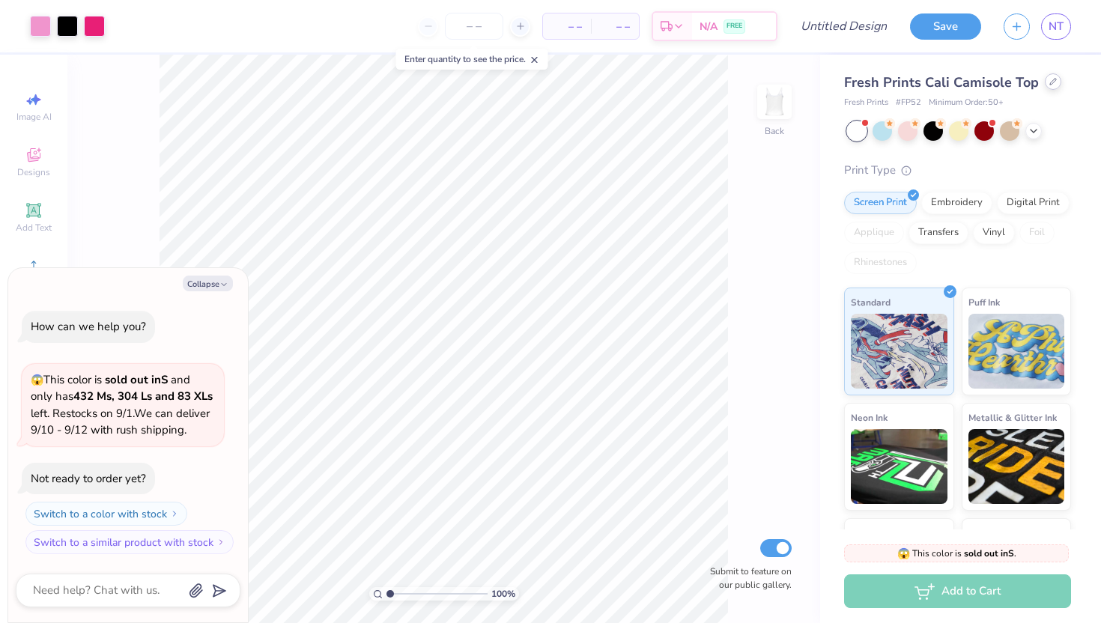
click at [1049, 88] on div at bounding box center [1053, 81] width 16 height 16
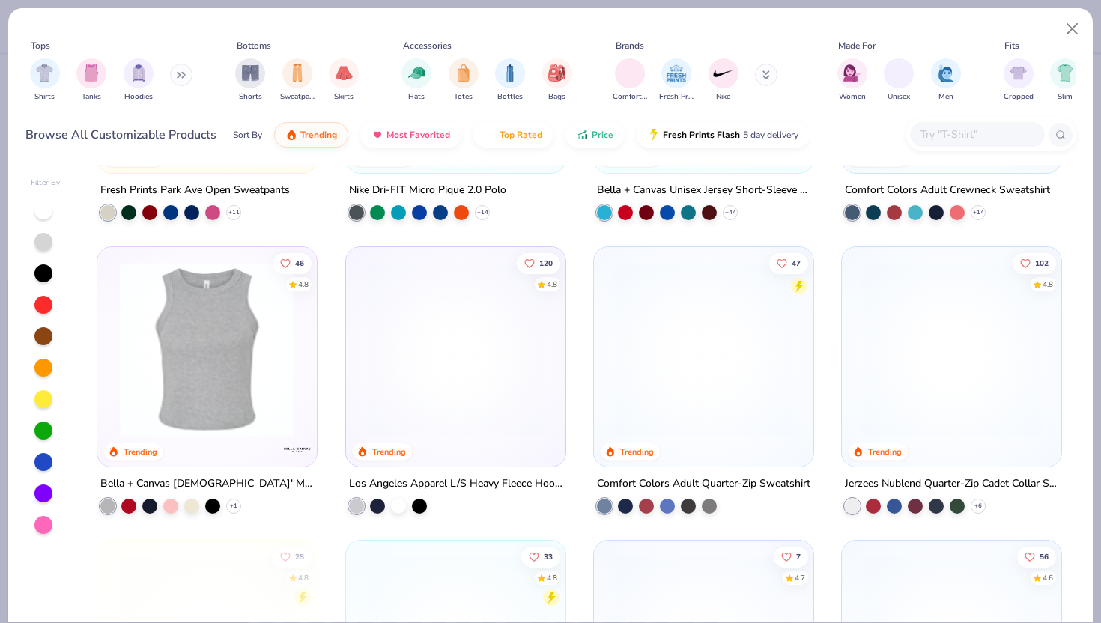
scroll to position [2245, 0]
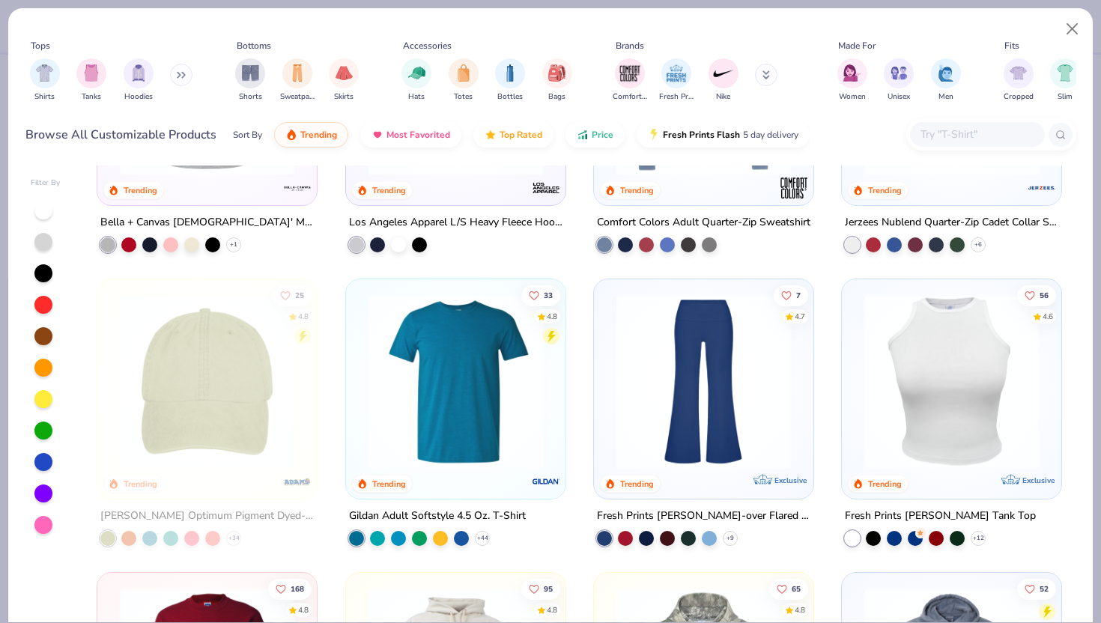
click at [182, 79] on button at bounding box center [181, 75] width 22 height 22
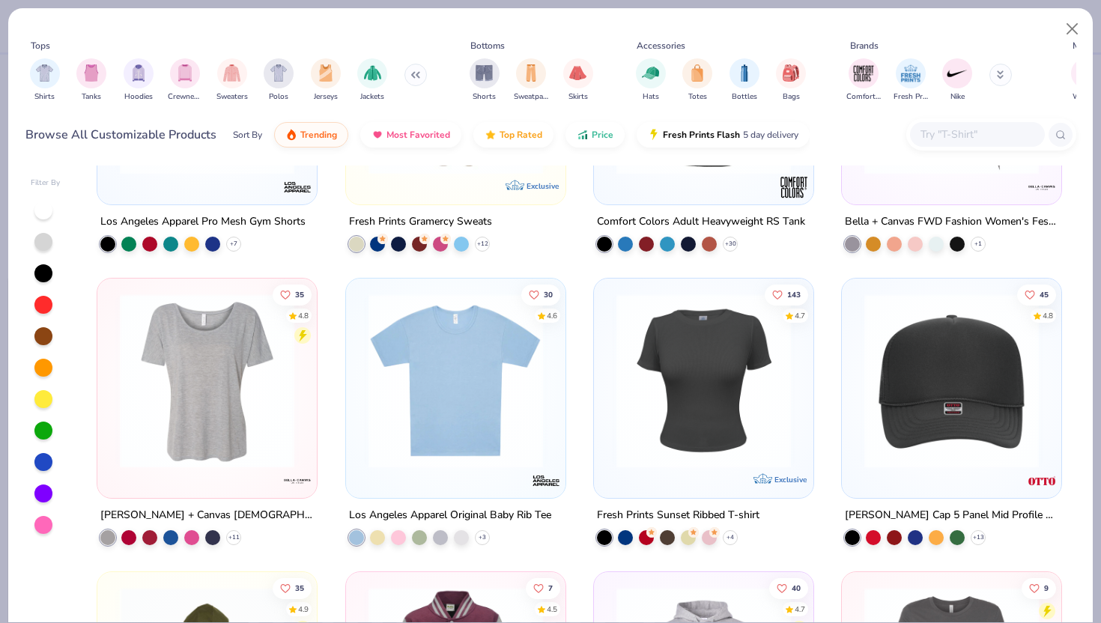
scroll to position [5787, 0]
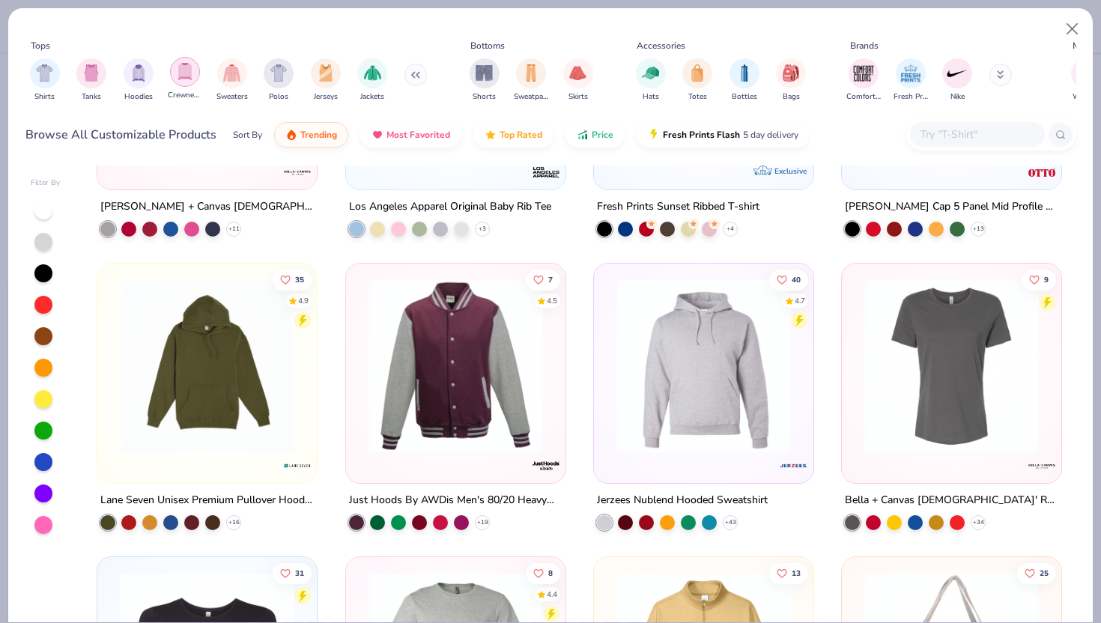
click at [179, 81] on div "filter for Crewnecks" at bounding box center [185, 72] width 30 height 30
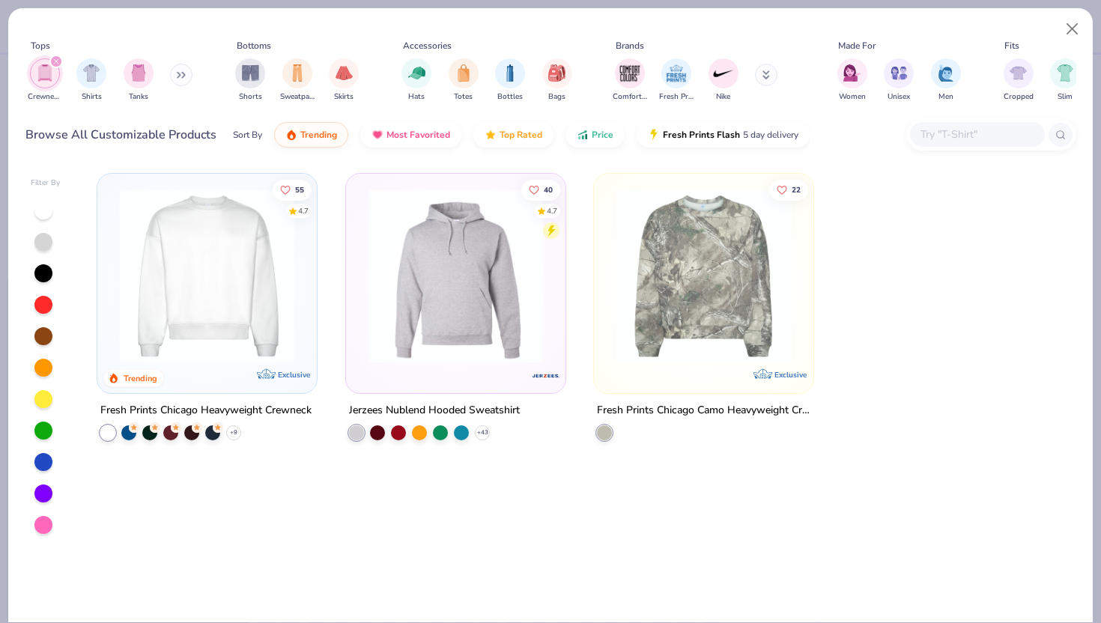
click at [179, 81] on button at bounding box center [181, 75] width 22 height 22
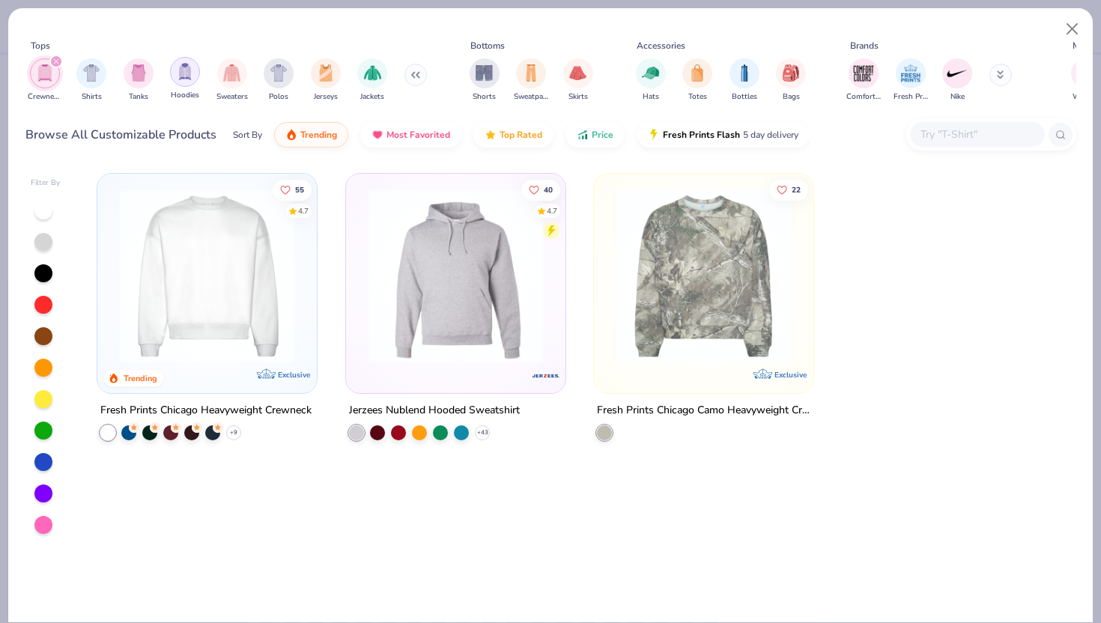
click at [189, 79] on img "filter for Hoodies" at bounding box center [185, 71] width 16 height 17
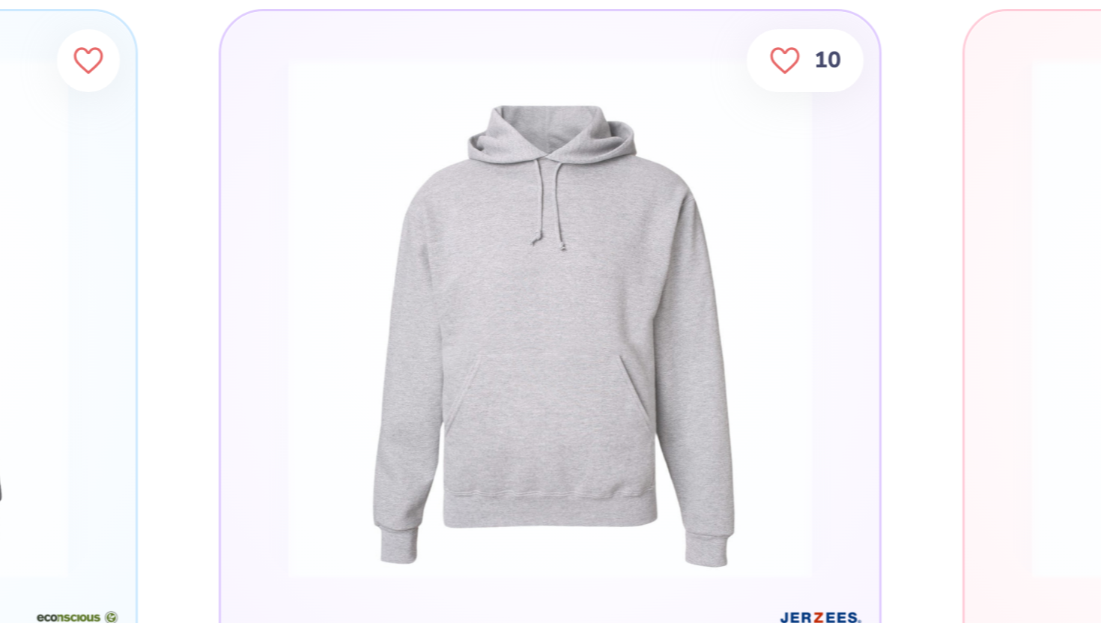
scroll to position [2094, 0]
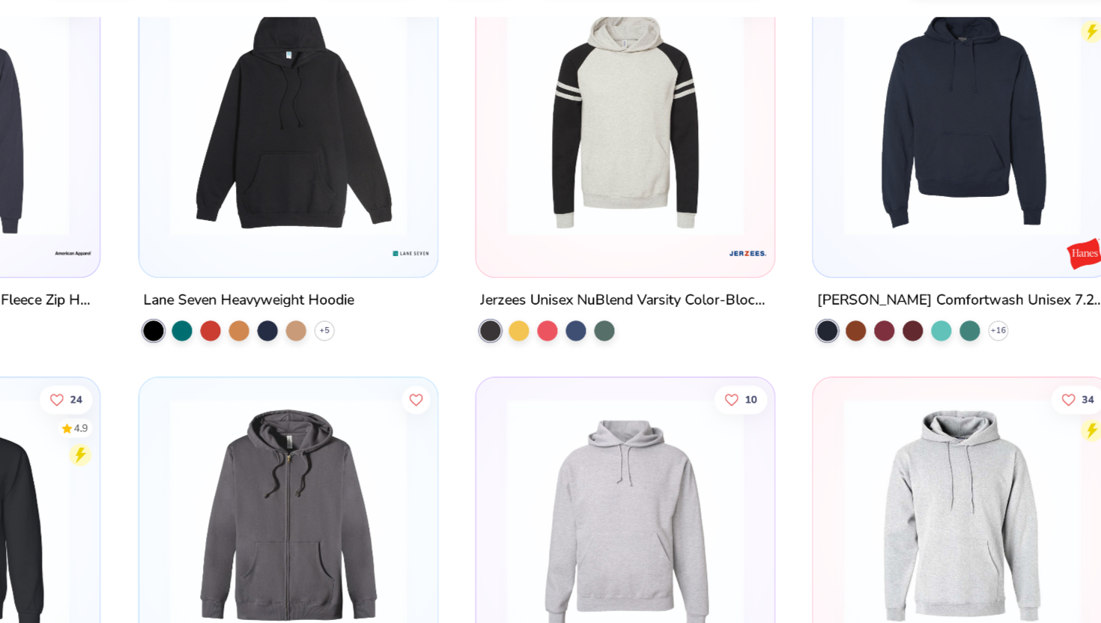
type textarea "x"
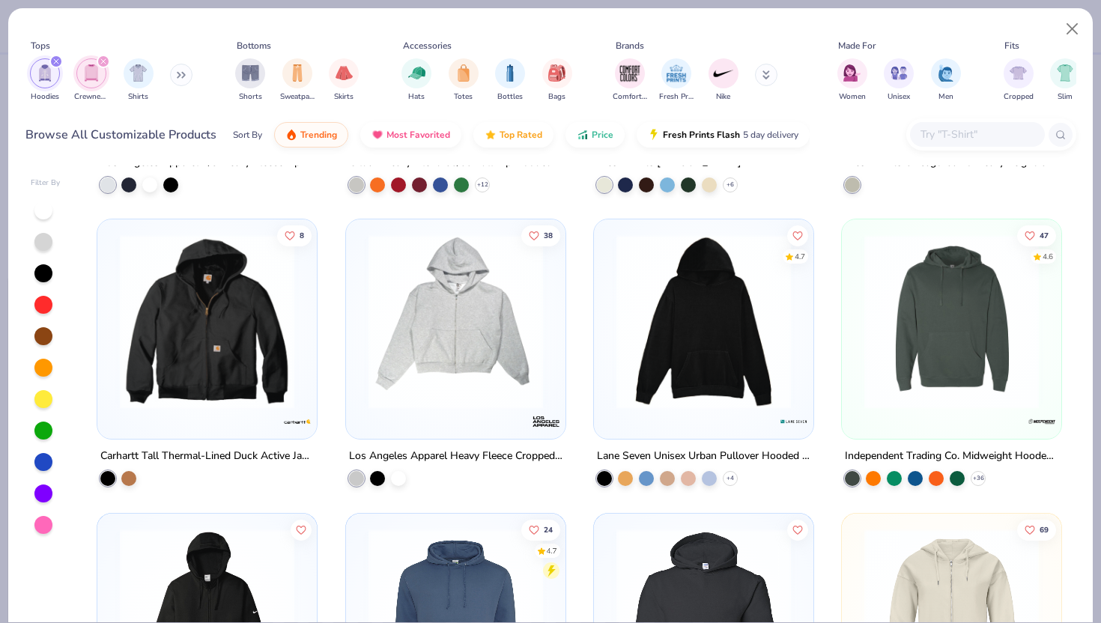
scroll to position [1177, 0]
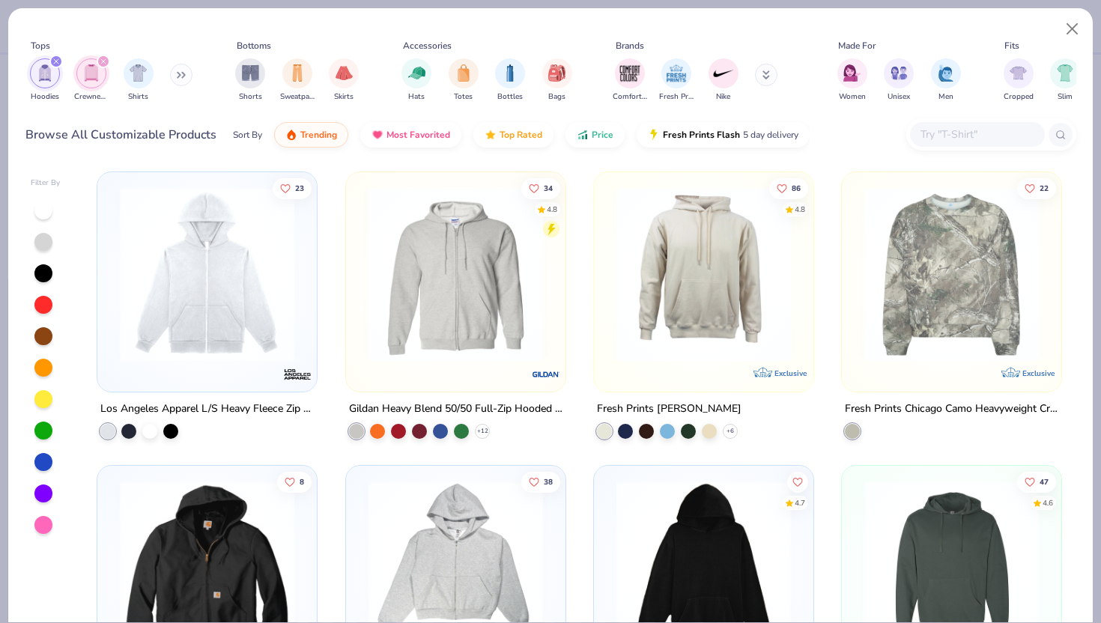
type textarea "x"
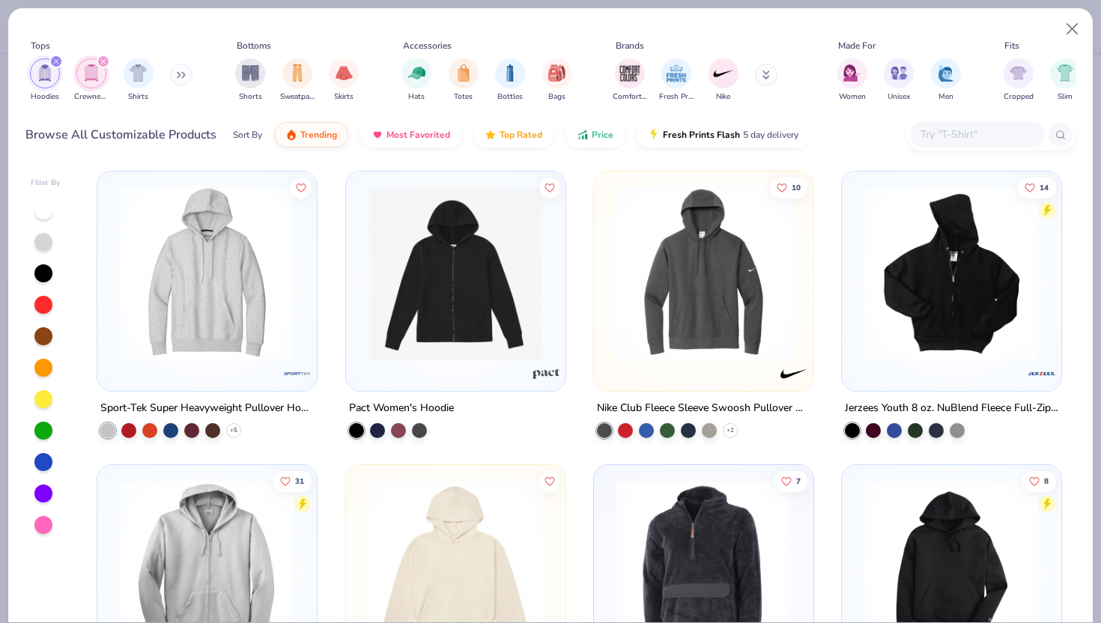
scroll to position [2946, 0]
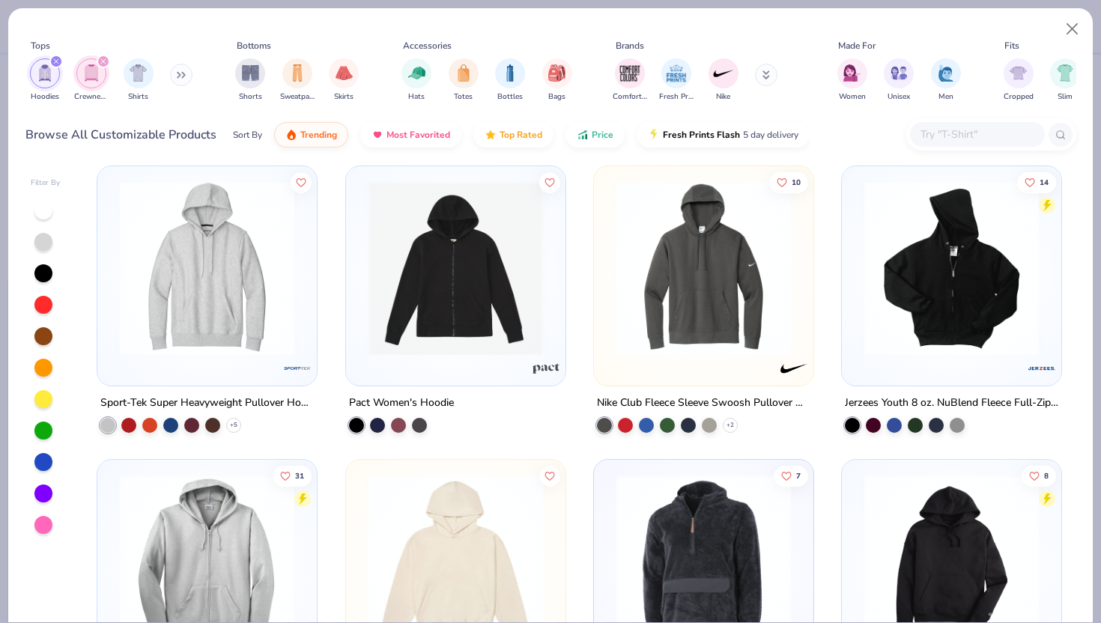
click at [967, 134] on input "text" at bounding box center [976, 134] width 115 height 17
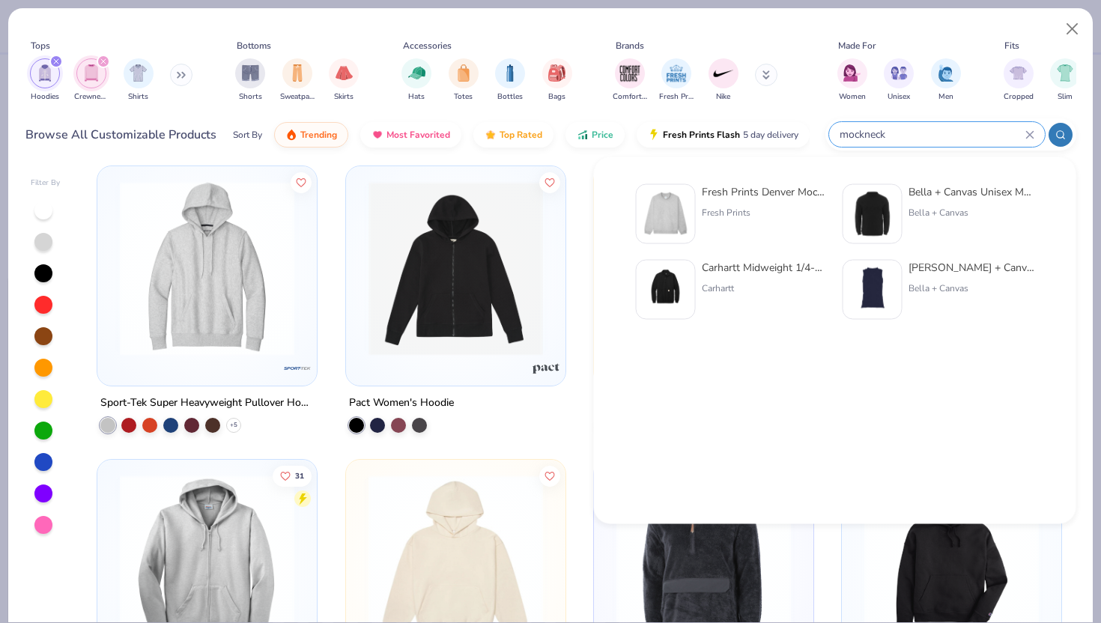
type input "mockneck"
click at [791, 218] on div "Fresh Prints" at bounding box center [765, 212] width 126 height 13
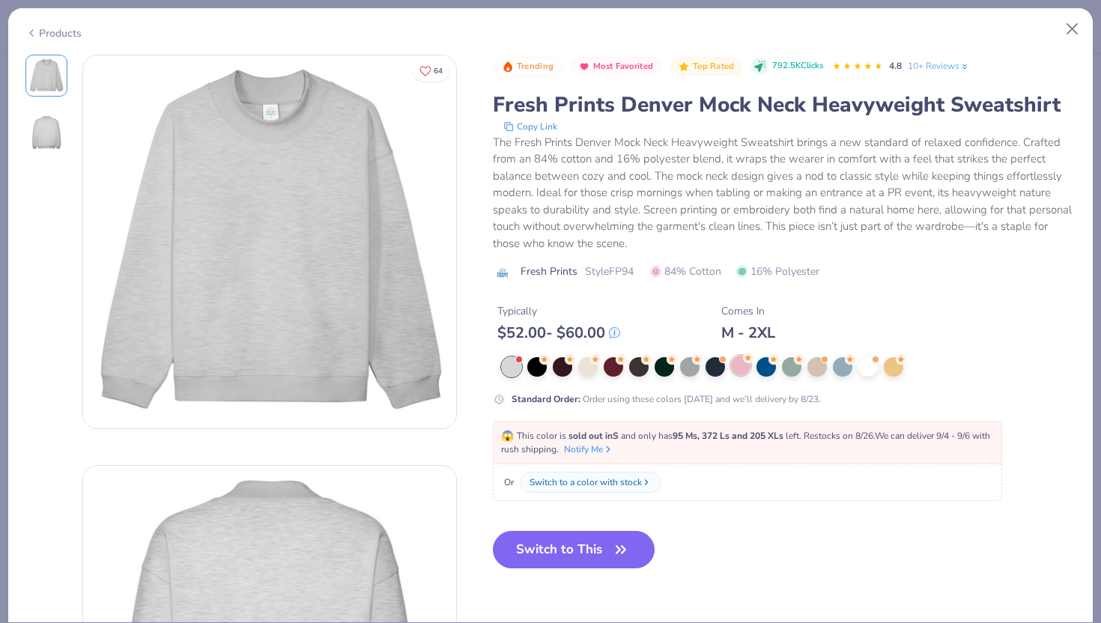
click at [738, 367] on div at bounding box center [740, 365] width 19 height 19
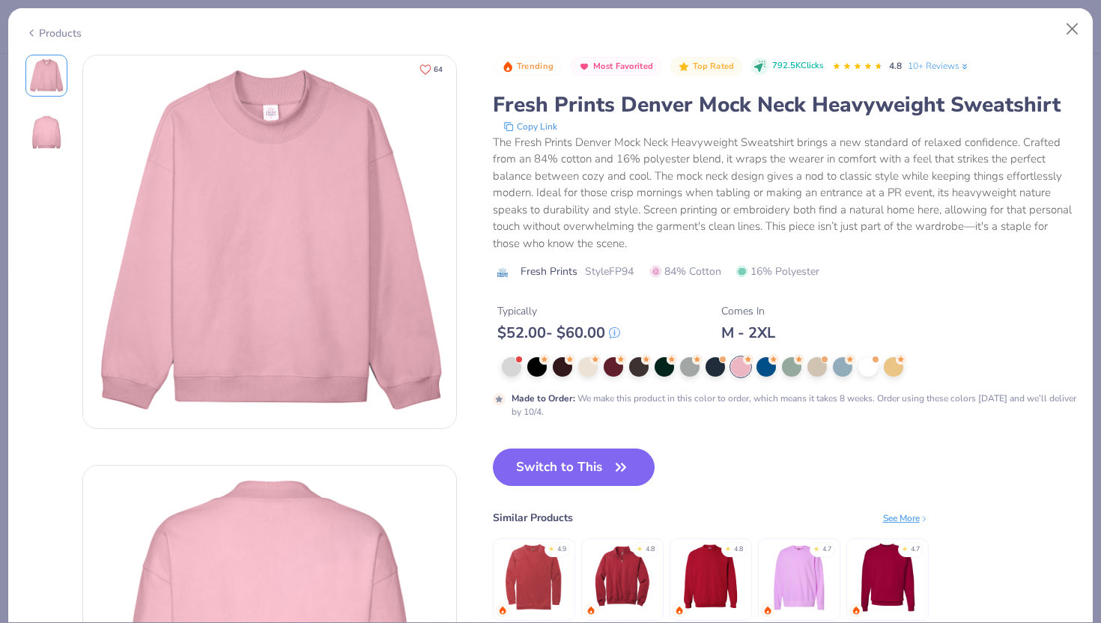
click at [441, 71] on span "64" at bounding box center [438, 69] width 9 height 7
click at [872, 373] on div at bounding box center [868, 365] width 19 height 19
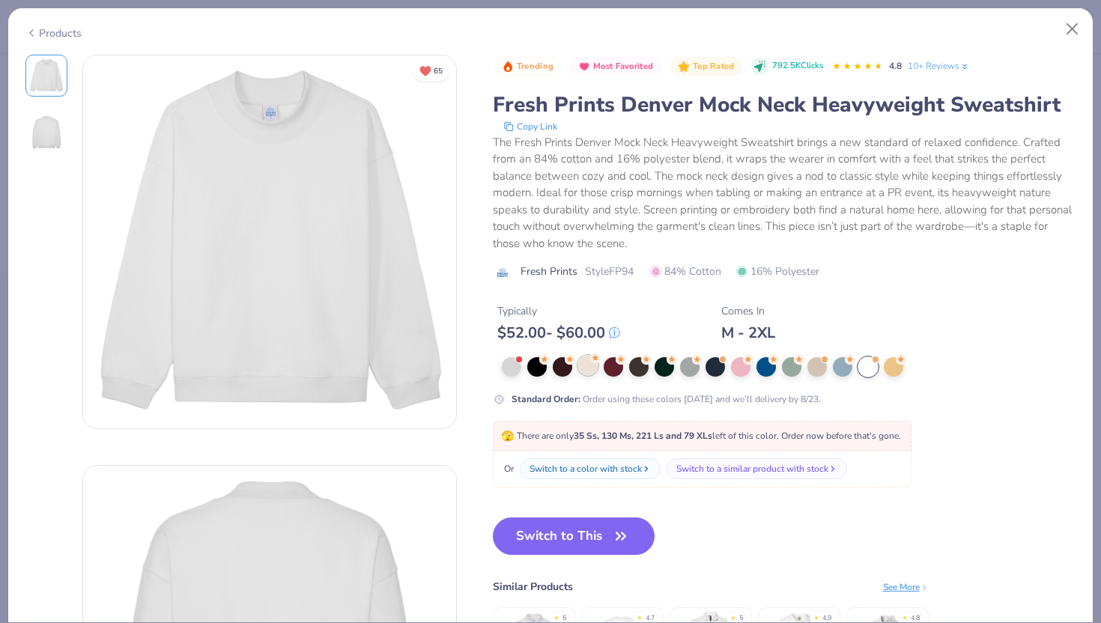
click at [586, 375] on div at bounding box center [587, 365] width 19 height 19
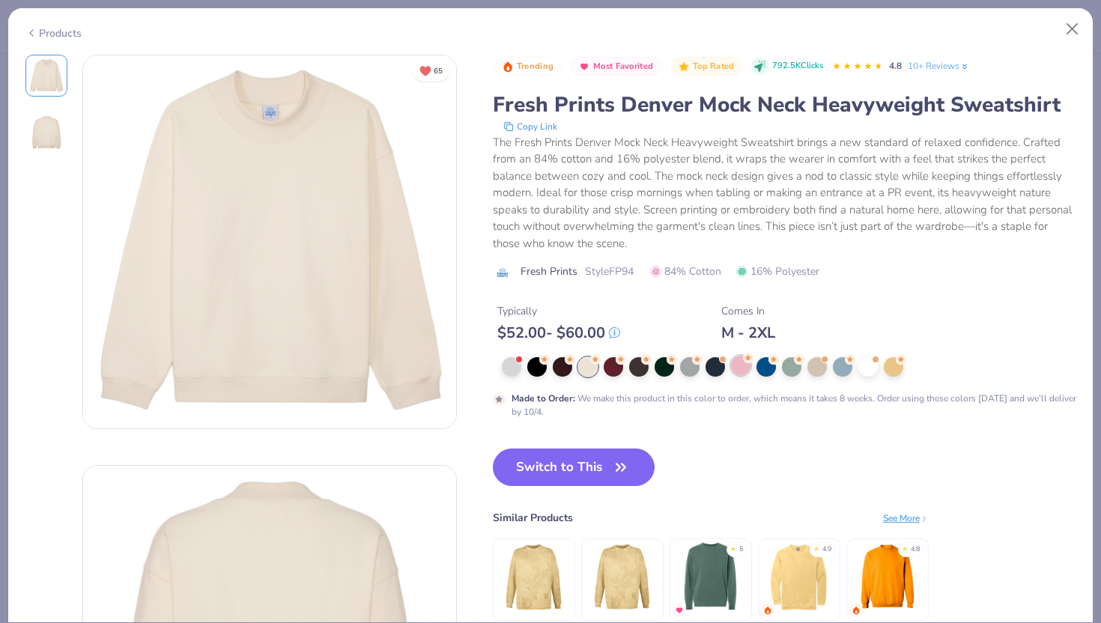
click at [740, 368] on div at bounding box center [740, 365] width 19 height 19
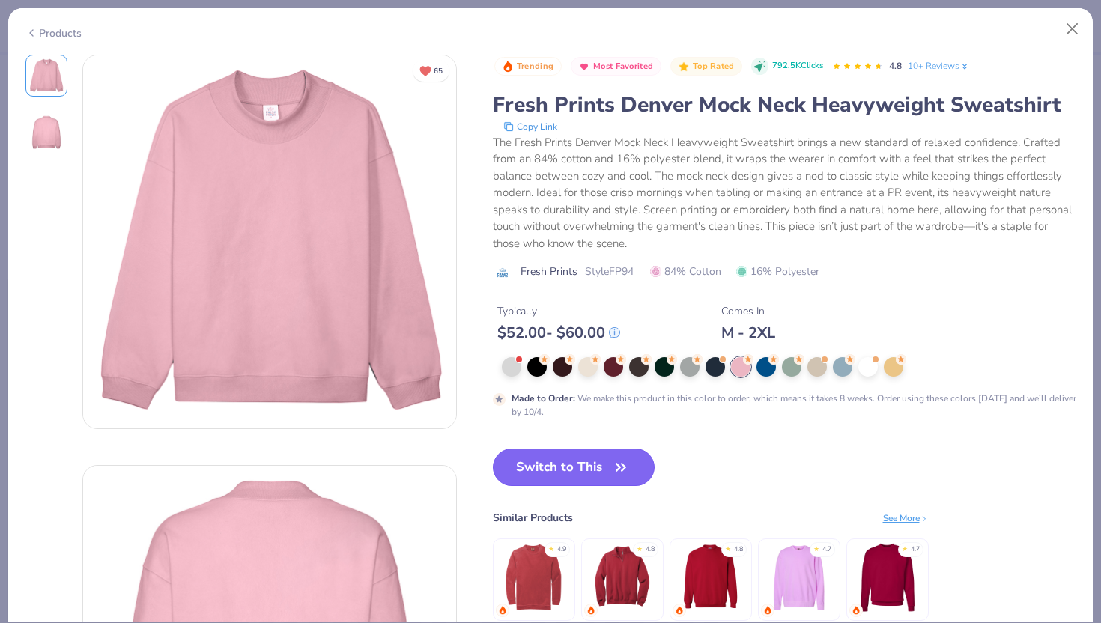
click at [573, 473] on button "Switch to This" at bounding box center [574, 467] width 163 height 37
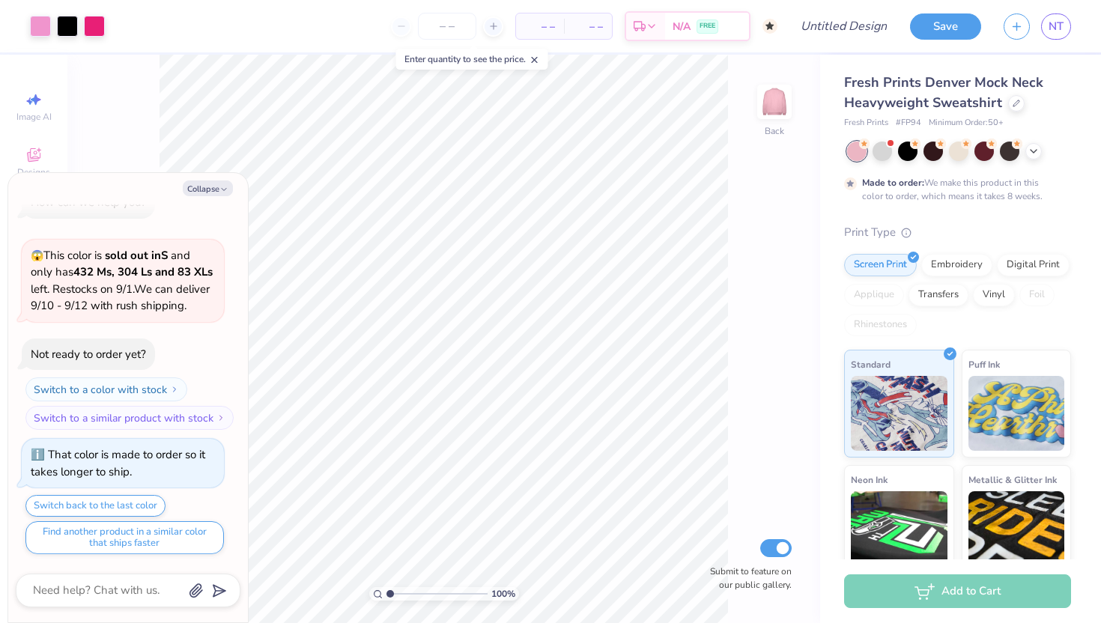
type textarea "x"
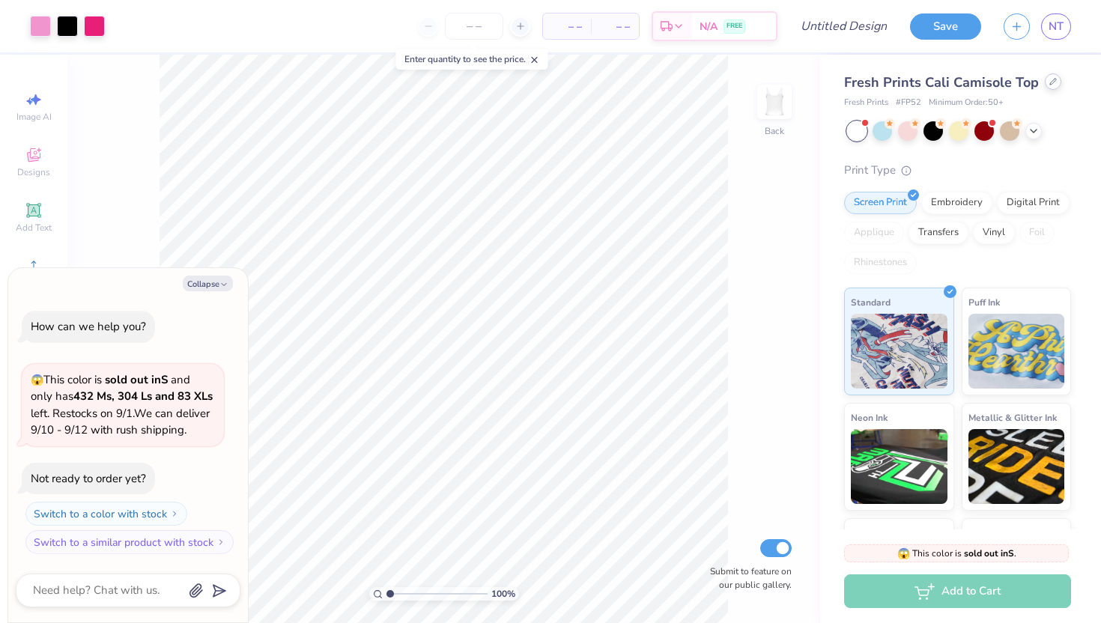
click at [1045, 90] on div "Fresh Prints Cali Camisole Top" at bounding box center [957, 83] width 227 height 20
click at [1051, 82] on icon at bounding box center [1053, 81] width 7 height 7
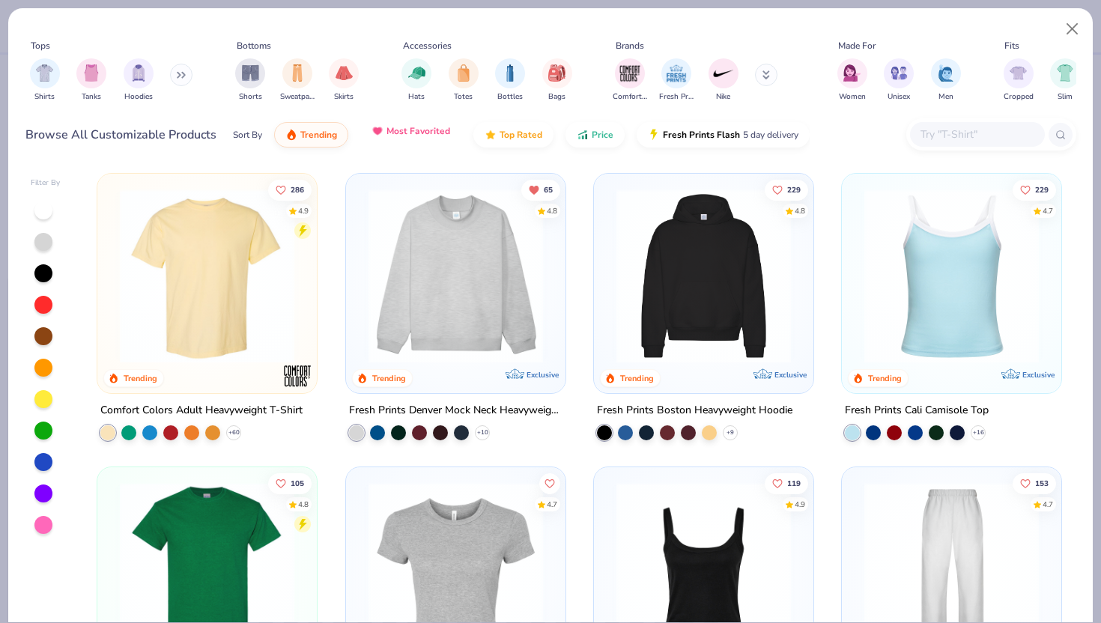
click at [423, 136] on span "Most Favorited" at bounding box center [419, 131] width 64 height 12
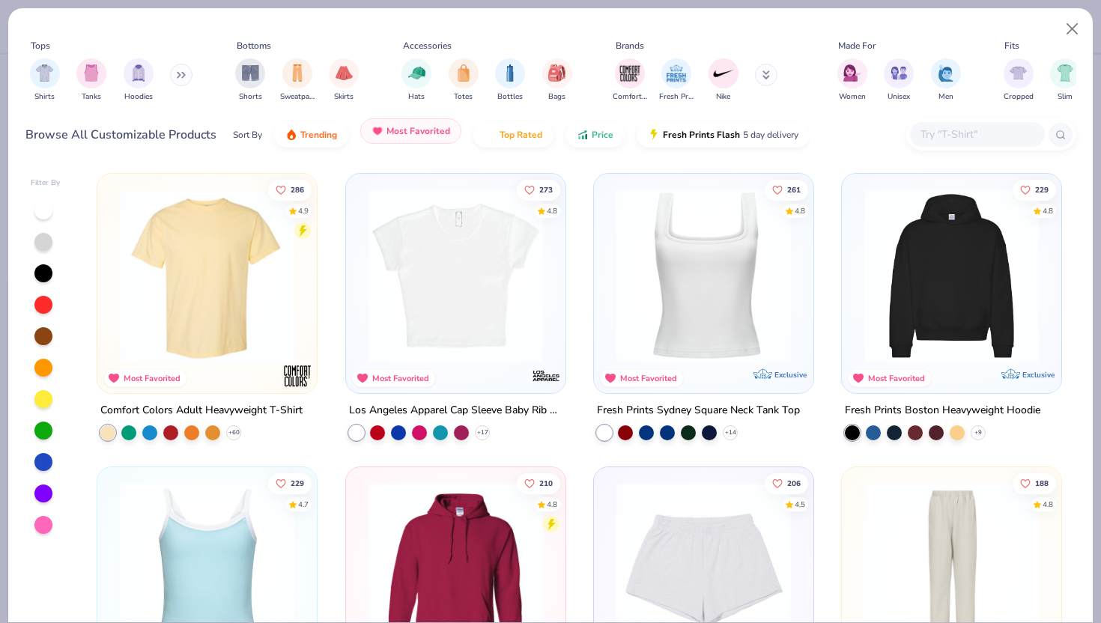
click at [419, 130] on span "Most Favorited" at bounding box center [419, 131] width 64 height 12
click at [303, 137] on button "Trending" at bounding box center [311, 130] width 74 height 25
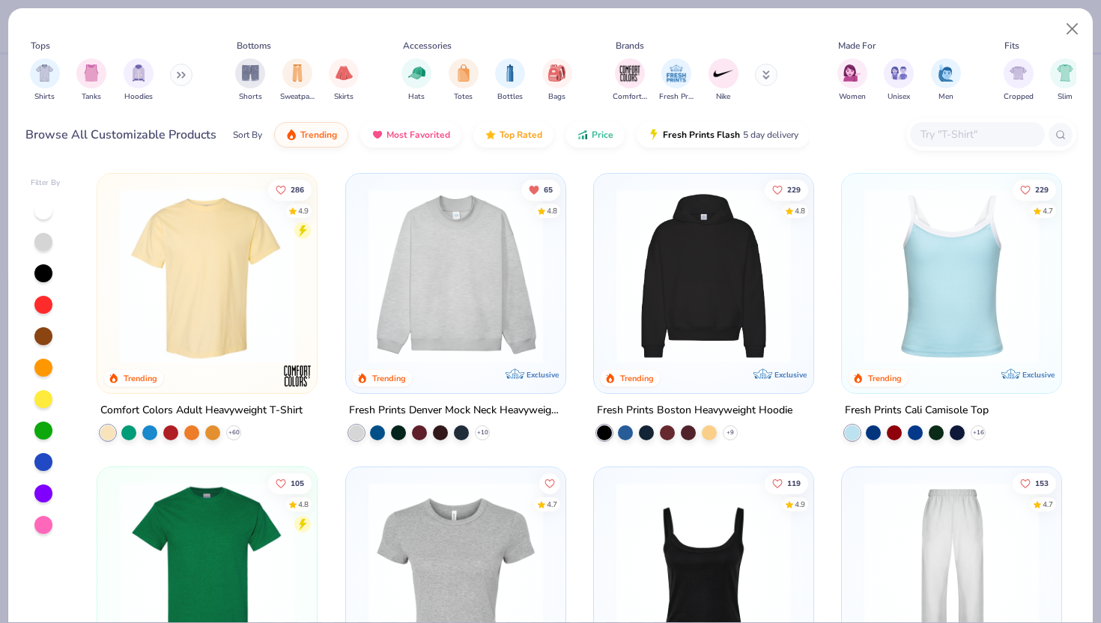
click at [441, 258] on img at bounding box center [456, 276] width 190 height 175
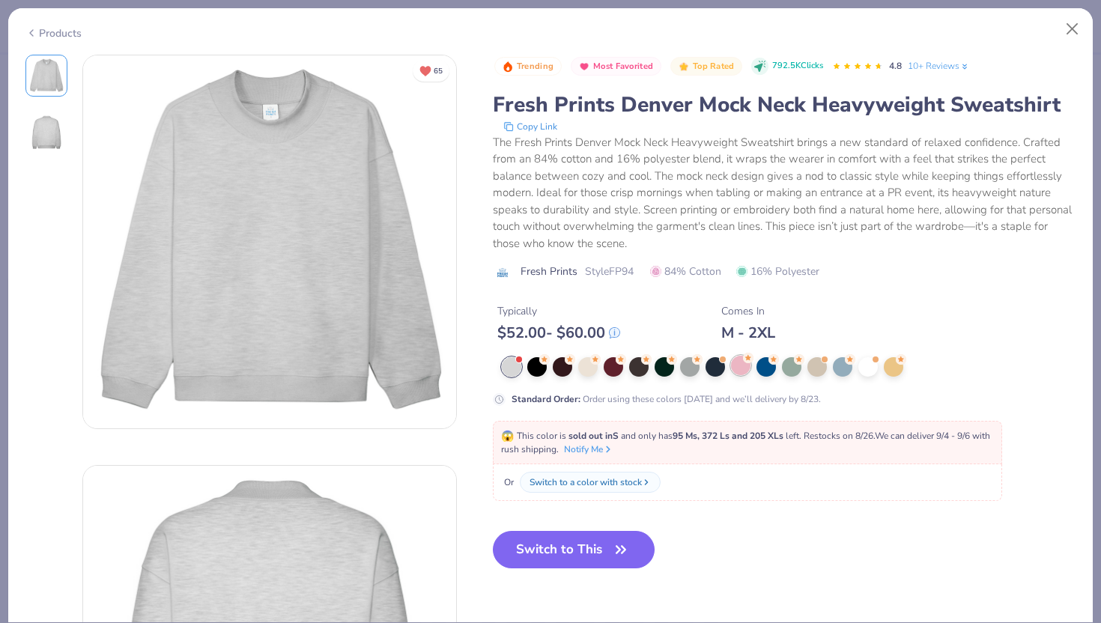
click at [739, 372] on div at bounding box center [740, 365] width 19 height 19
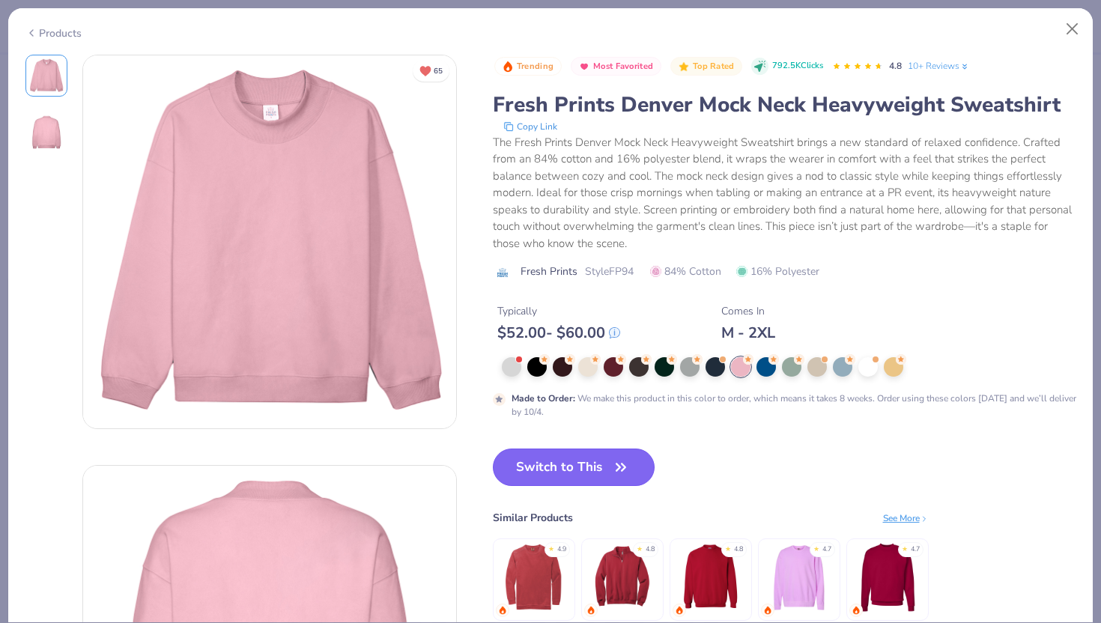
click at [597, 476] on button "Switch to This" at bounding box center [574, 467] width 163 height 37
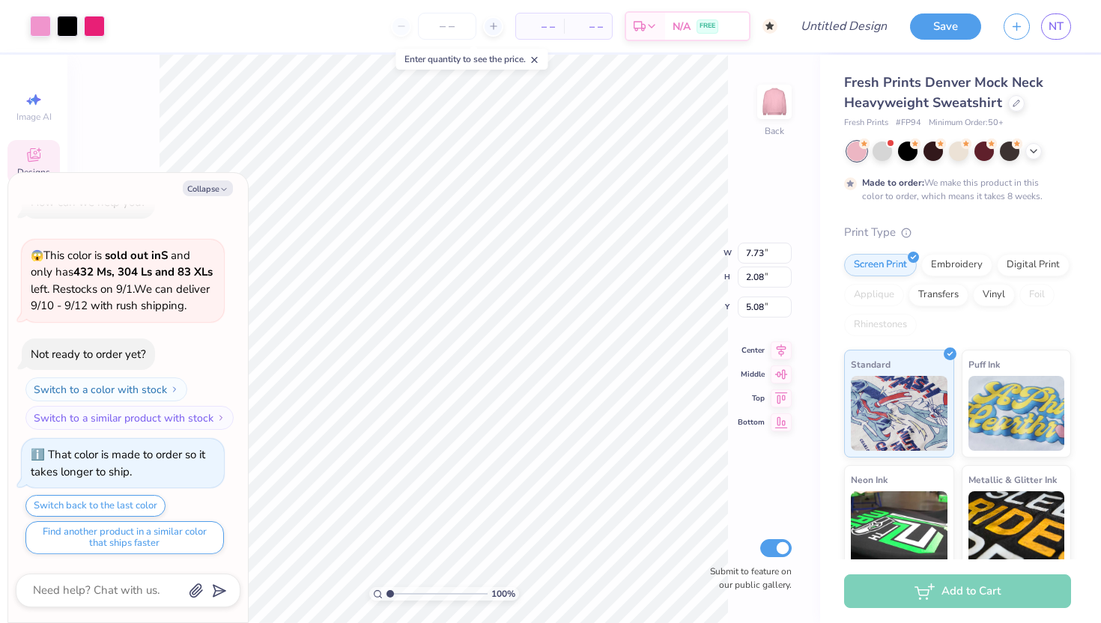
type textarea "x"
type input "5.07"
click at [202, 184] on button "Collapse" at bounding box center [208, 189] width 50 height 16
type textarea "x"
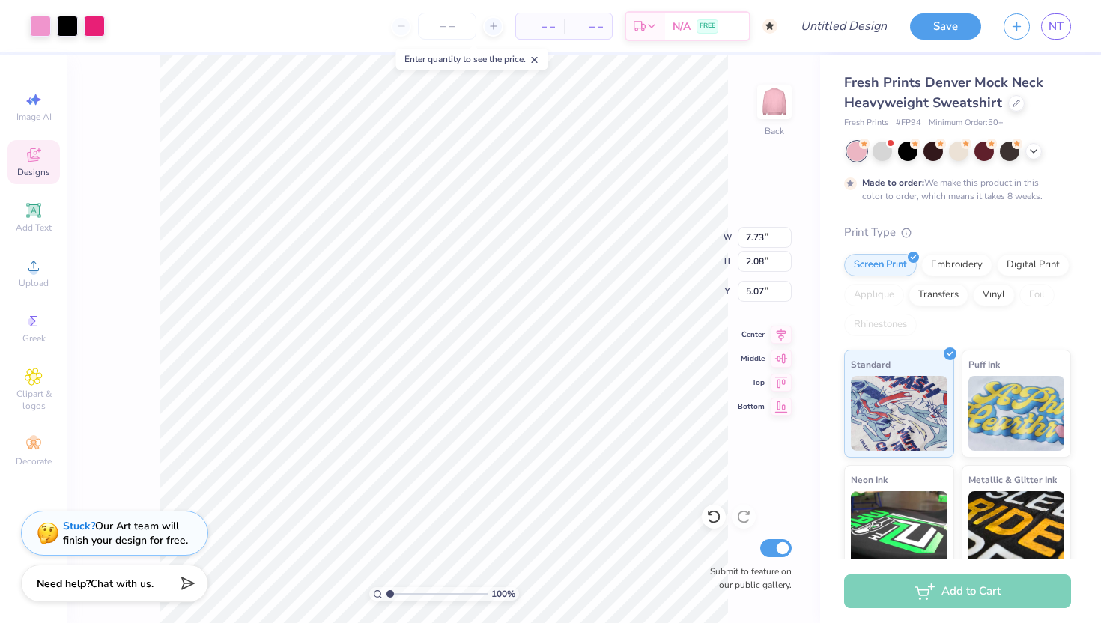
type input "5.08"
click at [32, 167] on span "Designs" at bounding box center [33, 172] width 33 height 12
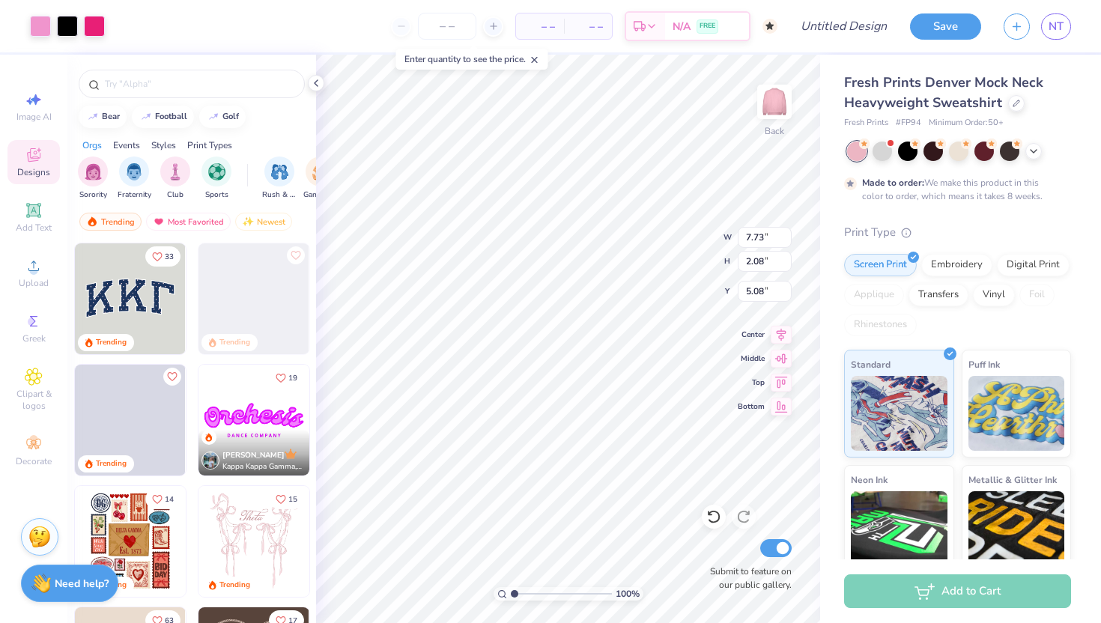
click at [36, 161] on icon at bounding box center [34, 155] width 18 height 18
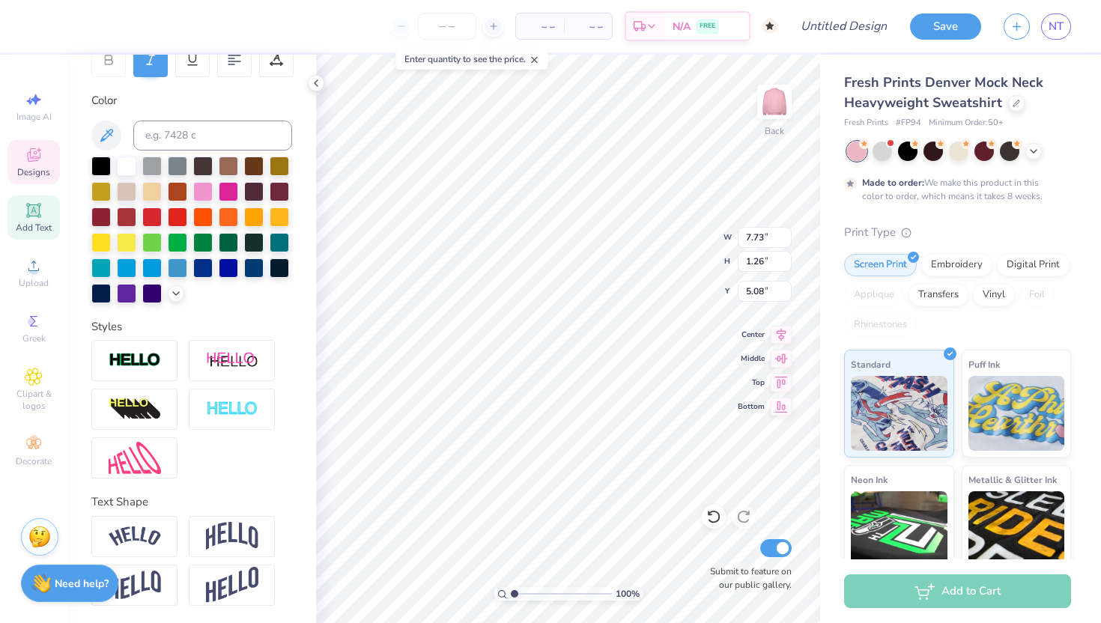
scroll to position [246, 0]
type textarea "Phi Mu"
click at [240, 530] on img at bounding box center [232, 537] width 52 height 28
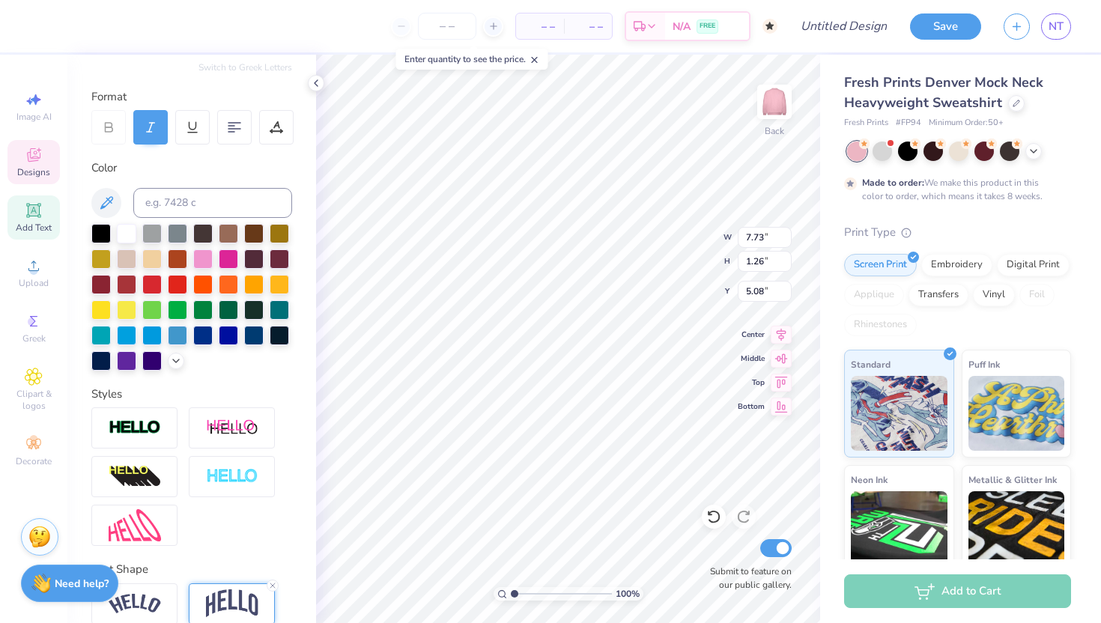
scroll to position [178, 0]
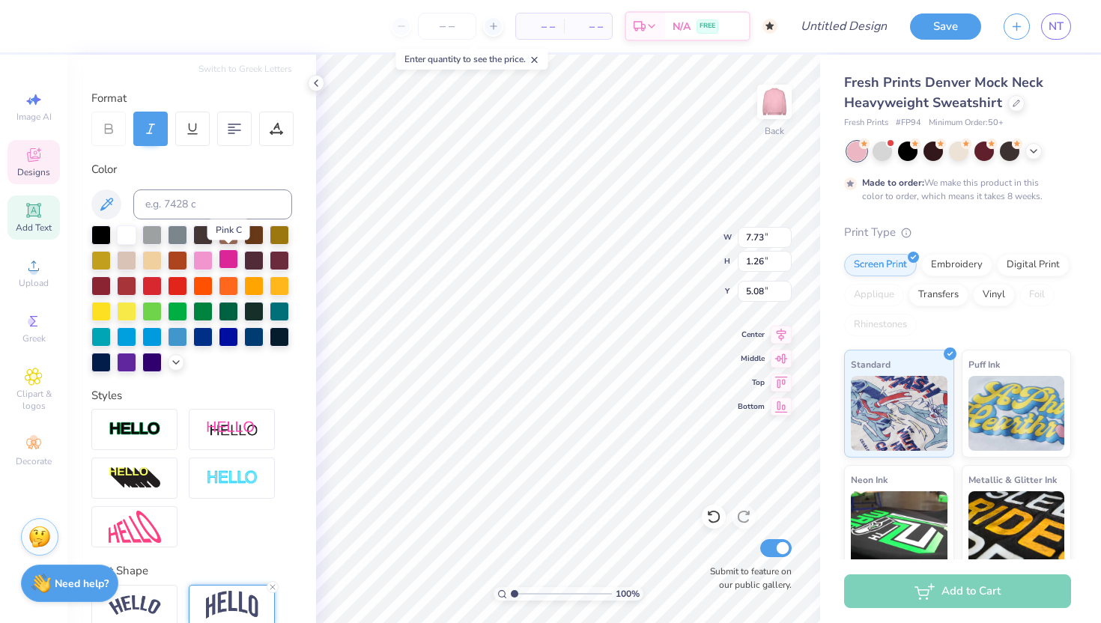
click at [230, 258] on div at bounding box center [228, 258] width 19 height 19
type textarea "D"
type textarea "Kappa Pi"
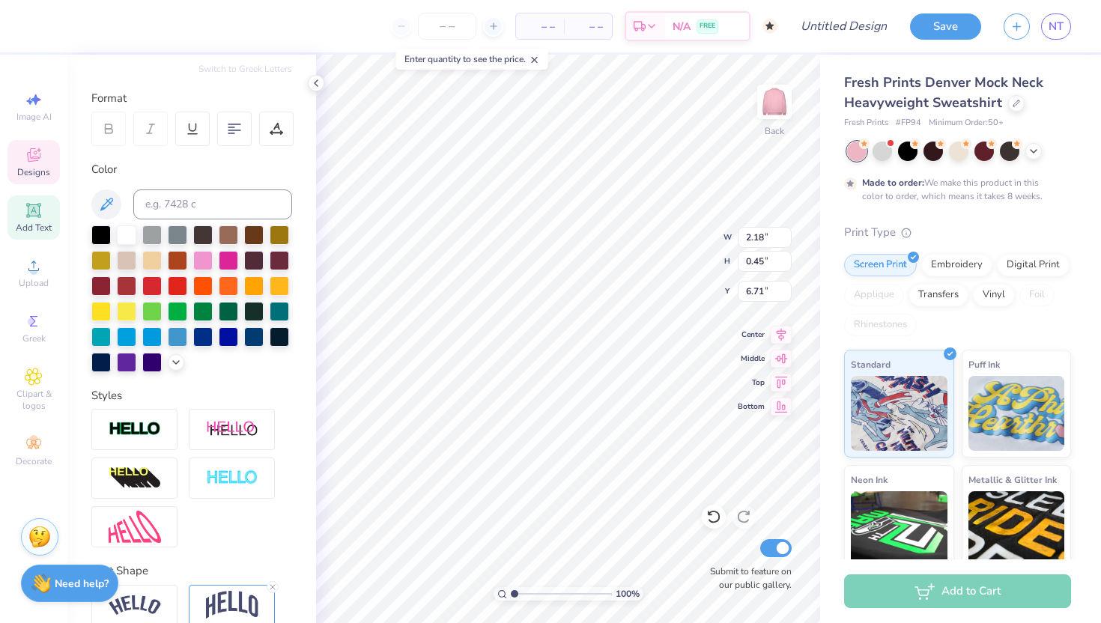
type input "1.32"
type input "0.23"
type input "6.30"
click at [194, 252] on div at bounding box center [202, 258] width 19 height 19
click at [101, 234] on div at bounding box center [100, 233] width 19 height 19
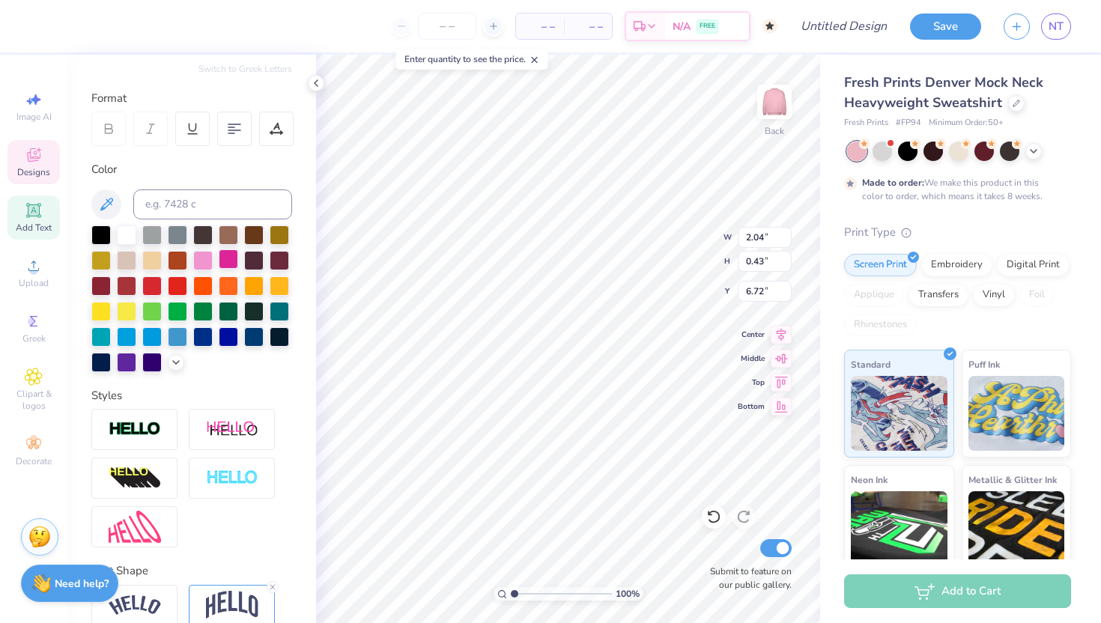
click at [226, 258] on div at bounding box center [228, 258] width 19 height 19
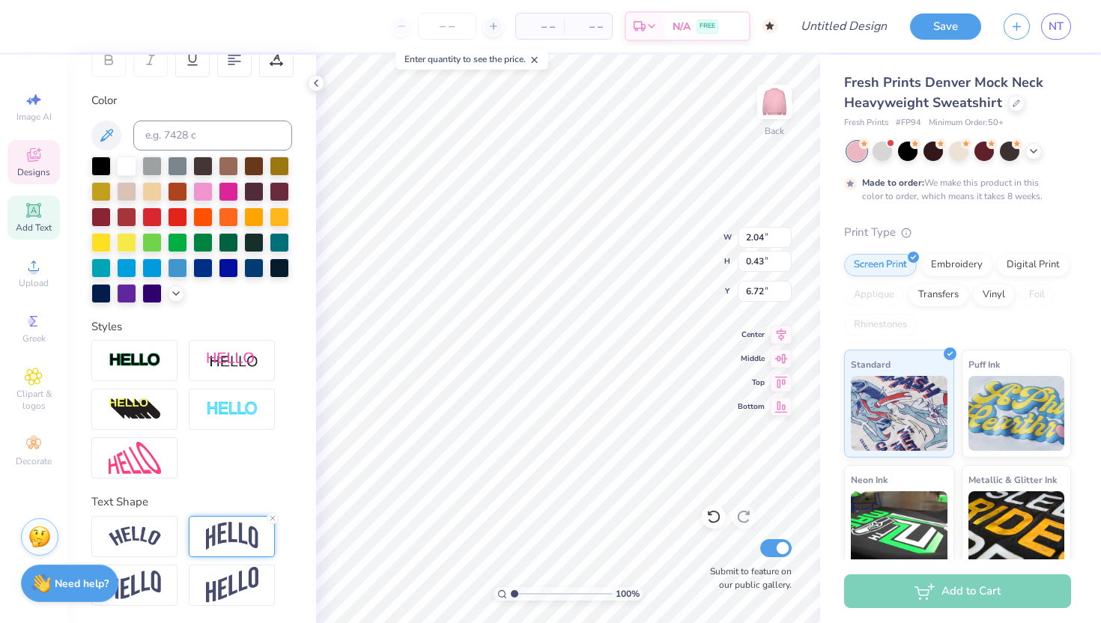
click at [228, 520] on div at bounding box center [232, 536] width 86 height 41
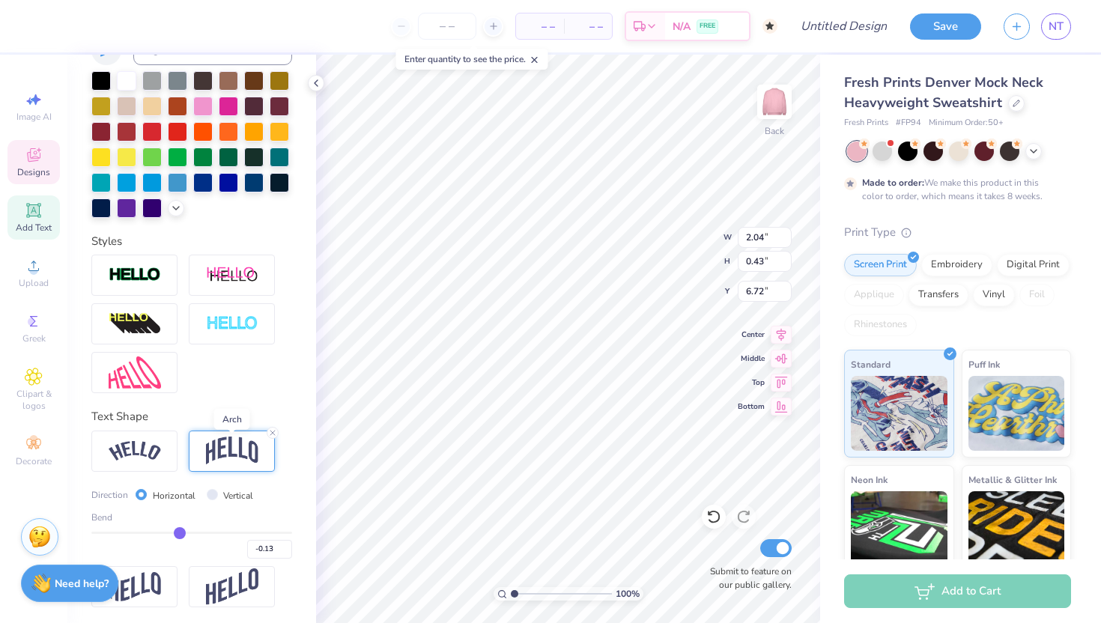
scroll to position [335, 0]
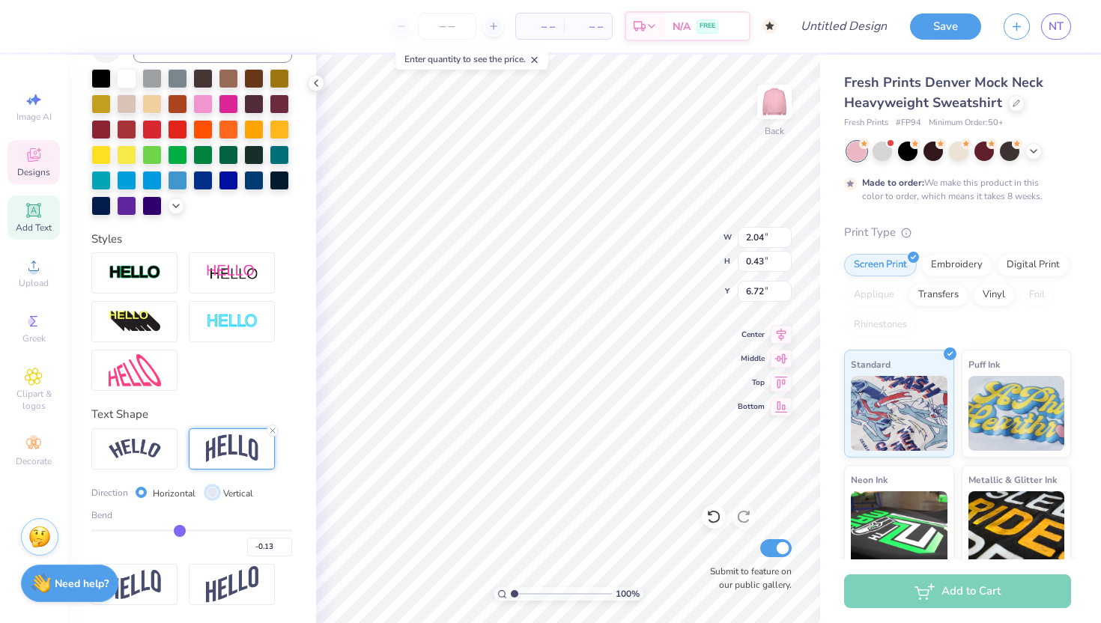
click at [208, 491] on input "Vertical" at bounding box center [212, 492] width 11 height 11
radio input "true"
type input "2.06"
type input "0.34"
type input "6.77"
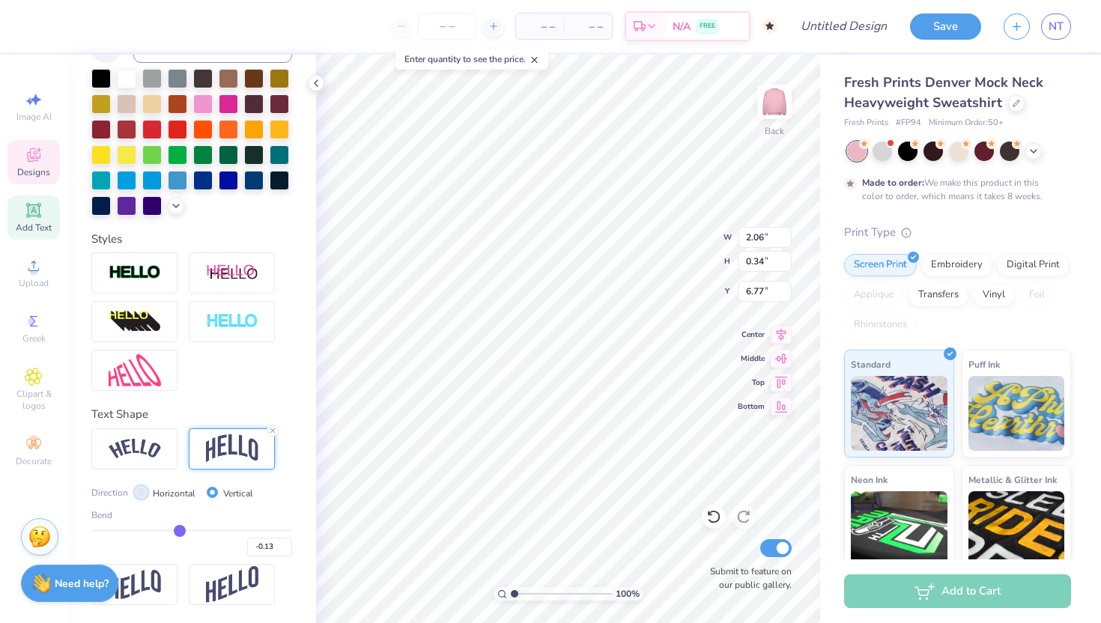
click at [142, 489] on input "Horizontal" at bounding box center [141, 492] width 11 height 11
radio input "true"
type input "2.04"
type input "0.43"
type input "6.72"
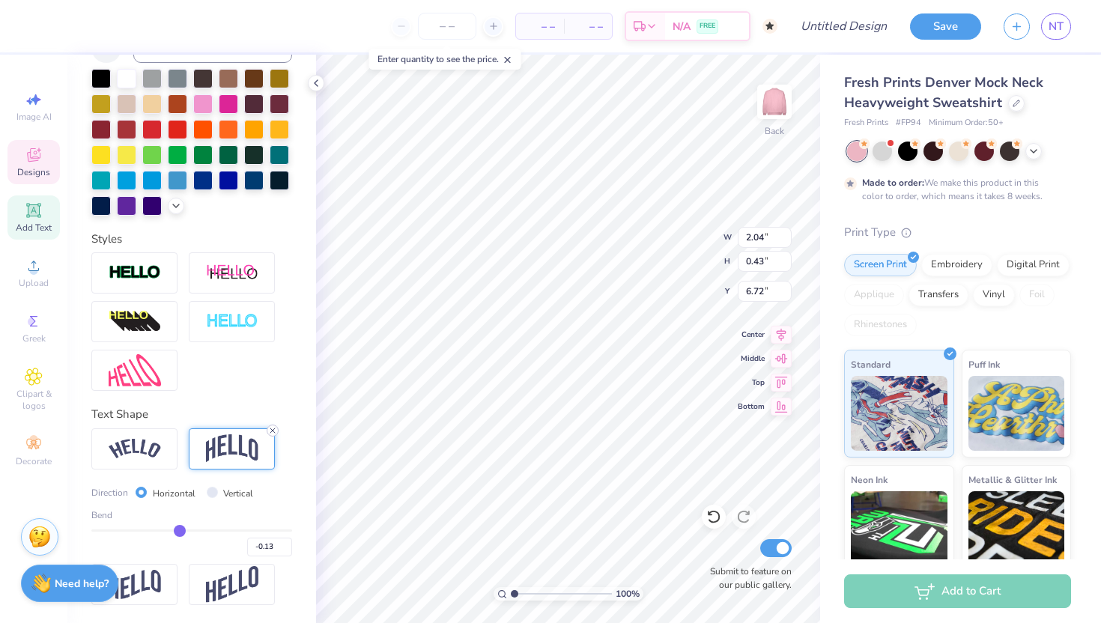
click at [276, 430] on icon at bounding box center [272, 430] width 9 height 9
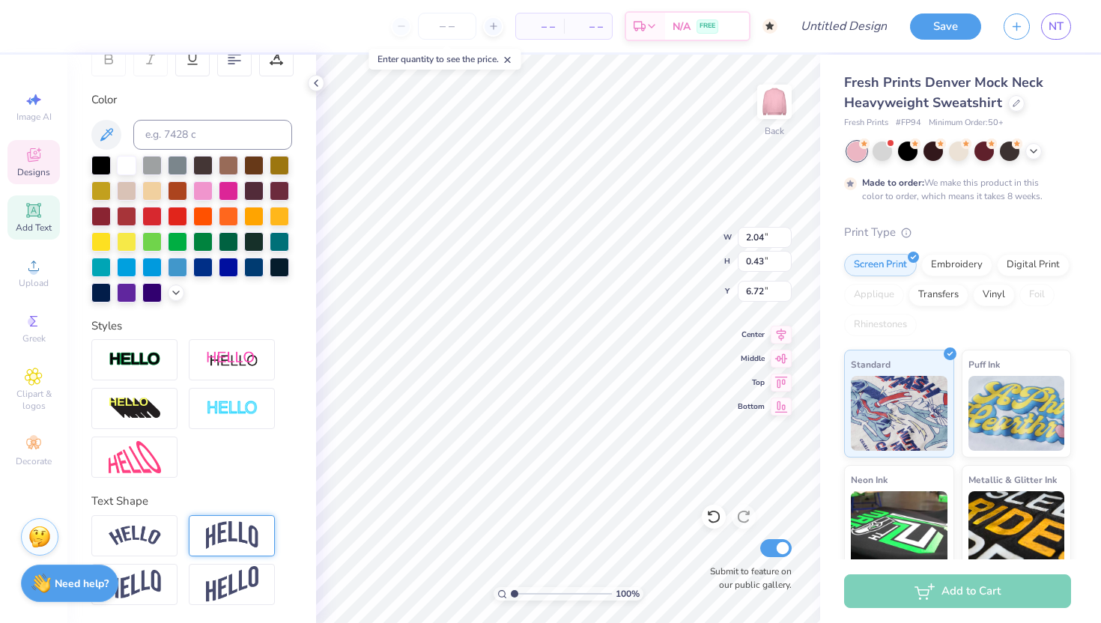
type input "0.34"
type input "6.77"
click at [204, 537] on div at bounding box center [232, 536] width 86 height 41
type input "0.74"
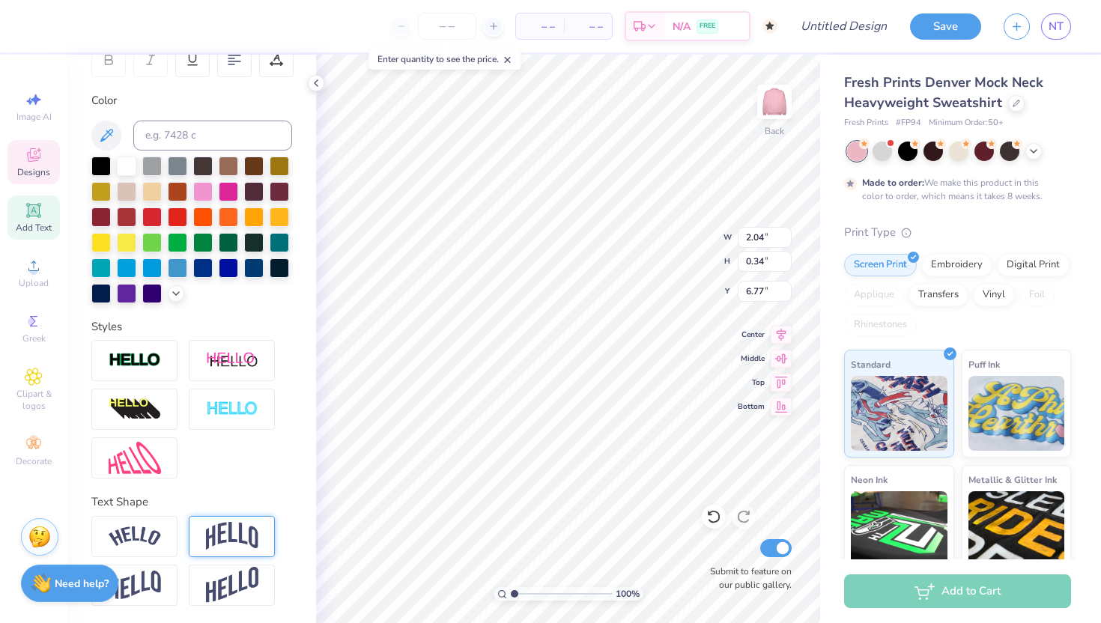
type input "6.49"
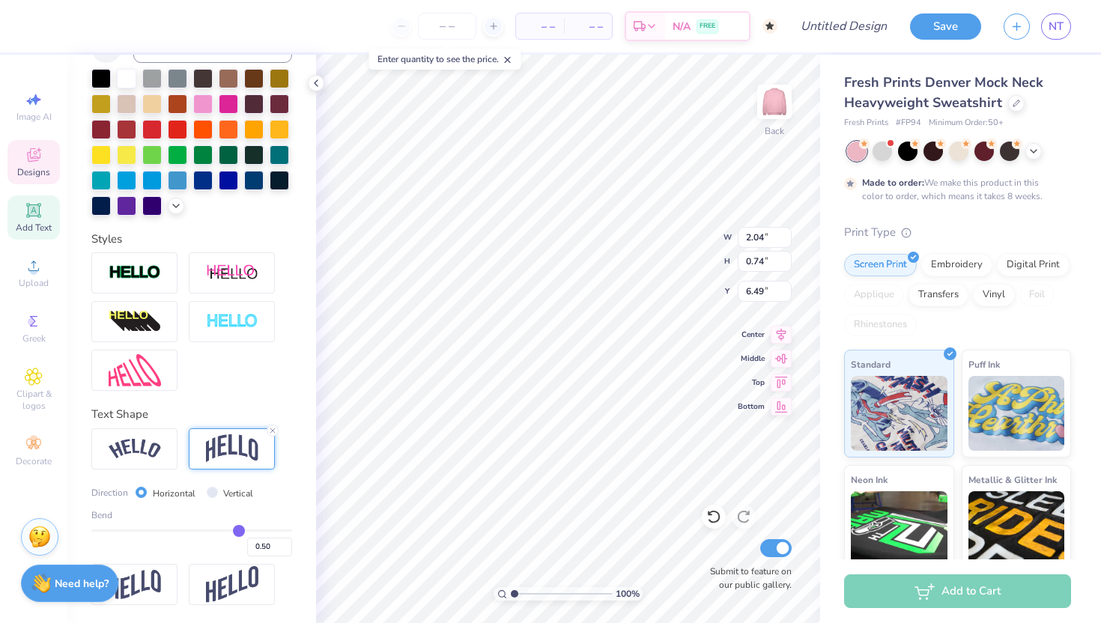
type input "3.96"
type input "1.74"
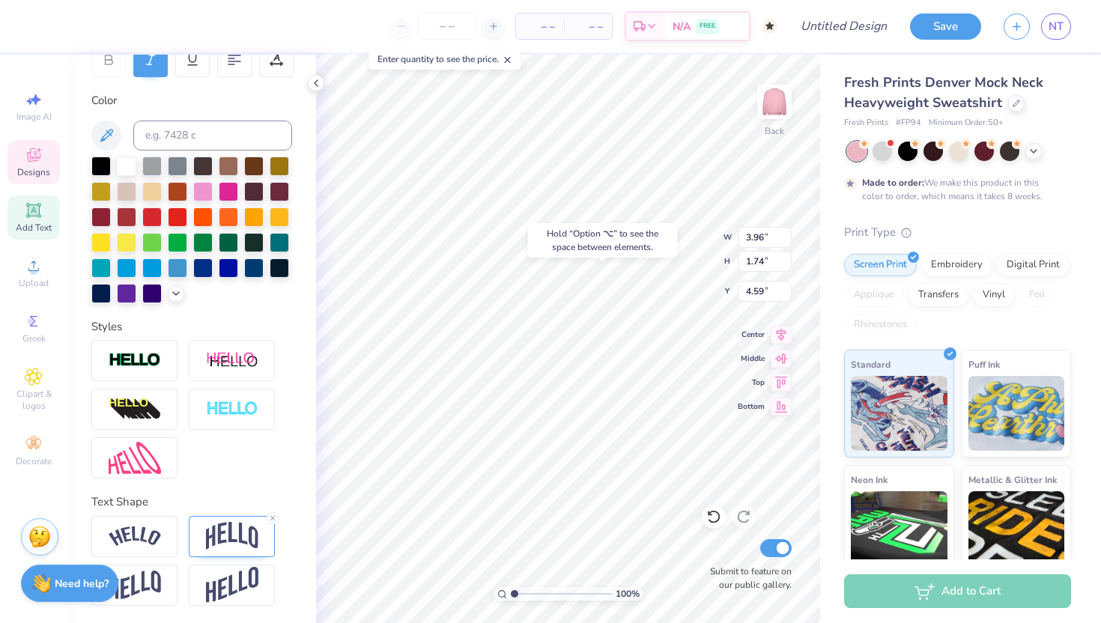
type input "4.75"
type input "7.41"
type input "3.26"
type input "3.23"
type input "2.84"
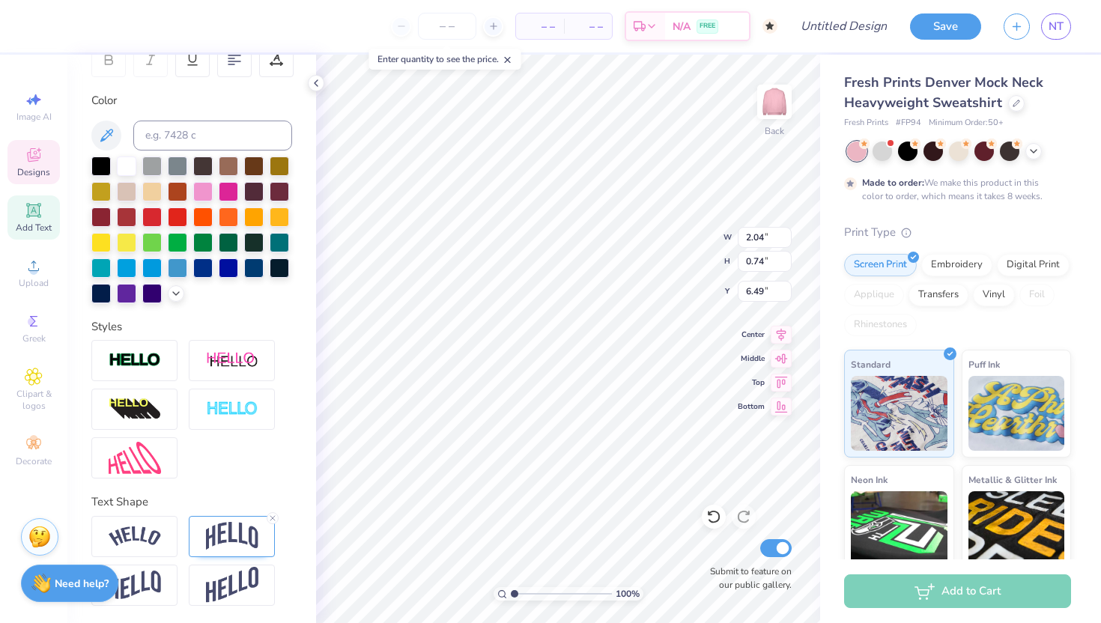
type input "1.03"
type input "6.20"
type input "7.41"
type input "3.26"
type input "3.67"
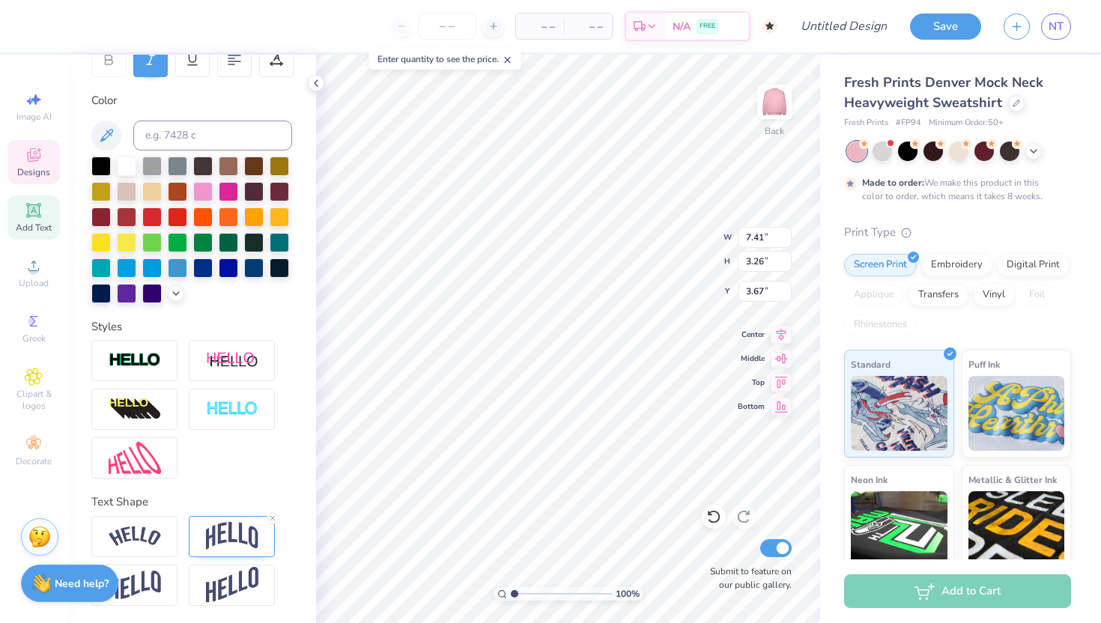
type input "2.84"
type input "1.03"
type input "6.20"
click at [272, 515] on icon at bounding box center [272, 518] width 9 height 9
type input "0.47"
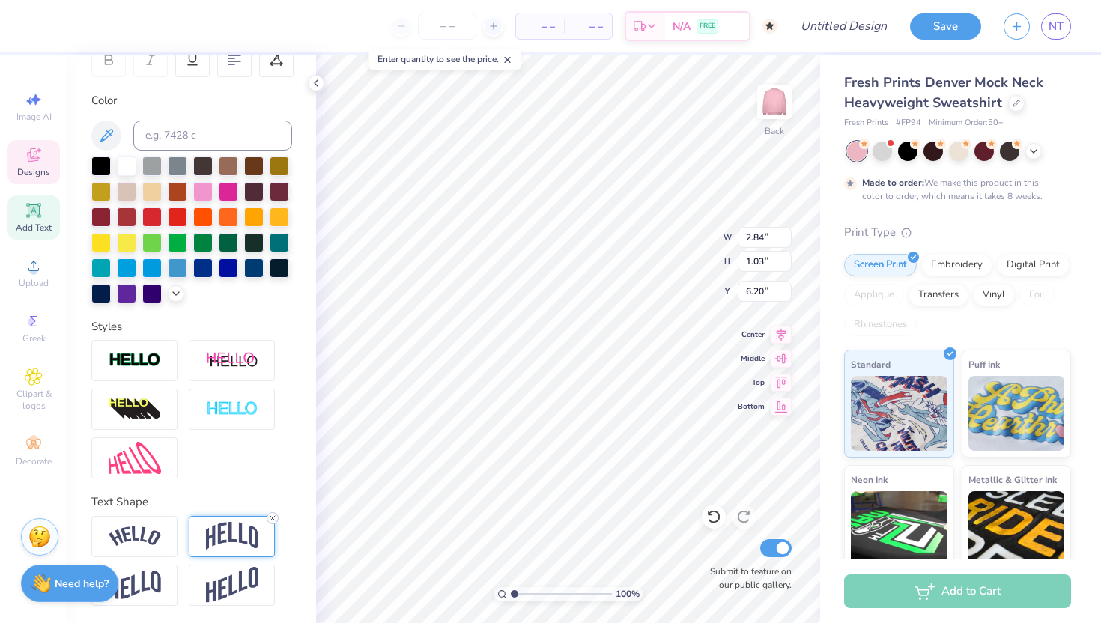
type input "6.58"
type input "7.41"
type input "3.26"
type input "3.79"
type input "5.99"
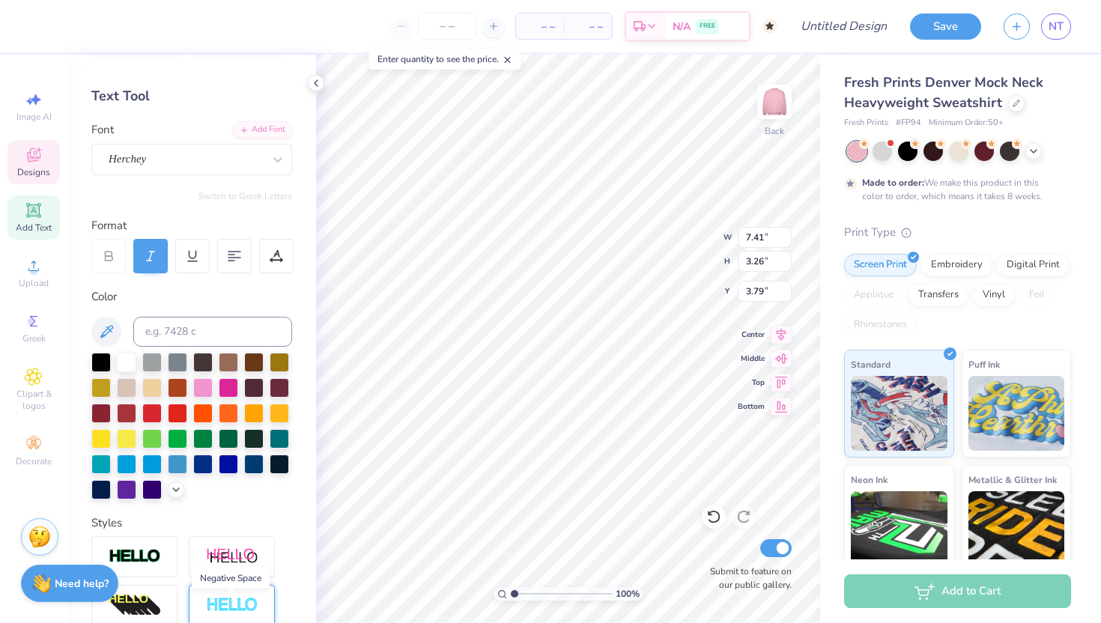
scroll to position [48, 0]
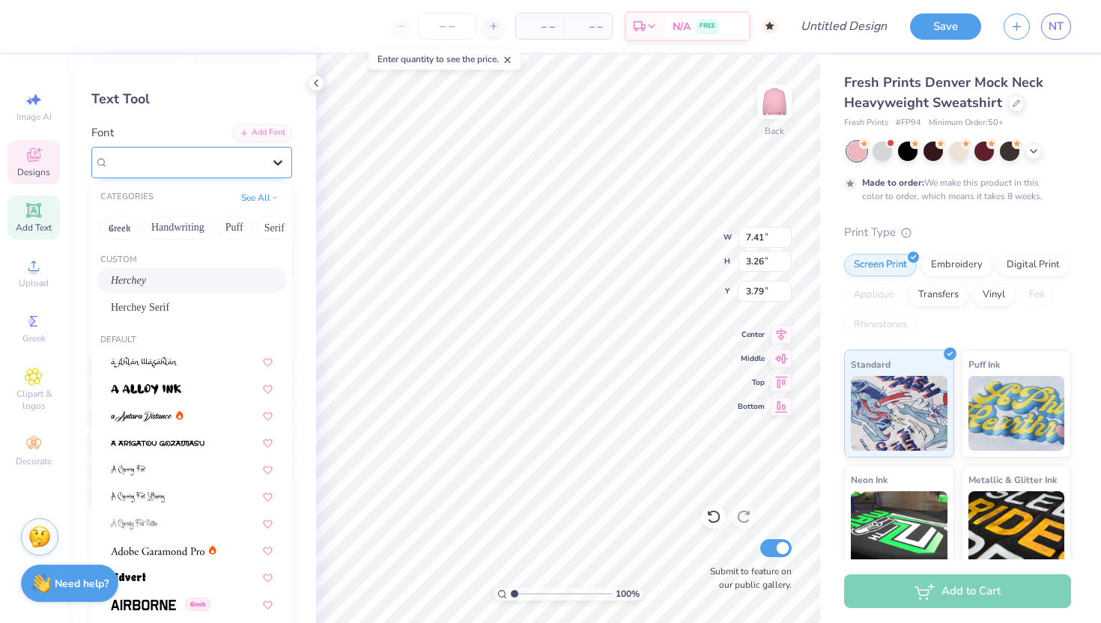
click at [276, 165] on icon at bounding box center [277, 162] width 15 height 15
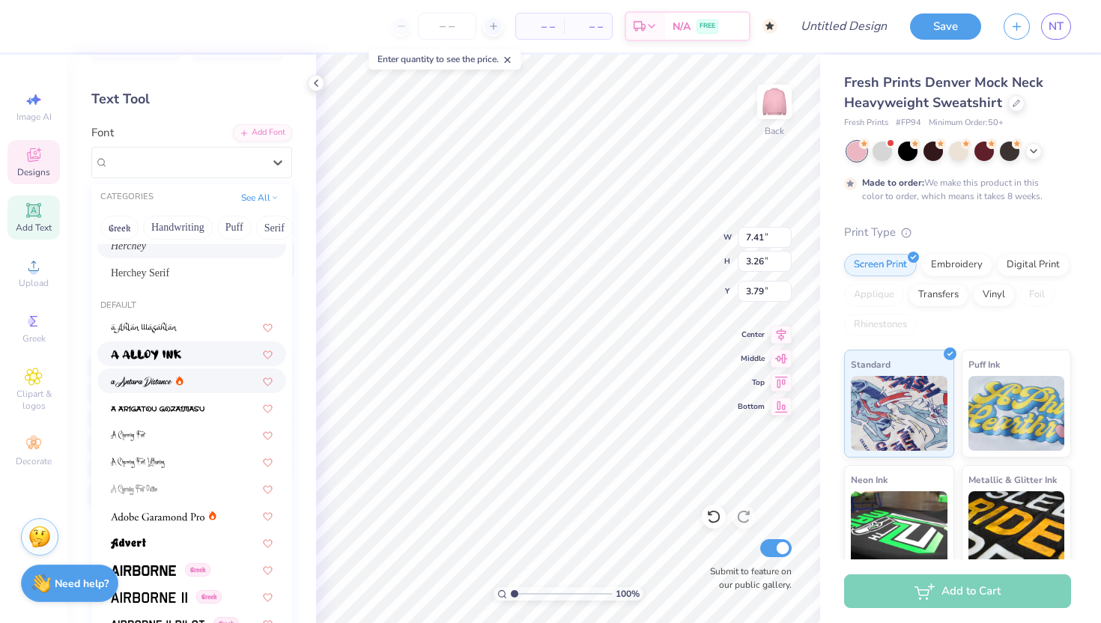
scroll to position [34, 0]
click at [162, 276] on span "Herchey Serif" at bounding box center [140, 274] width 58 height 16
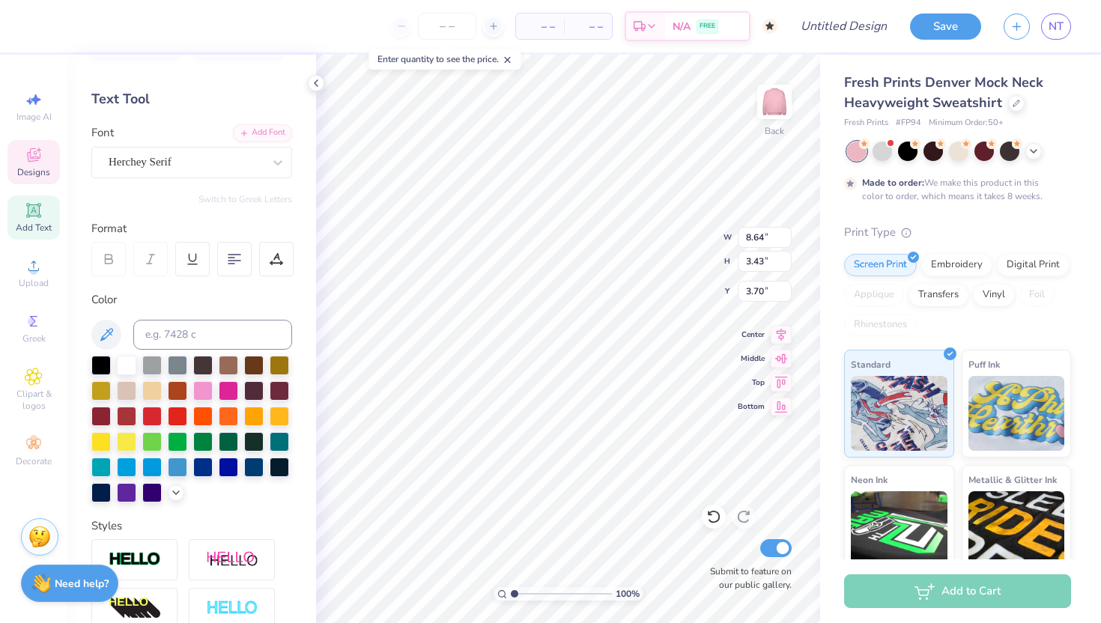
type input "8.64"
type input "3.43"
type input "3.70"
click at [134, 366] on div at bounding box center [126, 363] width 19 height 19
type input "8.64"
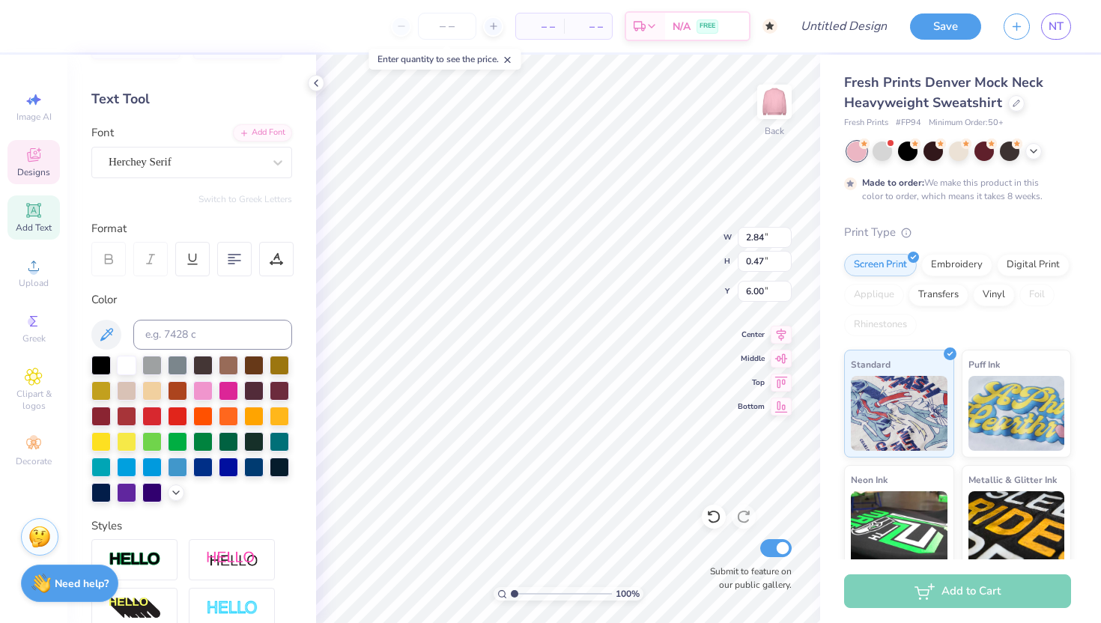
type input "3.43"
type input "3.70"
type input "6.33"
type input "11.59"
type input "4.60"
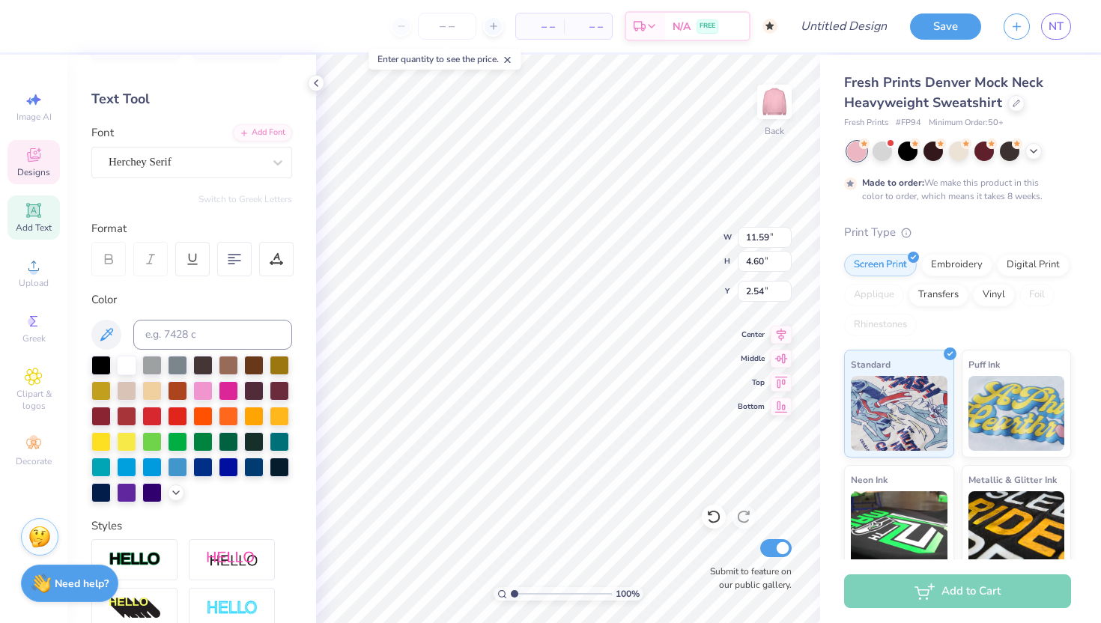
type input "2.55"
type input "12.45"
type input "4.94"
type input "2.21"
type input "2.84"
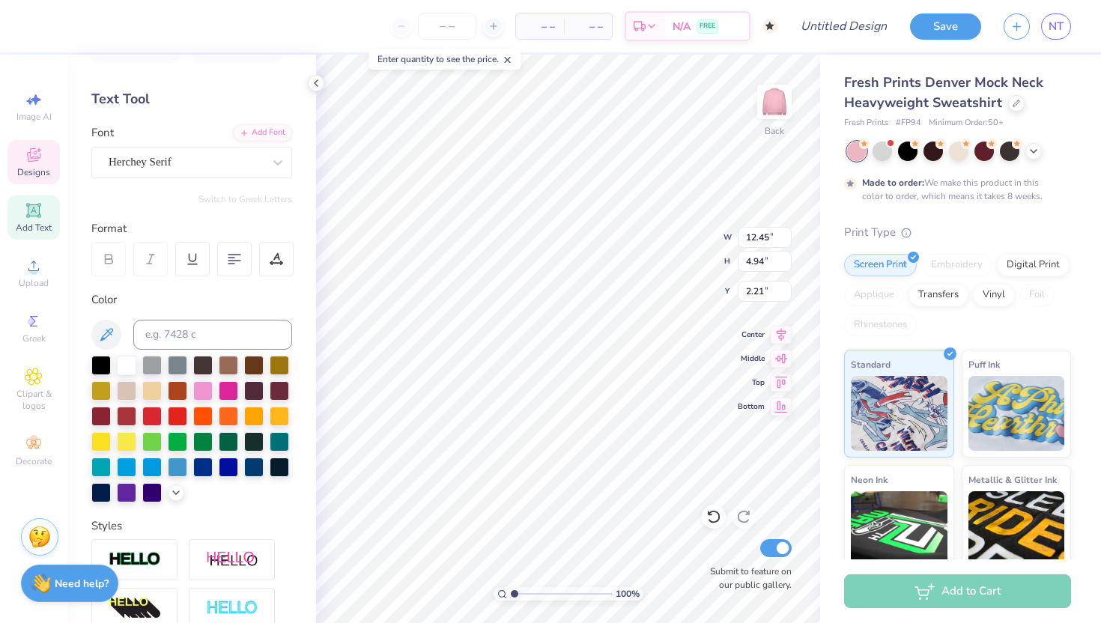
type input "0.47"
type input "6.33"
type input "2.91"
type input "0.48"
type input "5.87"
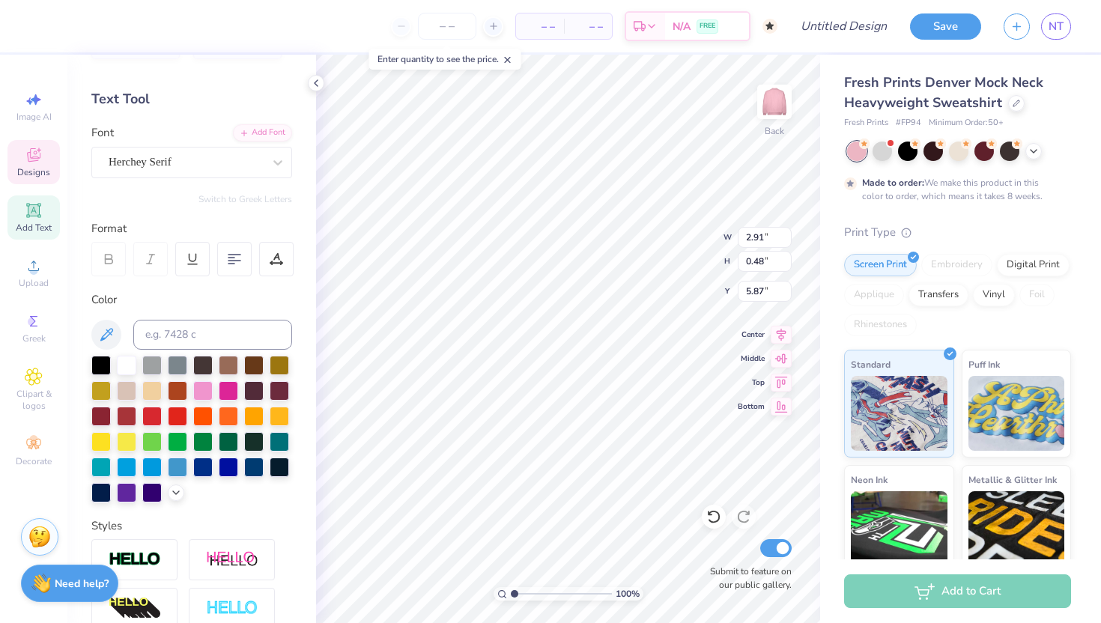
type input "3.40"
type input "0.56"
type input "5.80"
click at [131, 357] on div at bounding box center [126, 363] width 19 height 19
click at [1035, 151] on icon at bounding box center [1034, 150] width 12 height 12
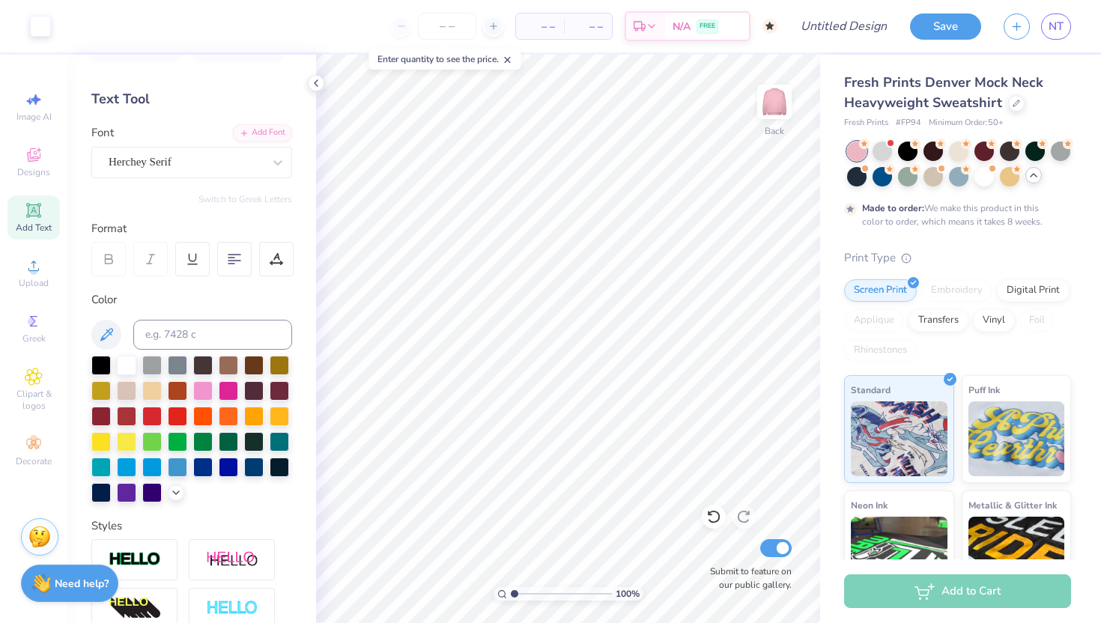
click at [1065, 221] on div "Made to order: We make this product in this color to order, which means it take…" at bounding box center [957, 185] width 227 height 87
click at [318, 85] on polyline at bounding box center [316, 83] width 3 height 6
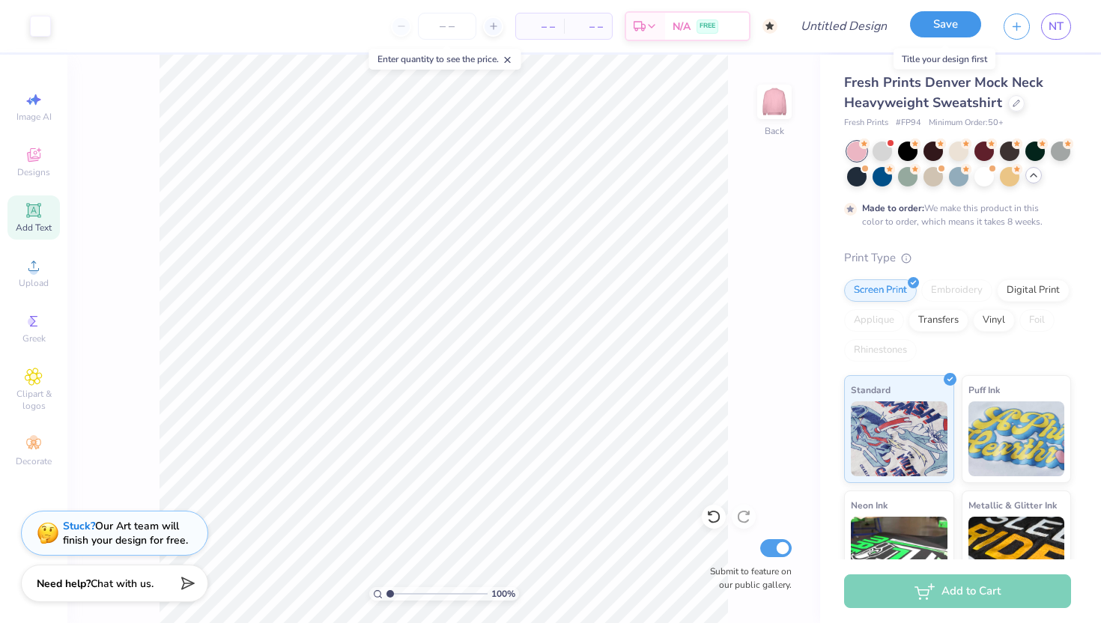
click at [954, 24] on button "Save" at bounding box center [945, 24] width 71 height 26
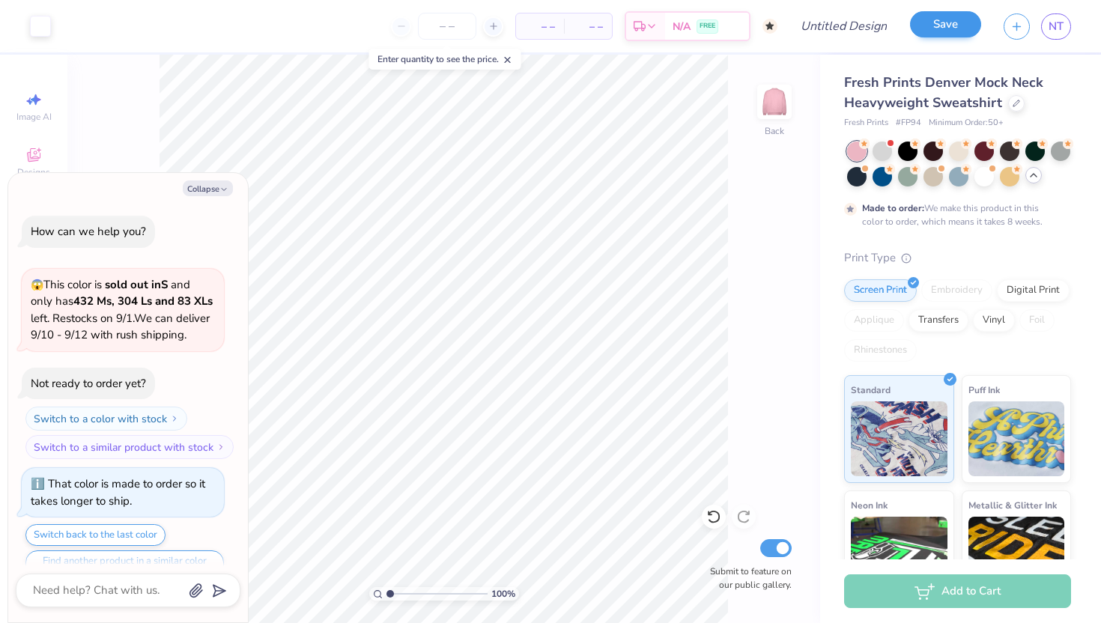
scroll to position [87, 0]
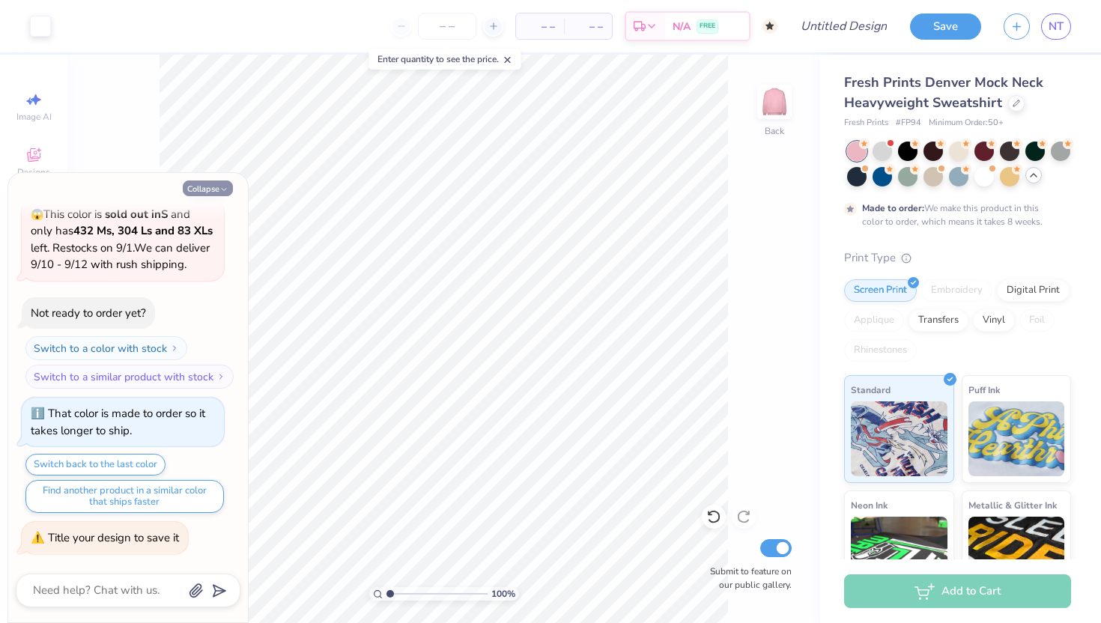
click at [225, 185] on icon "button" at bounding box center [224, 189] width 9 height 9
type textarea "x"
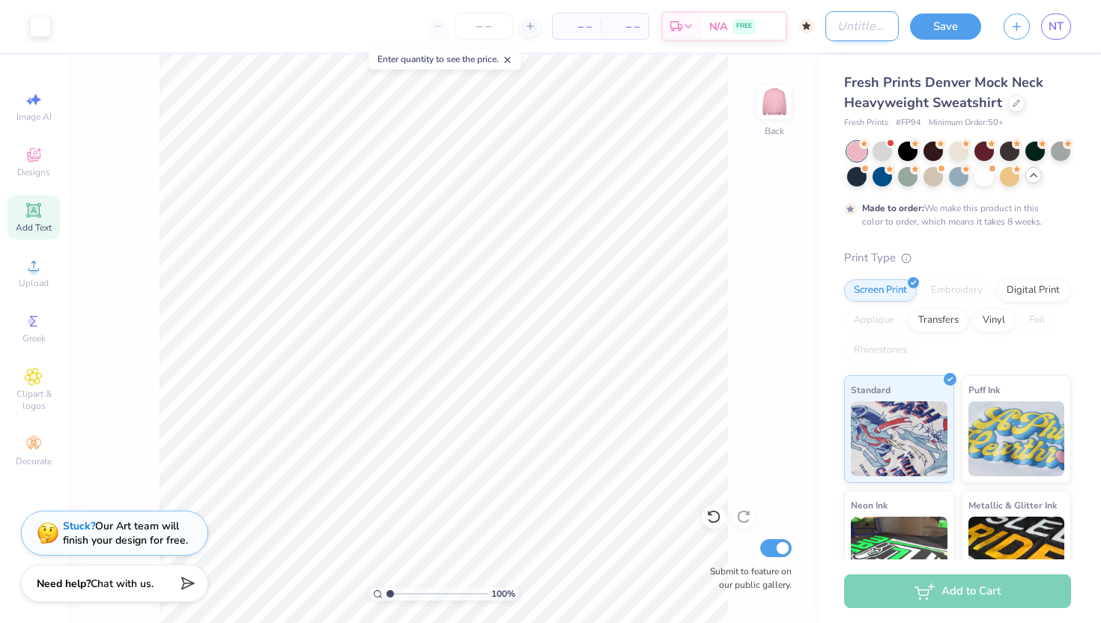
click at [845, 26] on input "Design Title" at bounding box center [862, 26] width 73 height 30
type input "P"
type input "MockNeckCrew"
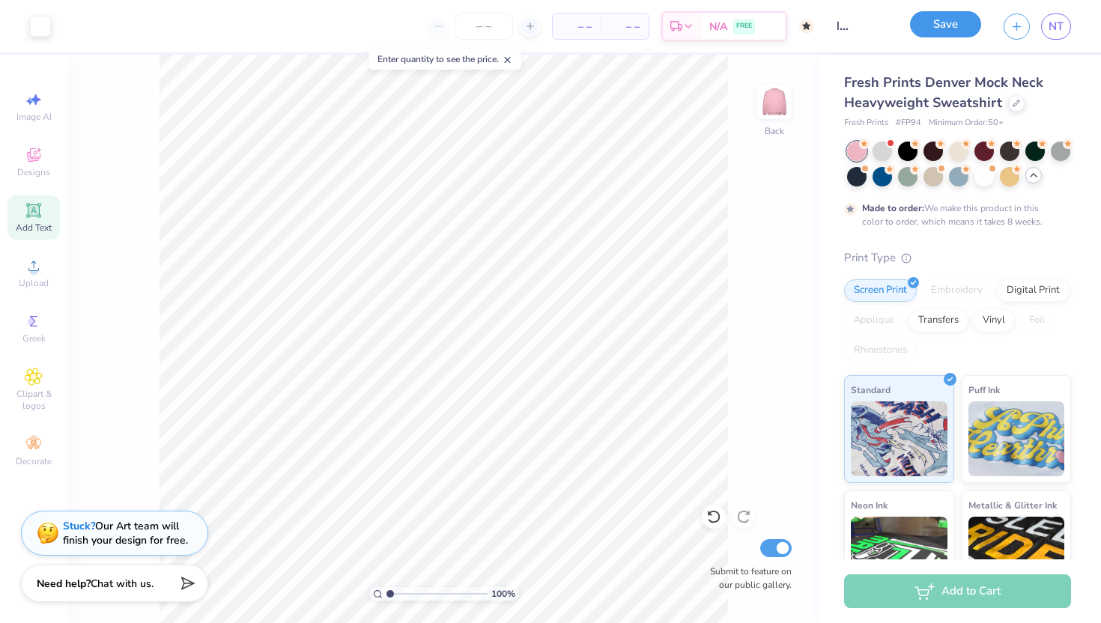
click at [935, 25] on button "Save" at bounding box center [945, 24] width 71 height 26
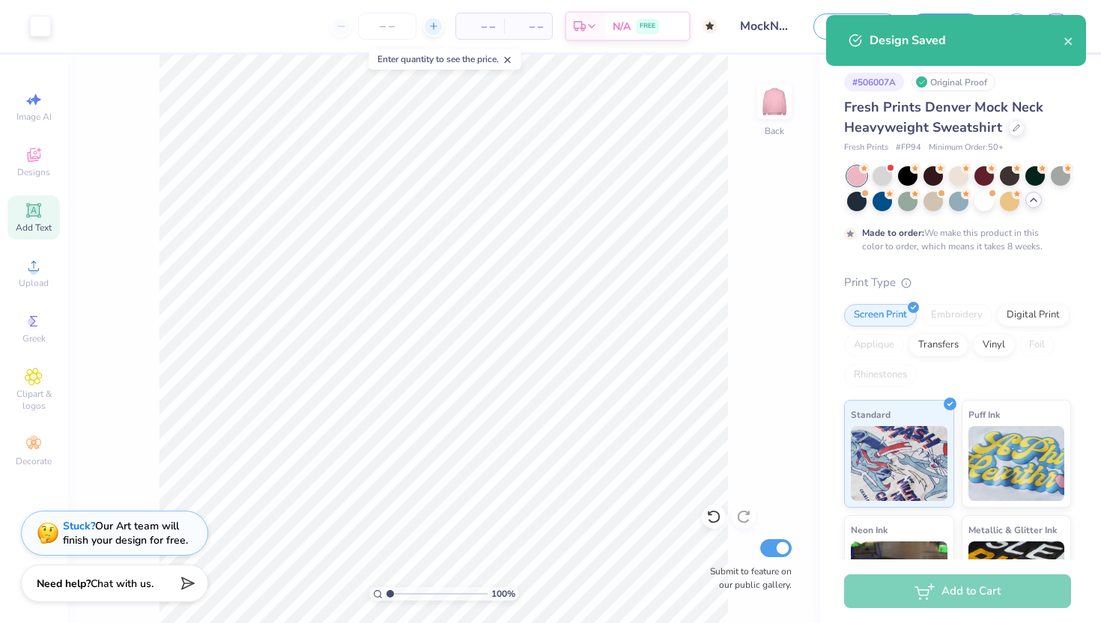
click at [437, 31] on icon at bounding box center [434, 26] width 10 height 10
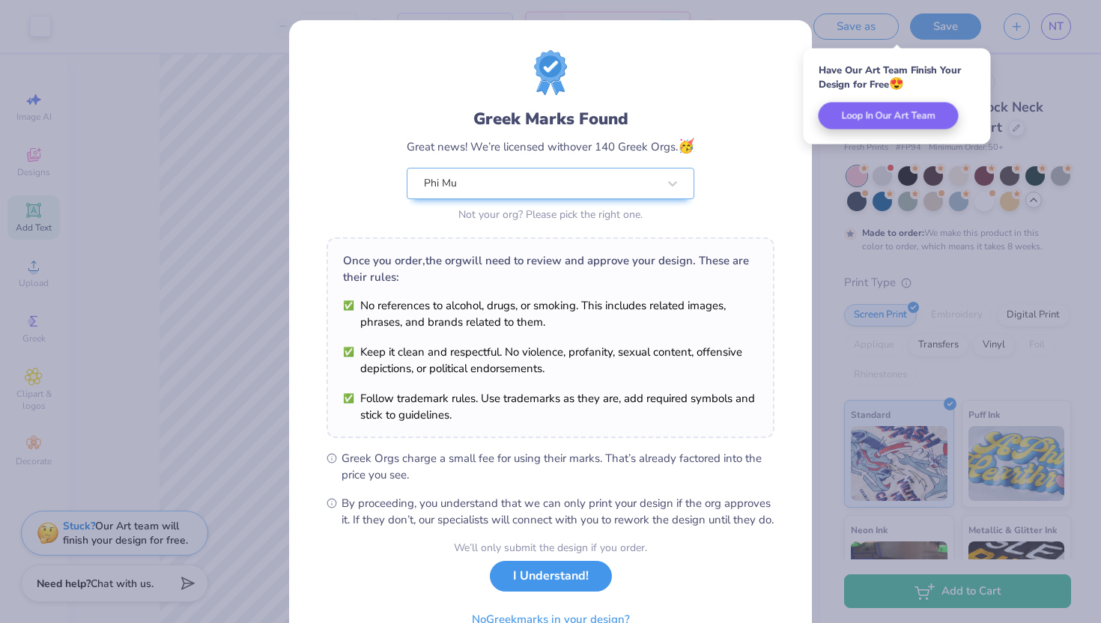
click at [555, 592] on button "I Understand!" at bounding box center [551, 576] width 122 height 31
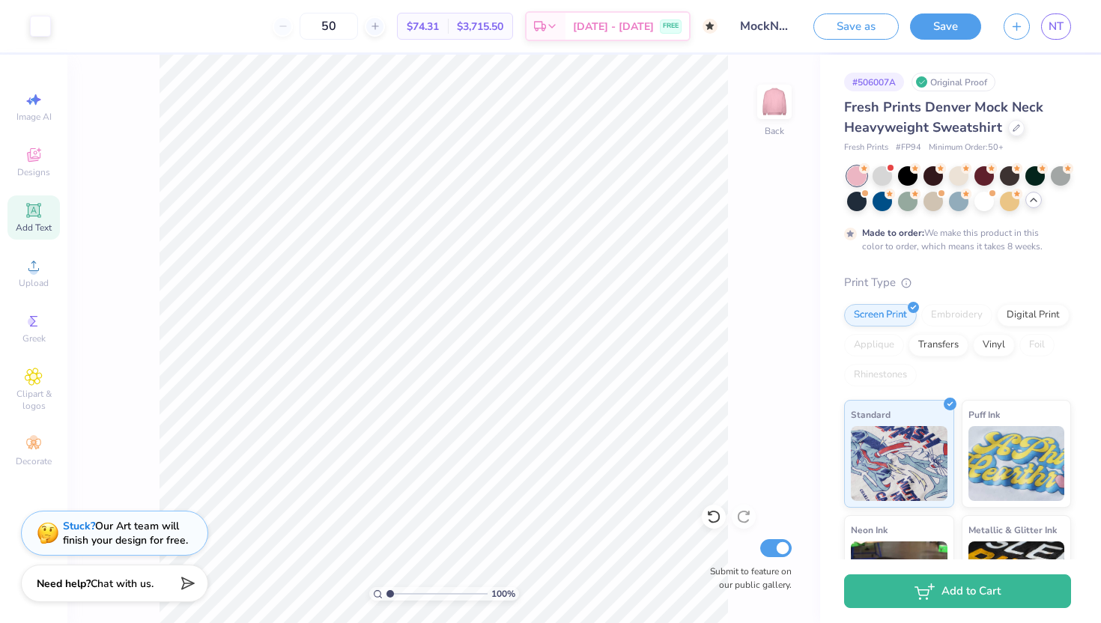
click at [315, 27] on div "50" at bounding box center [329, 26] width 112 height 27
click at [358, 25] on input "50" at bounding box center [329, 26] width 58 height 27
type input "5"
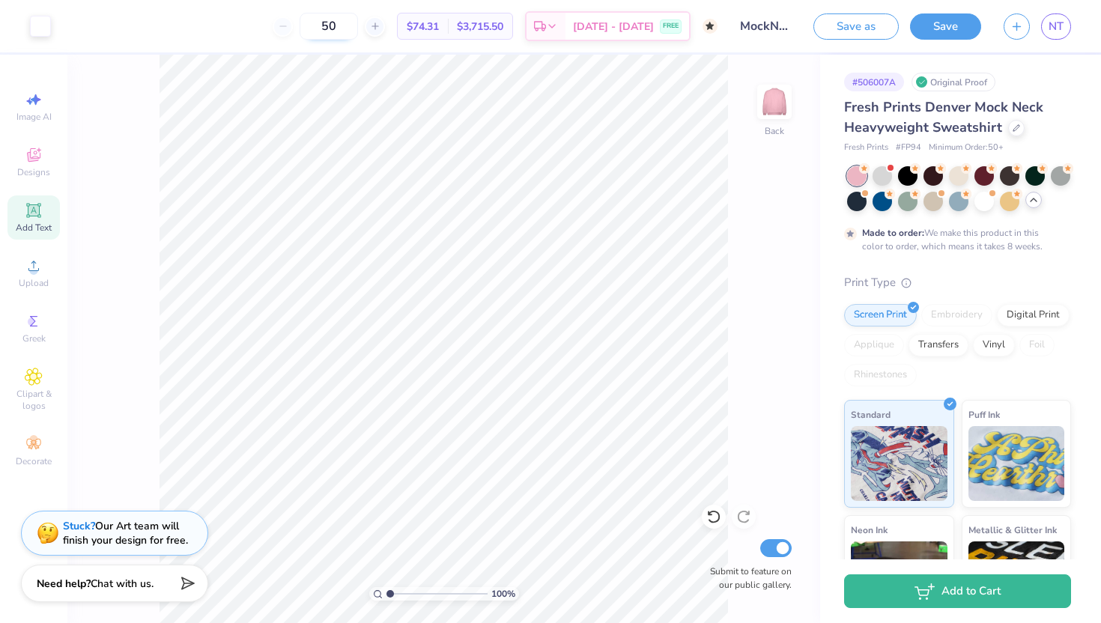
click at [358, 23] on input "50" at bounding box center [329, 26] width 58 height 27
type input "5"
drag, startPoint x: 473, startPoint y: 27, endPoint x: 443, endPoint y: 28, distance: 30.0
click at [443, 28] on div "$73.38 Per Item" at bounding box center [423, 25] width 50 height 25
click at [256, 29] on div "75 $73.38 Per Item $5,503.50 Total Est. Delivery Oct 1 - 4 FREE" at bounding box center [390, 26] width 656 height 52
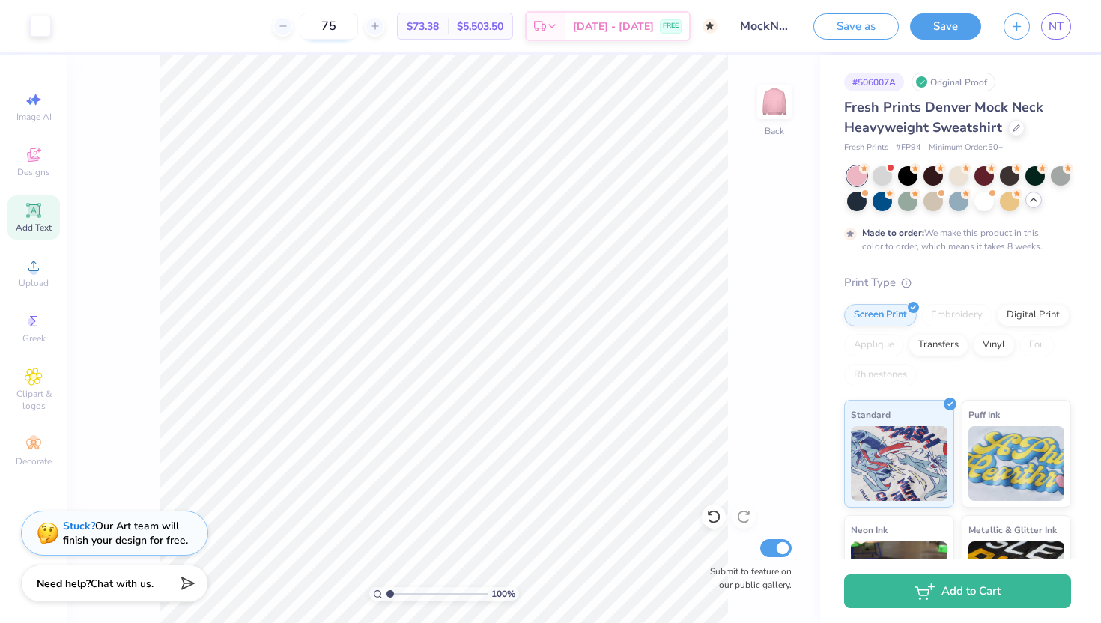
click at [358, 28] on input "75" at bounding box center [329, 26] width 58 height 27
type input "7"
type input "50"
click at [228, 17] on div "50 $73.38 Per Item $5,503.50 Total Est. Delivery Oct 1 - 4 FREE" at bounding box center [390, 26] width 656 height 52
click at [1017, 134] on div "Fresh Prints Denver Mock Neck Heavyweight Sweatshirt" at bounding box center [957, 117] width 227 height 40
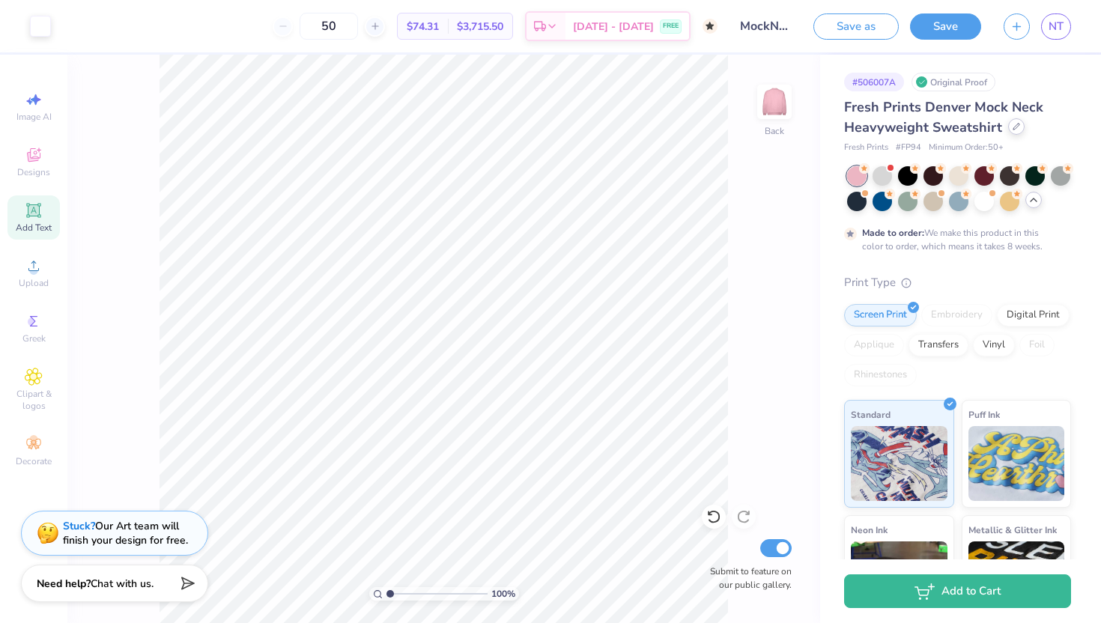
click at [1009, 128] on div at bounding box center [1016, 126] width 16 height 16
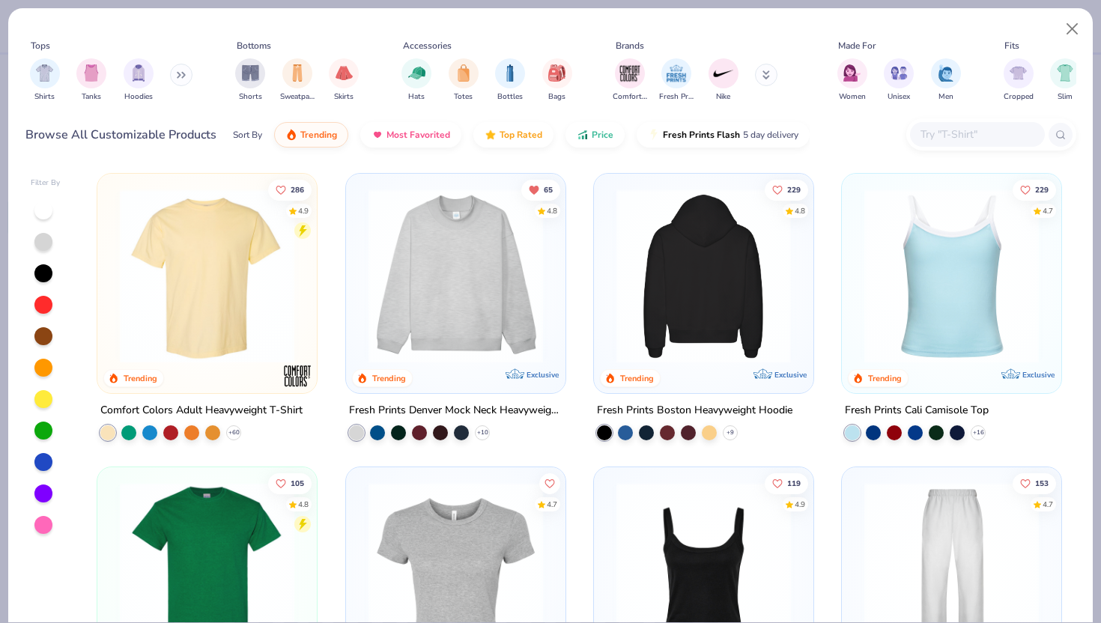
click at [938, 143] on div at bounding box center [977, 134] width 135 height 25
type input "mockneck"
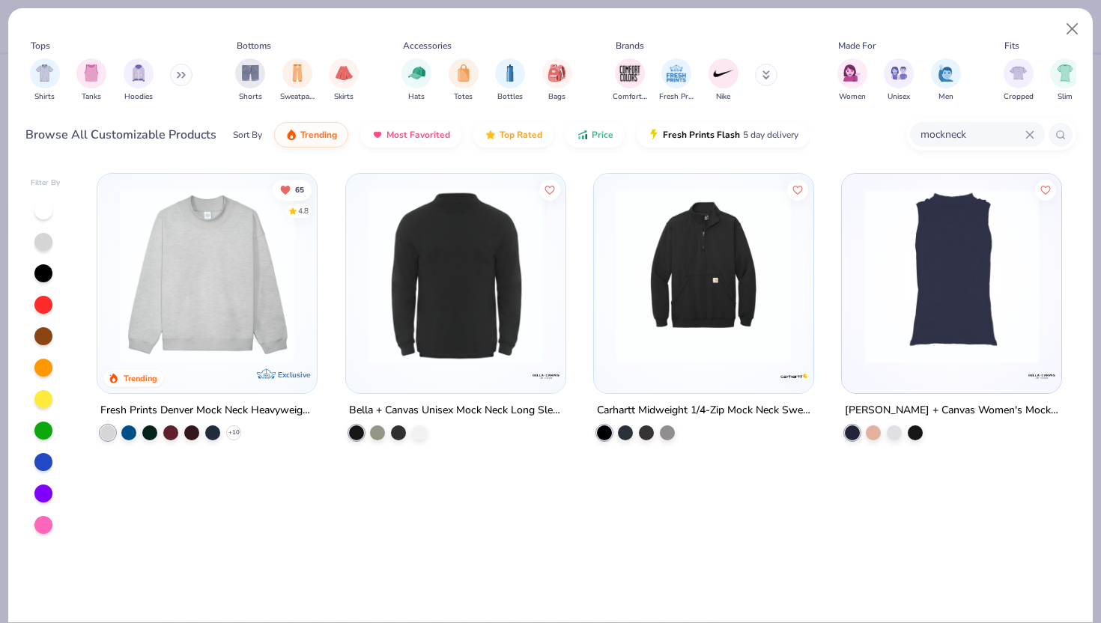
click at [1033, 136] on icon at bounding box center [1030, 134] width 9 height 9
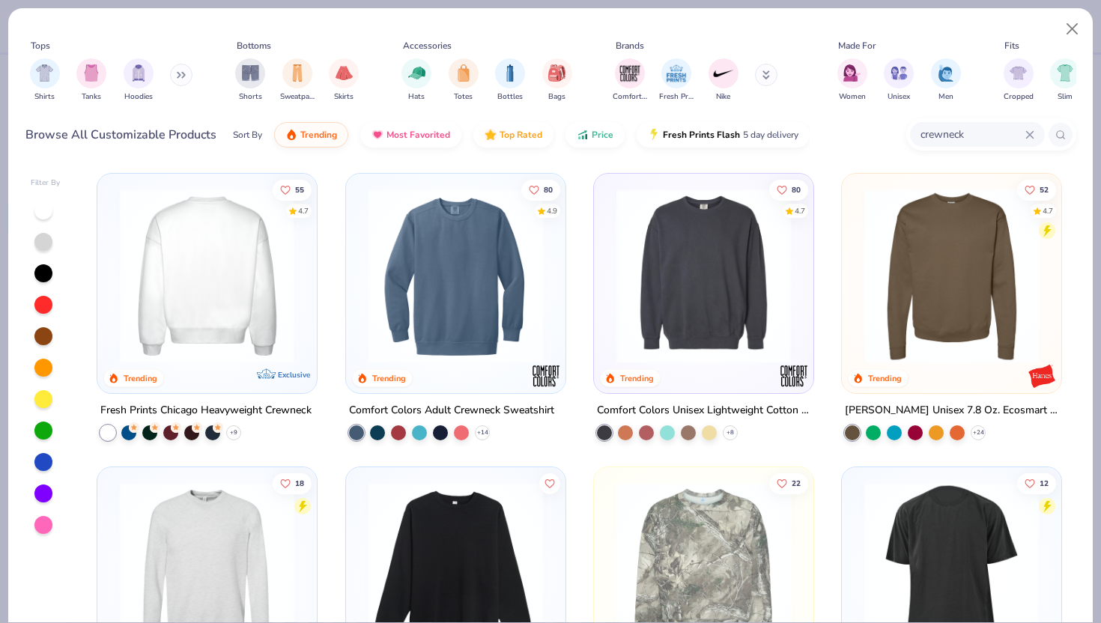
click at [244, 258] on img at bounding box center [207, 276] width 190 height 175
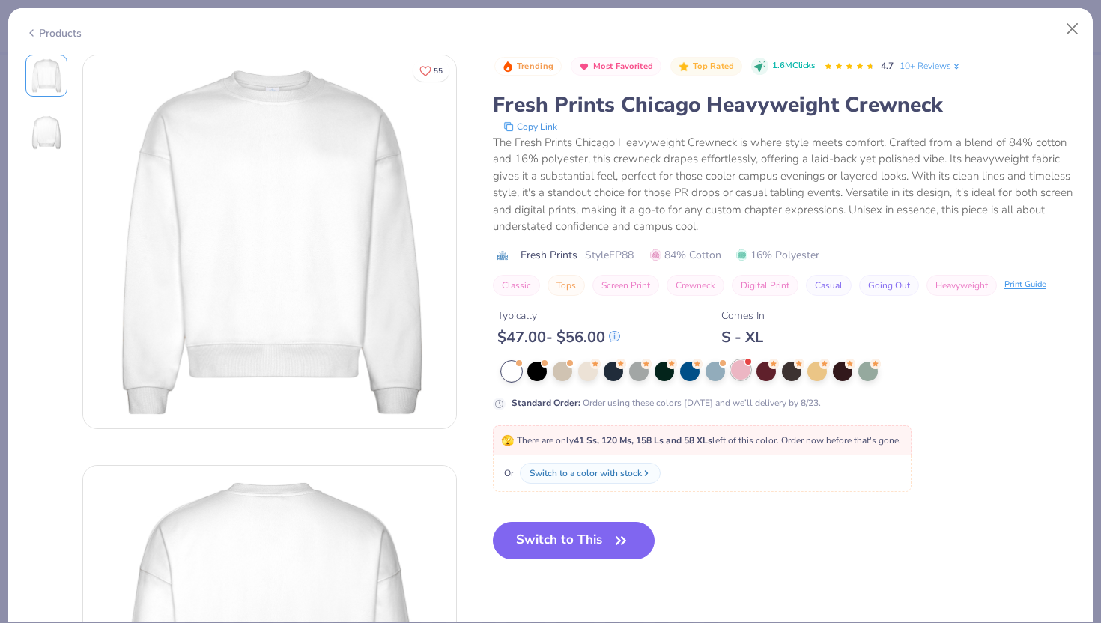
click at [739, 367] on div at bounding box center [740, 369] width 19 height 19
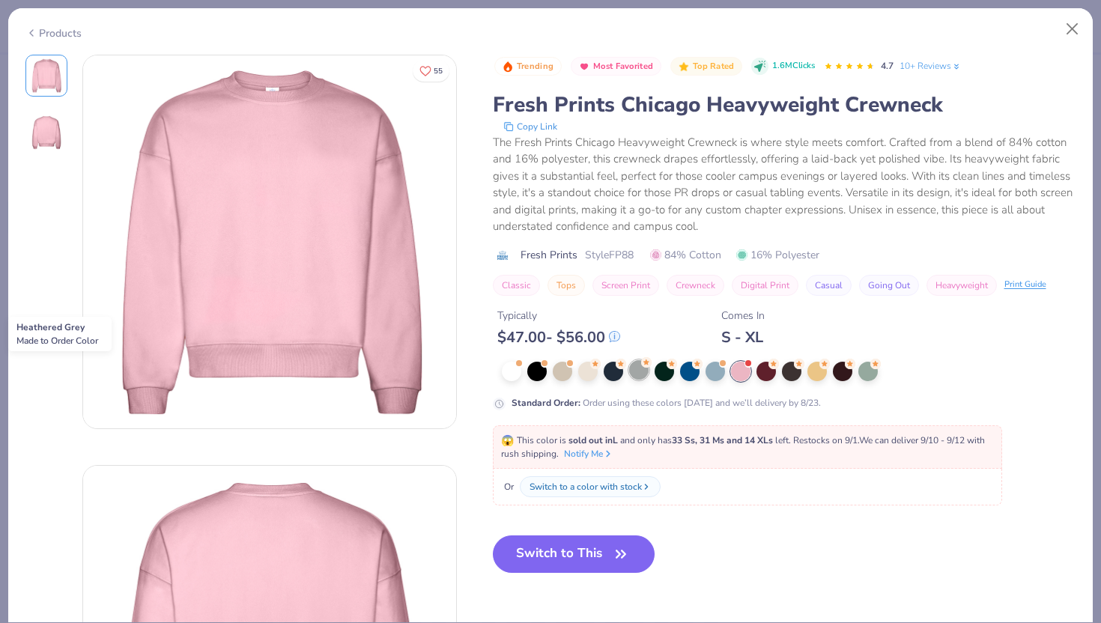
click at [634, 373] on div at bounding box center [638, 369] width 19 height 19
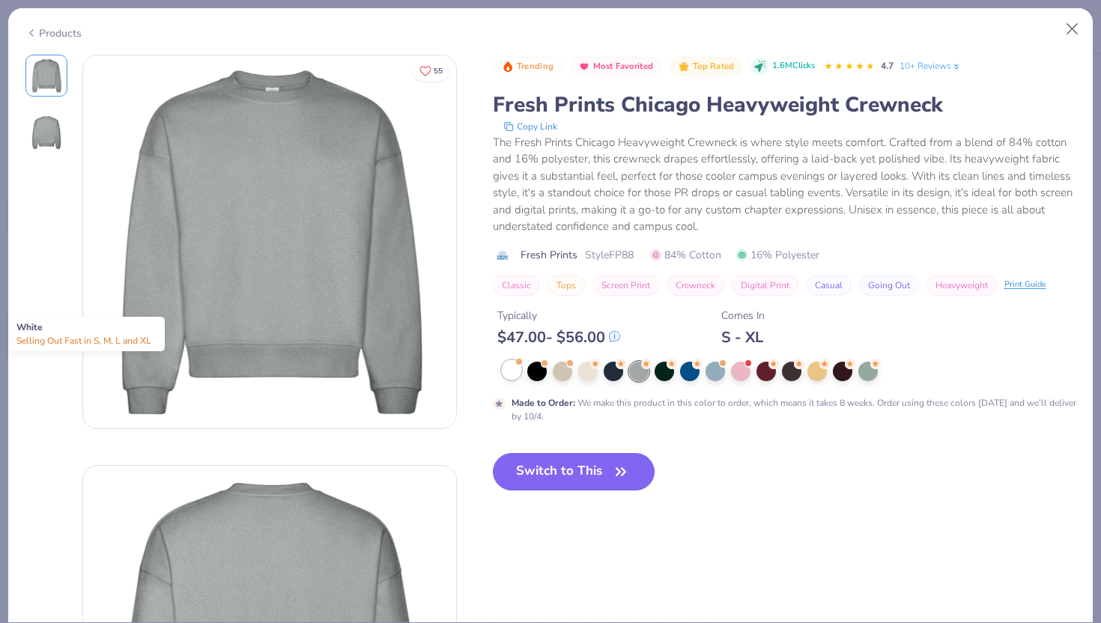
click at [506, 369] on div at bounding box center [511, 369] width 19 height 19
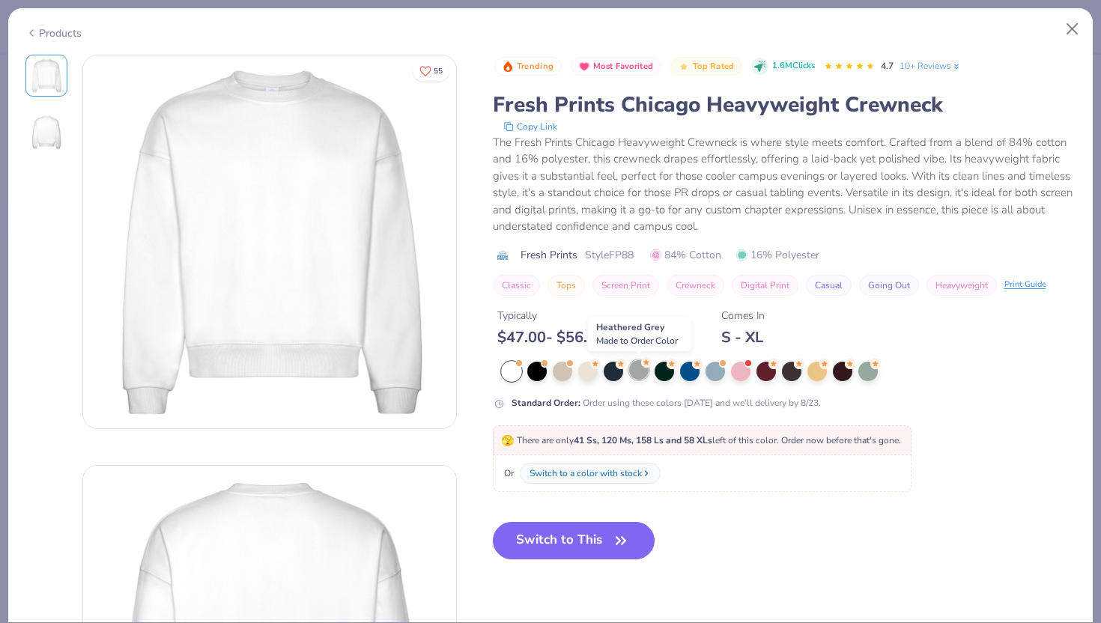
click at [641, 371] on div at bounding box center [638, 369] width 19 height 19
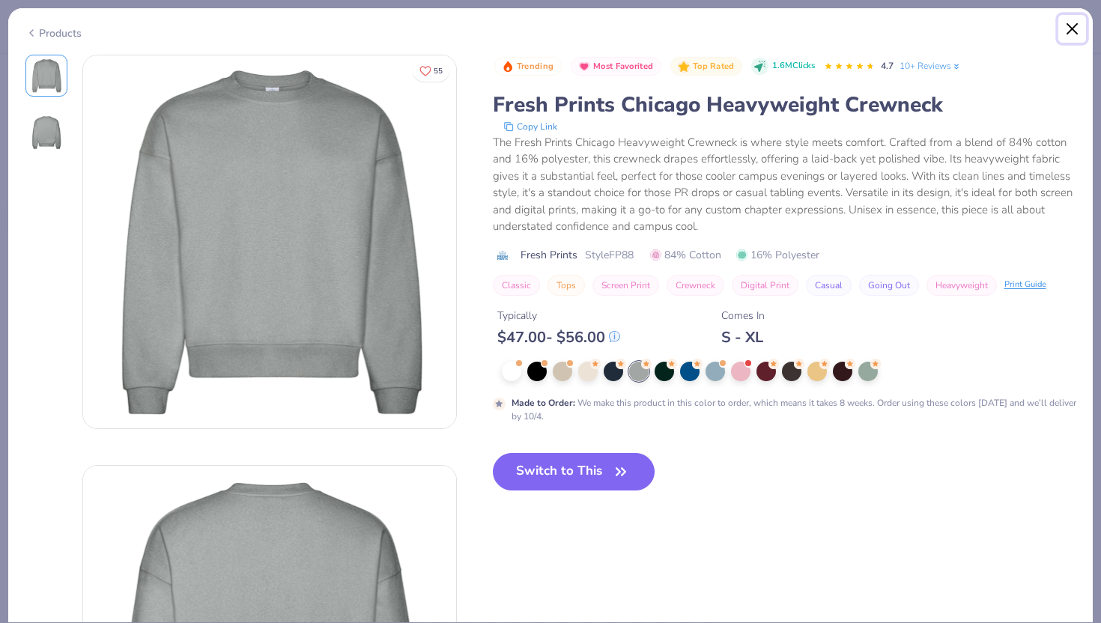
click at [1066, 28] on button "Close" at bounding box center [1073, 29] width 28 height 28
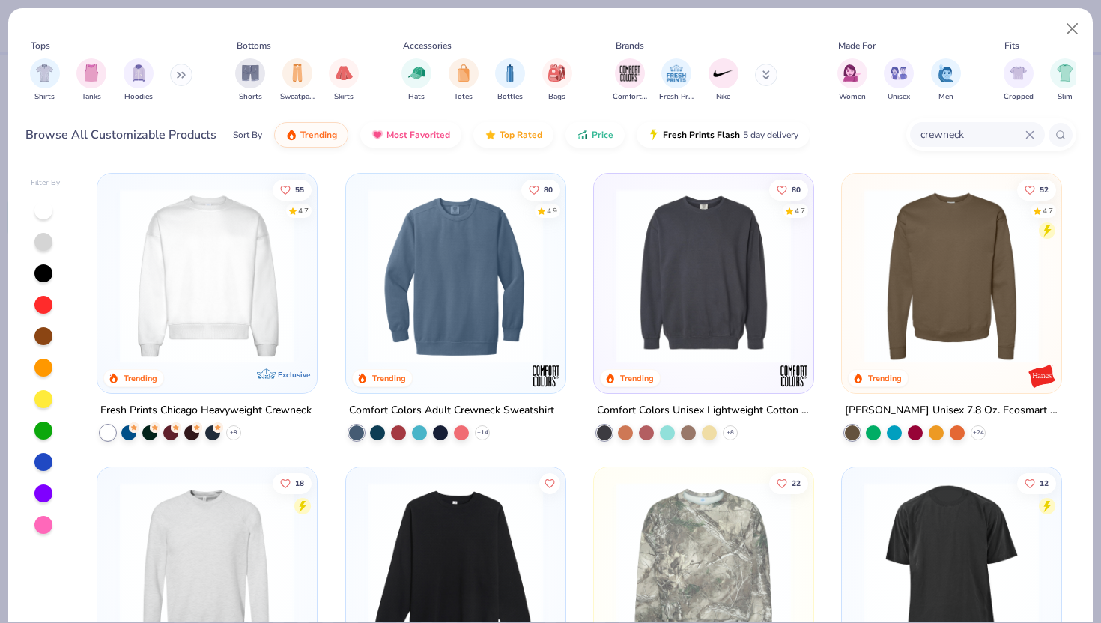
click at [976, 137] on input "crewneck" at bounding box center [972, 134] width 106 height 17
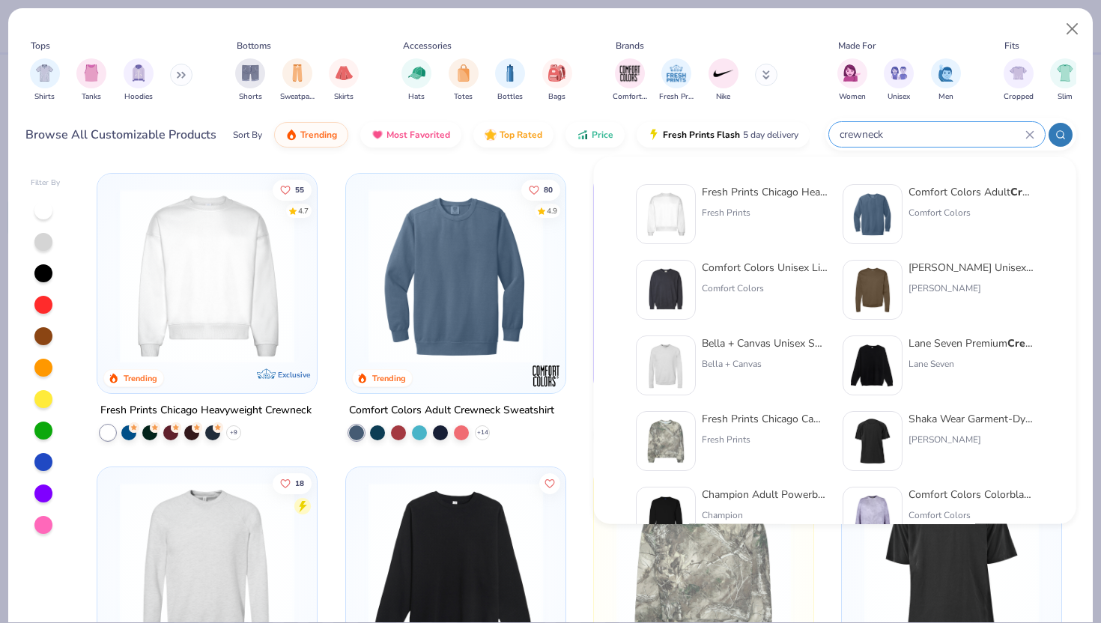
click at [840, 133] on input "crewneck" at bounding box center [931, 134] width 187 height 17
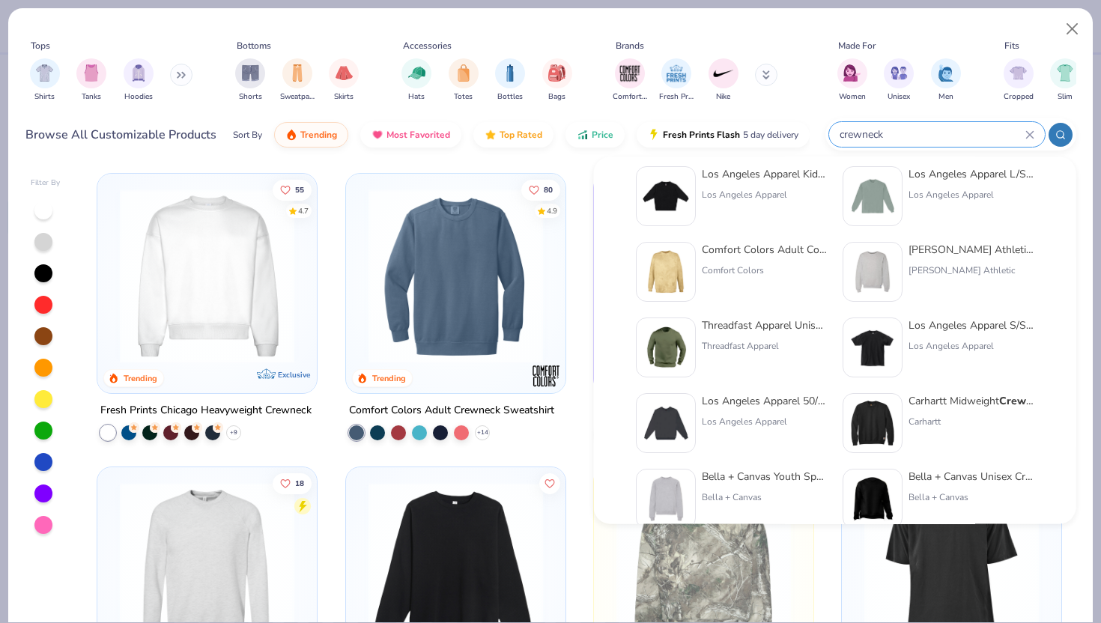
scroll to position [473, 0]
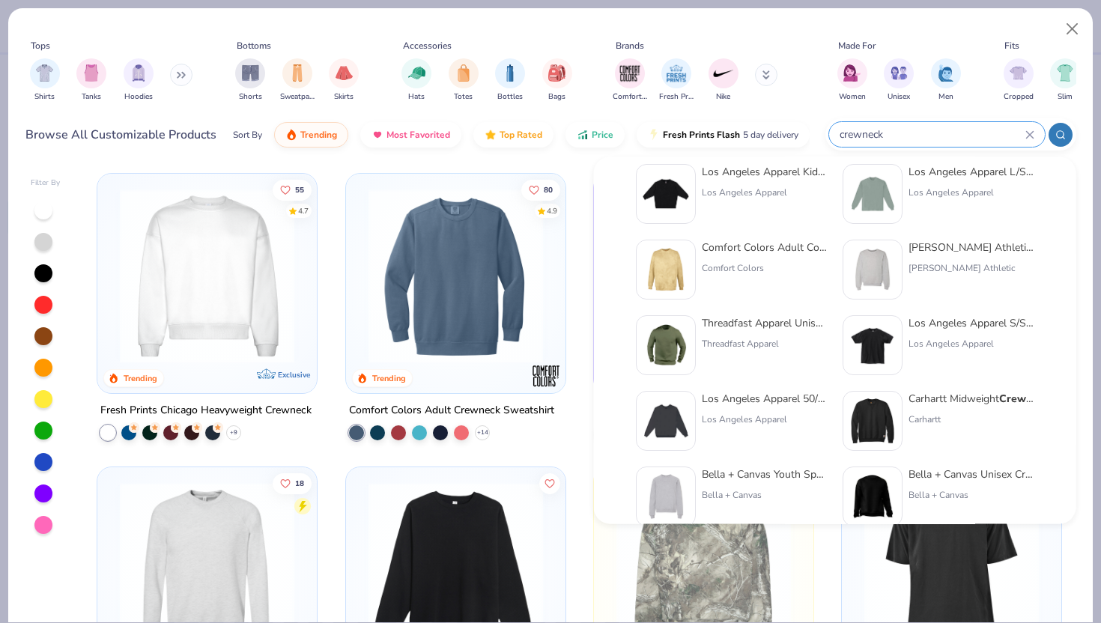
click at [837, 133] on div "crewneck" at bounding box center [937, 134] width 216 height 25
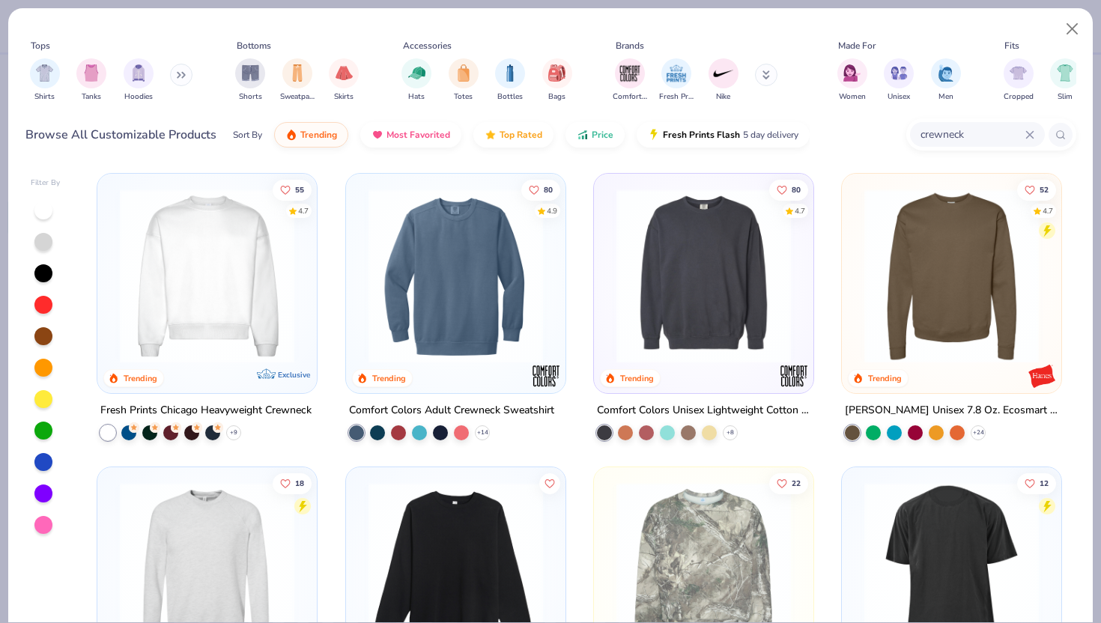
click at [928, 137] on input "crewneck" at bounding box center [972, 134] width 106 height 17
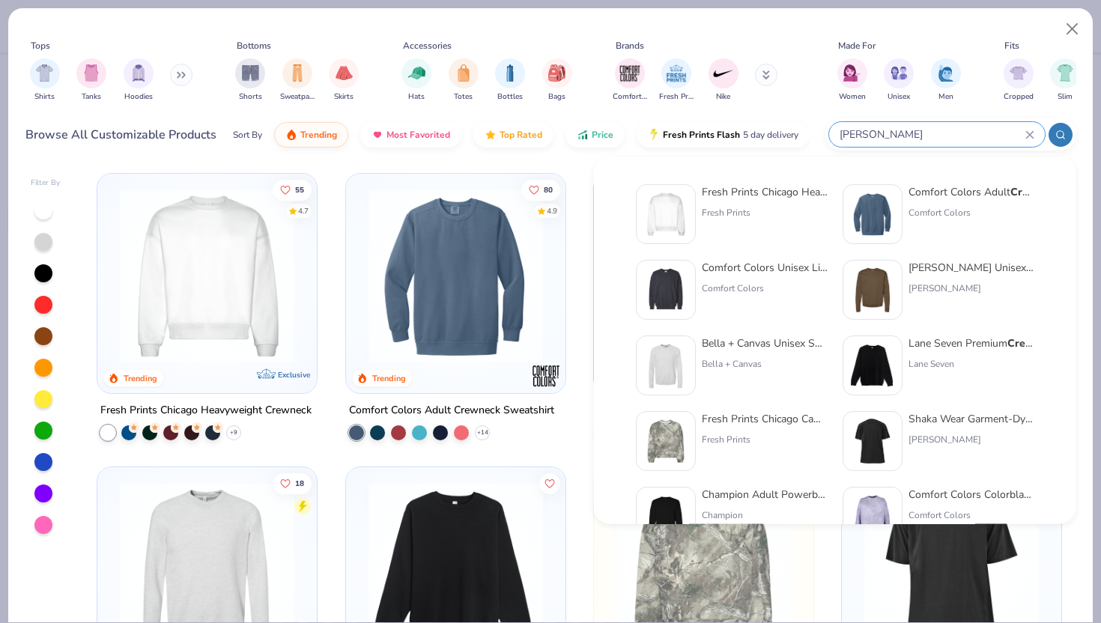
type input "[PERSON_NAME]"
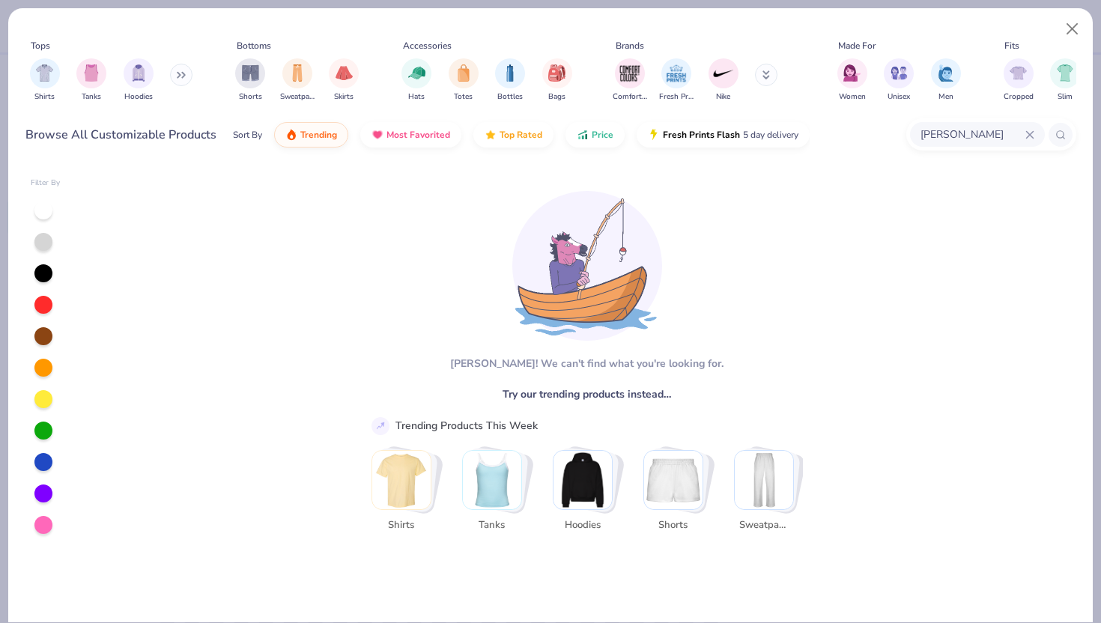
click at [769, 70] on button at bounding box center [766, 75] width 22 height 22
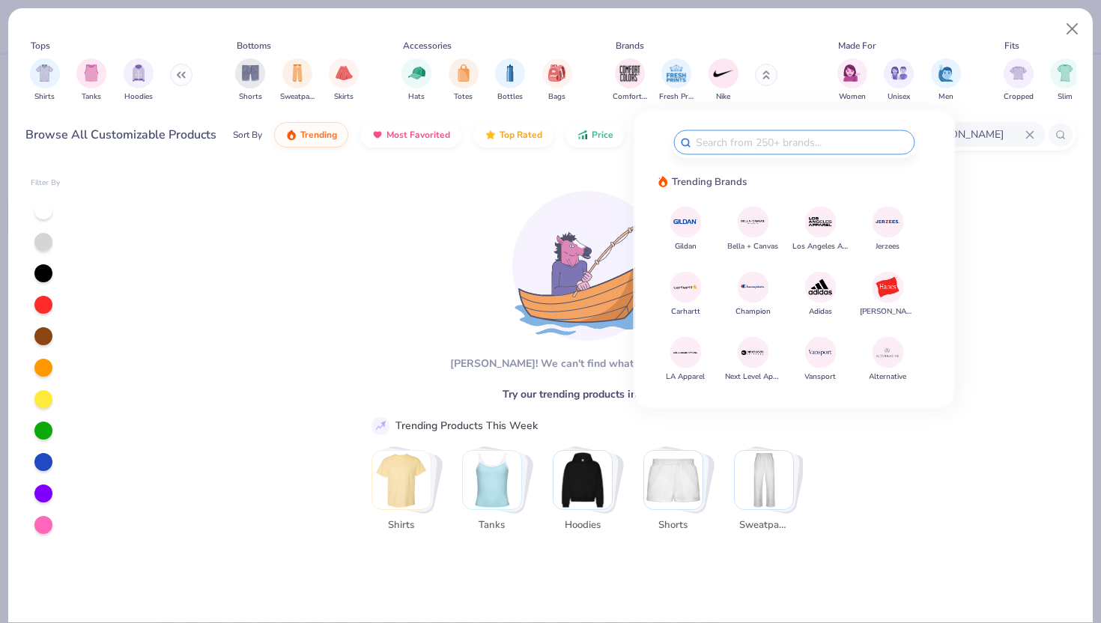
click at [691, 218] on img at bounding box center [686, 222] width 26 height 26
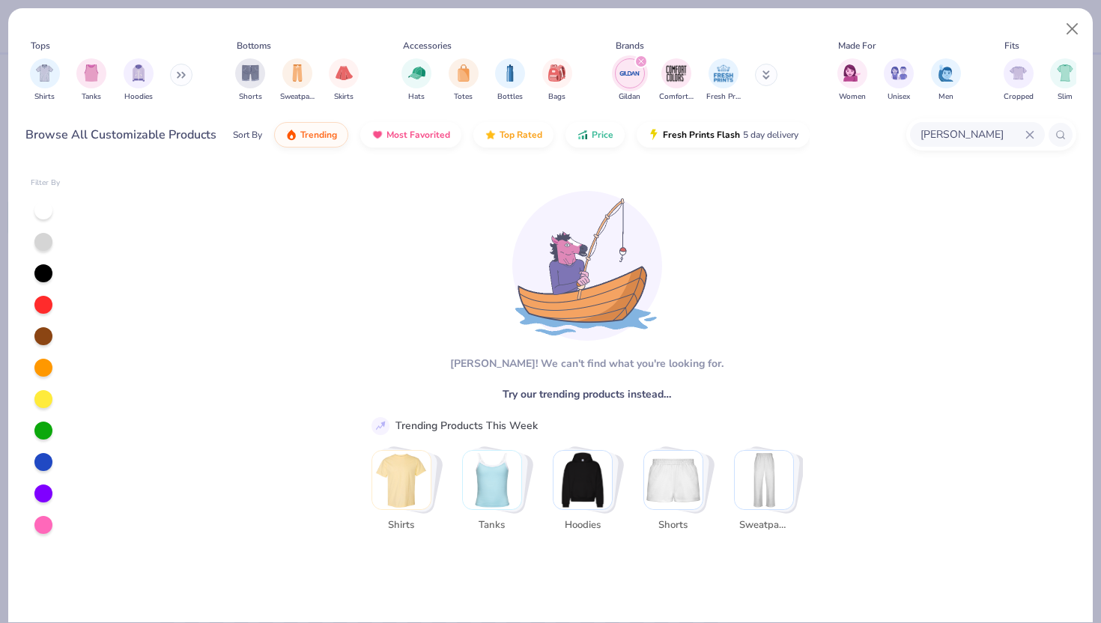
click at [1037, 132] on div "[PERSON_NAME]" at bounding box center [977, 134] width 135 height 25
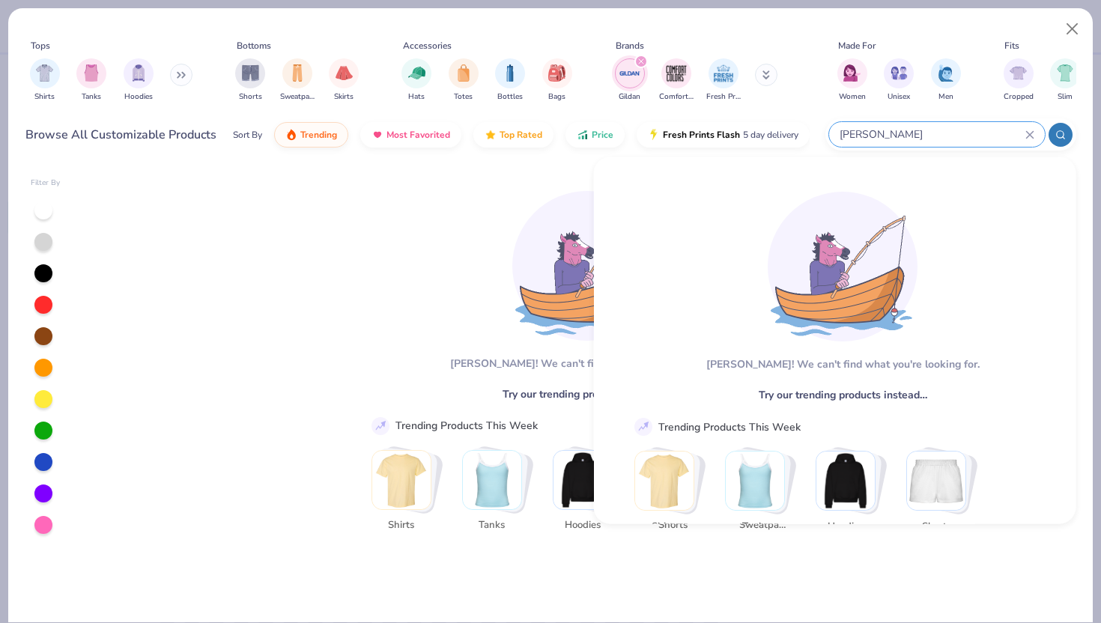
click at [1029, 134] on icon at bounding box center [1029, 134] width 7 height 7
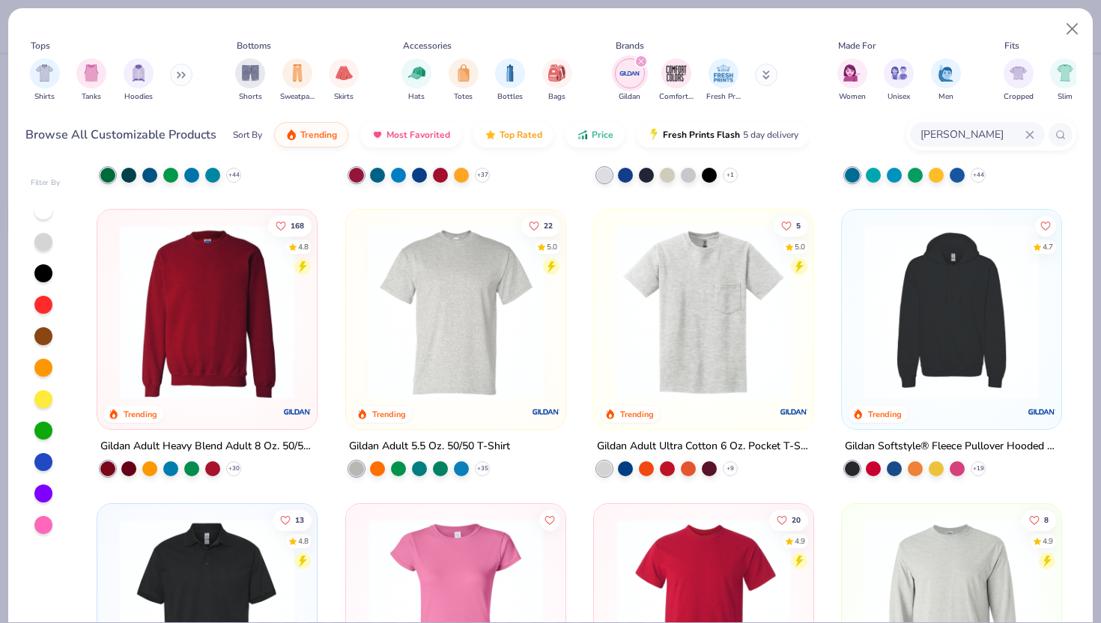
scroll to position [258, 0]
click at [233, 466] on icon at bounding box center [234, 468] width 12 height 12
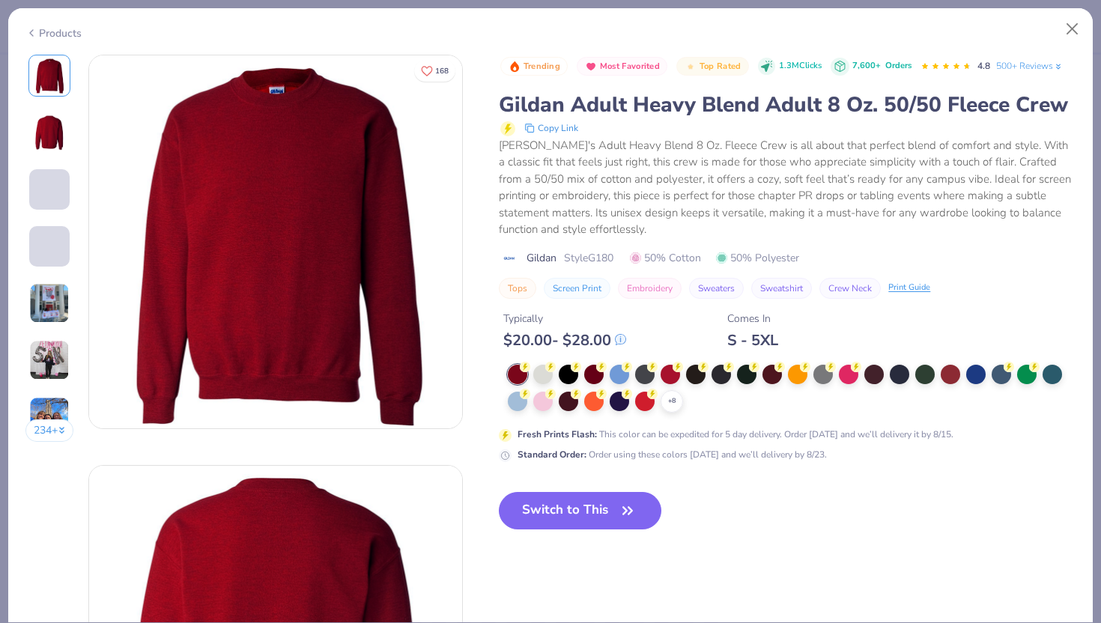
click at [545, 392] on div at bounding box center [542, 401] width 19 height 19
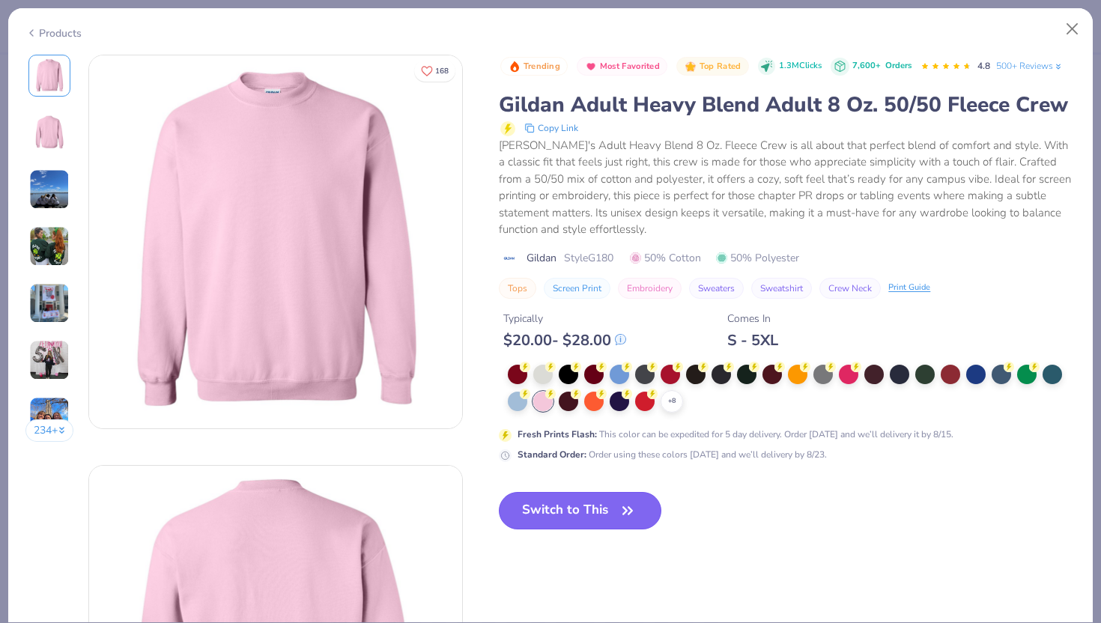
click at [567, 506] on button "Switch to This" at bounding box center [580, 510] width 163 height 37
click at [592, 512] on button "Switch to This" at bounding box center [580, 510] width 163 height 37
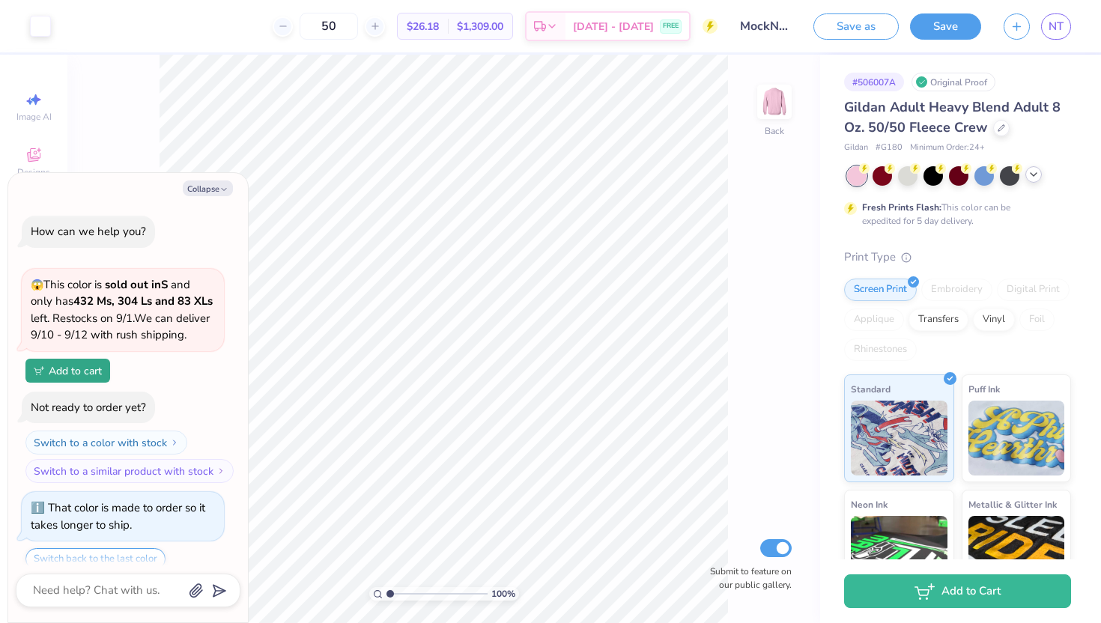
scroll to position [202, 0]
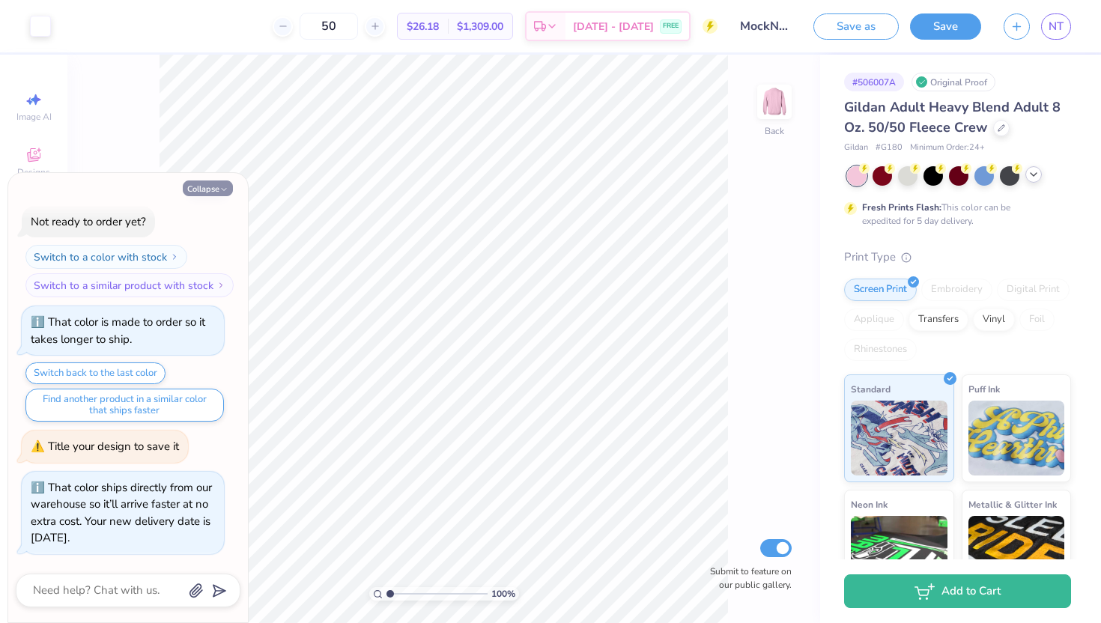
click at [220, 193] on icon "button" at bounding box center [224, 189] width 9 height 9
type textarea "x"
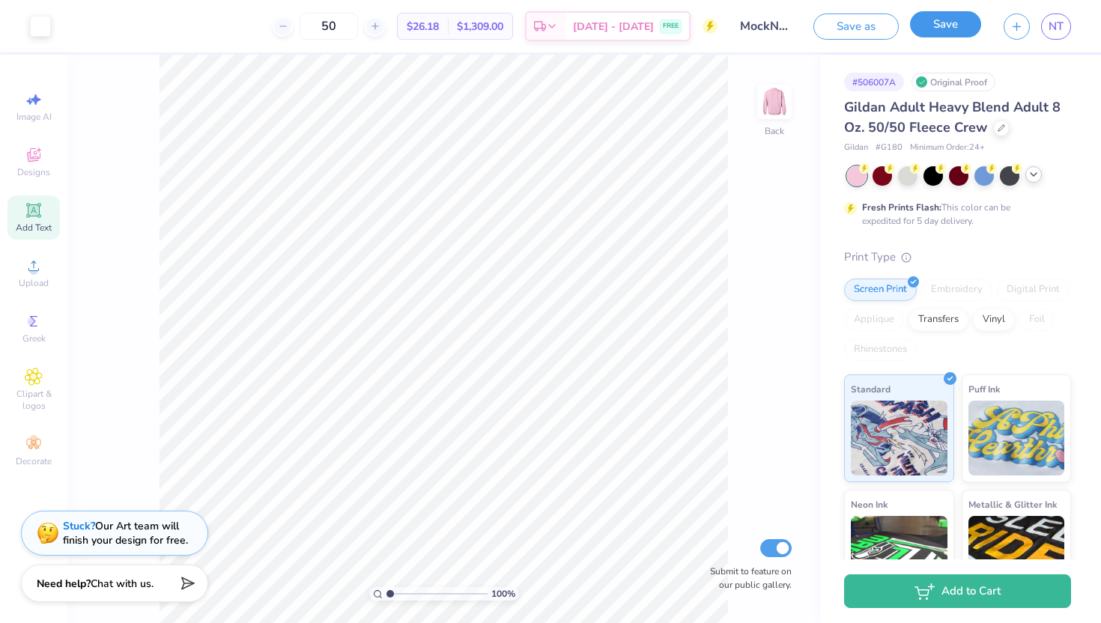
click at [944, 28] on button "Save" at bounding box center [945, 24] width 71 height 26
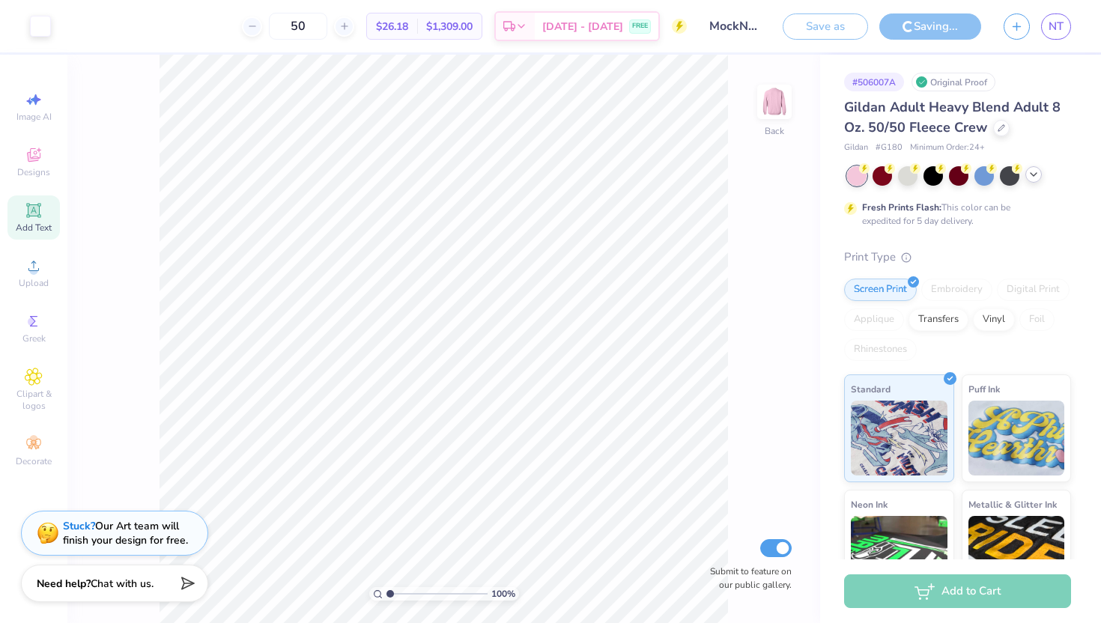
click at [740, 31] on input "MockNeckCrew" at bounding box center [734, 26] width 73 height 30
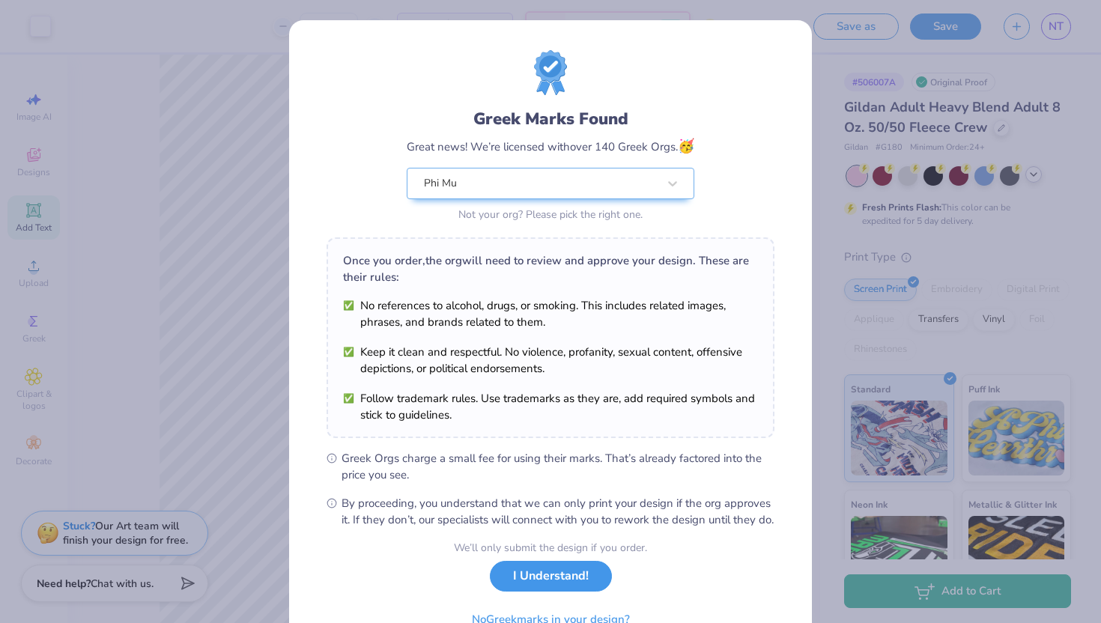
click at [511, 592] on button "I Understand!" at bounding box center [551, 576] width 122 height 31
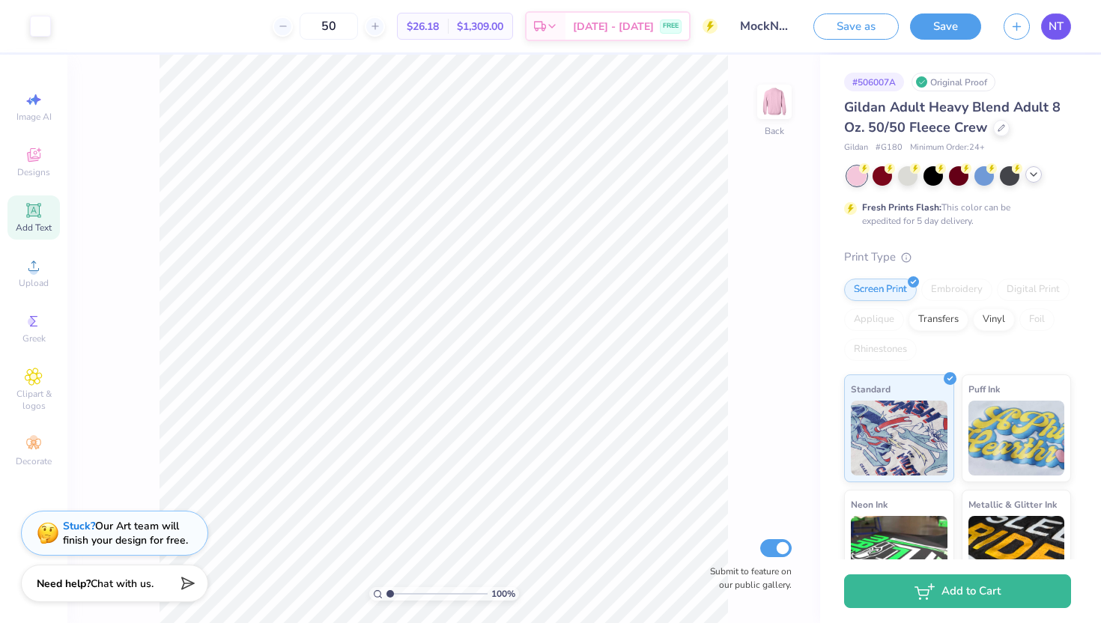
click at [1061, 37] on link "NT" at bounding box center [1056, 26] width 30 height 26
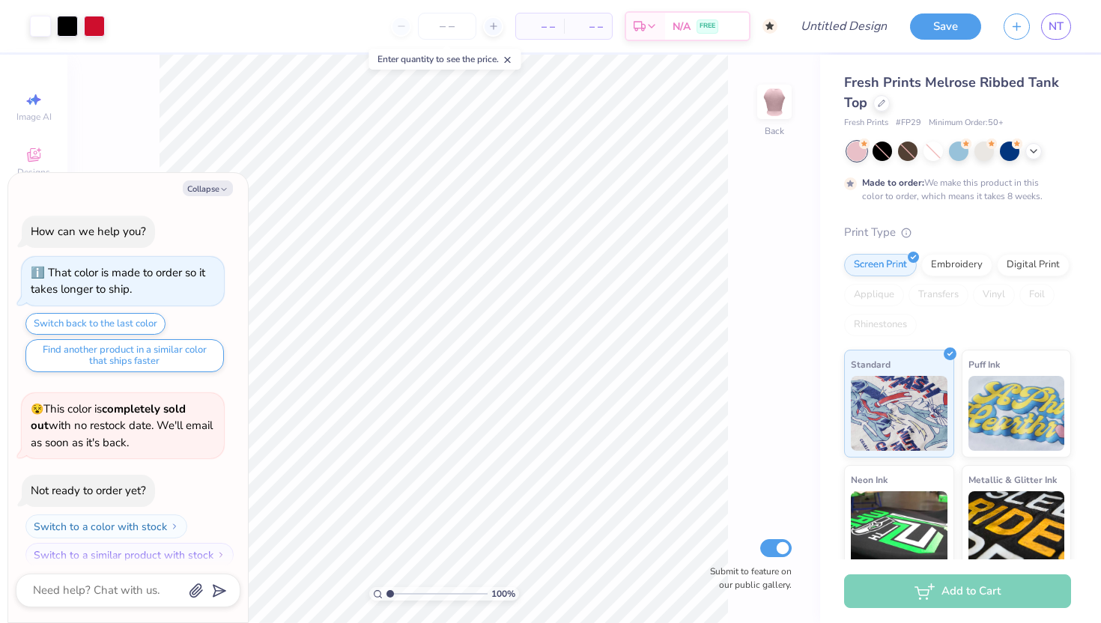
scroll to position [12, 0]
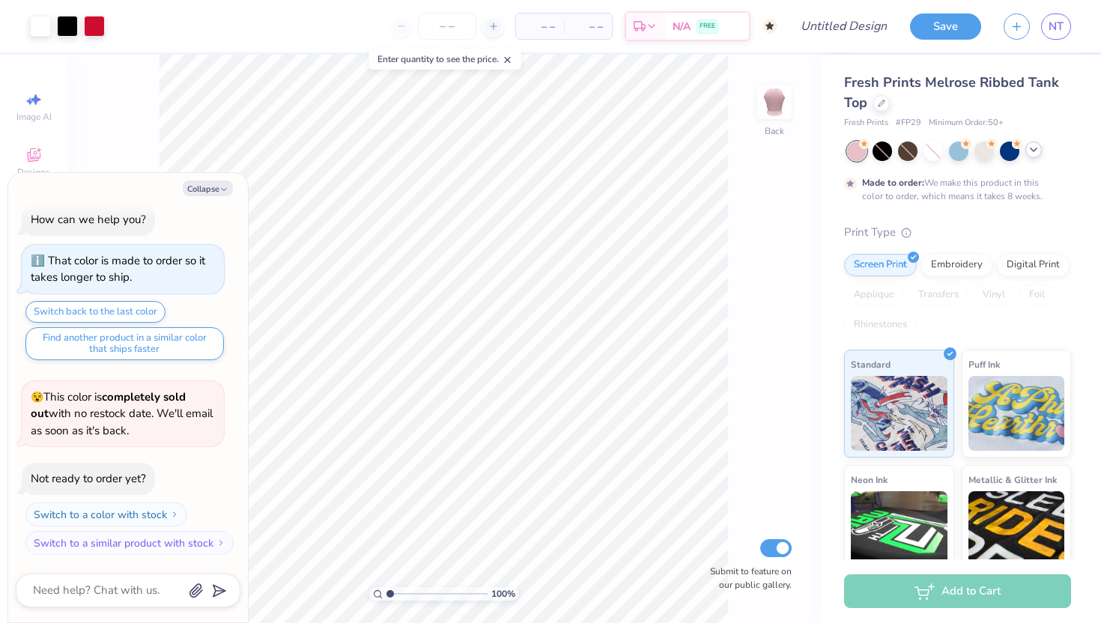
click at [1035, 151] on icon at bounding box center [1034, 150] width 12 height 12
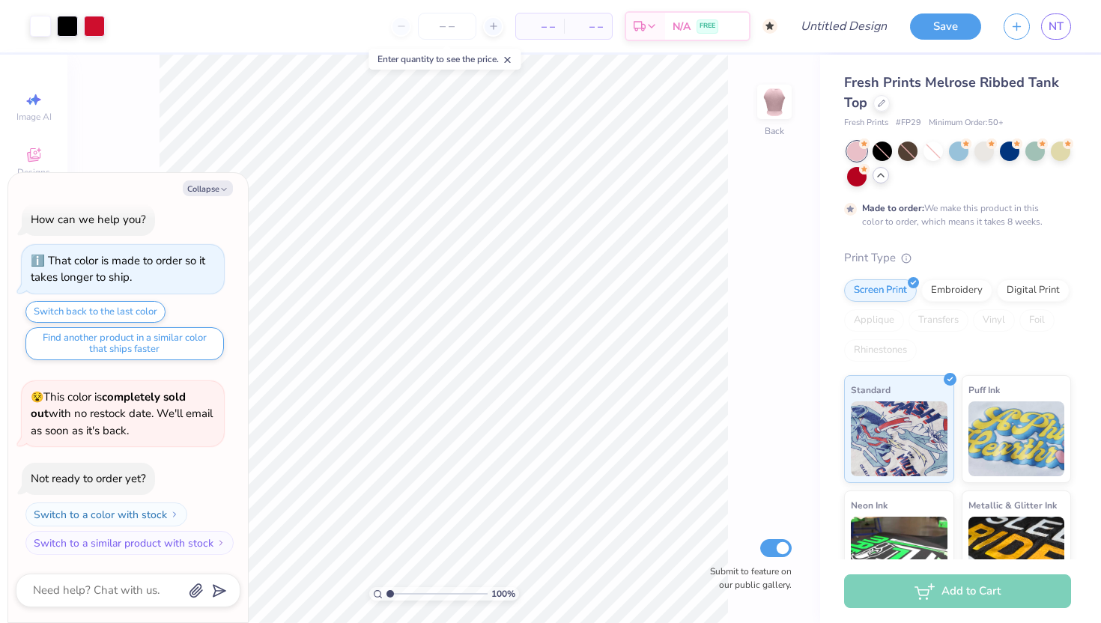
click at [880, 112] on div "Fresh Prints Melrose Ribbed Tank Top" at bounding box center [957, 93] width 227 height 40
click at [880, 106] on div at bounding box center [882, 102] width 16 height 16
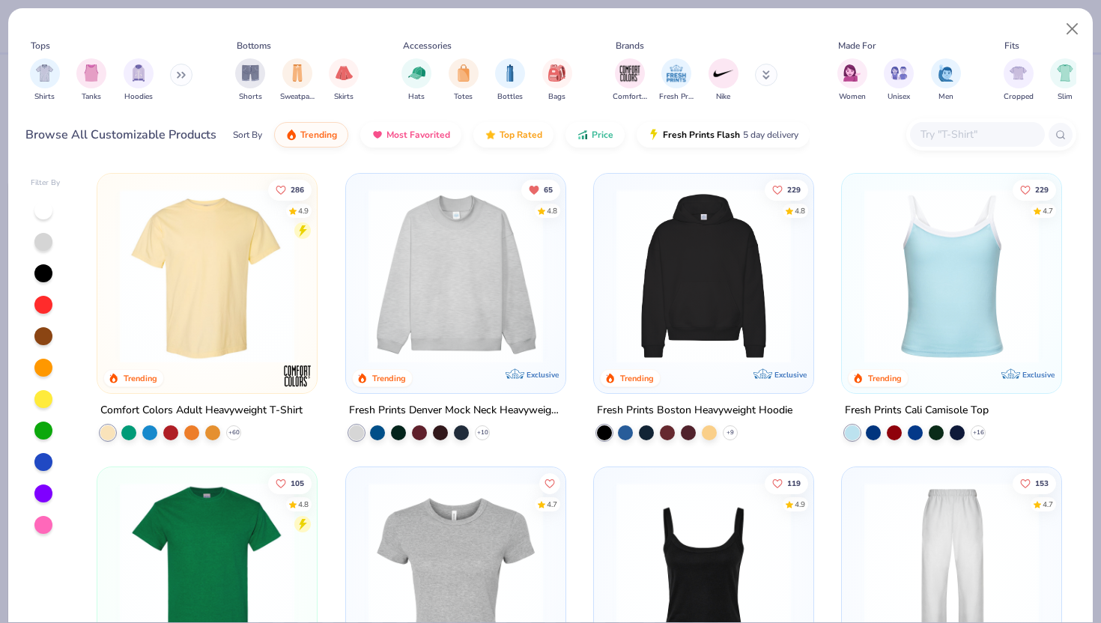
click at [767, 82] on button at bounding box center [766, 75] width 22 height 22
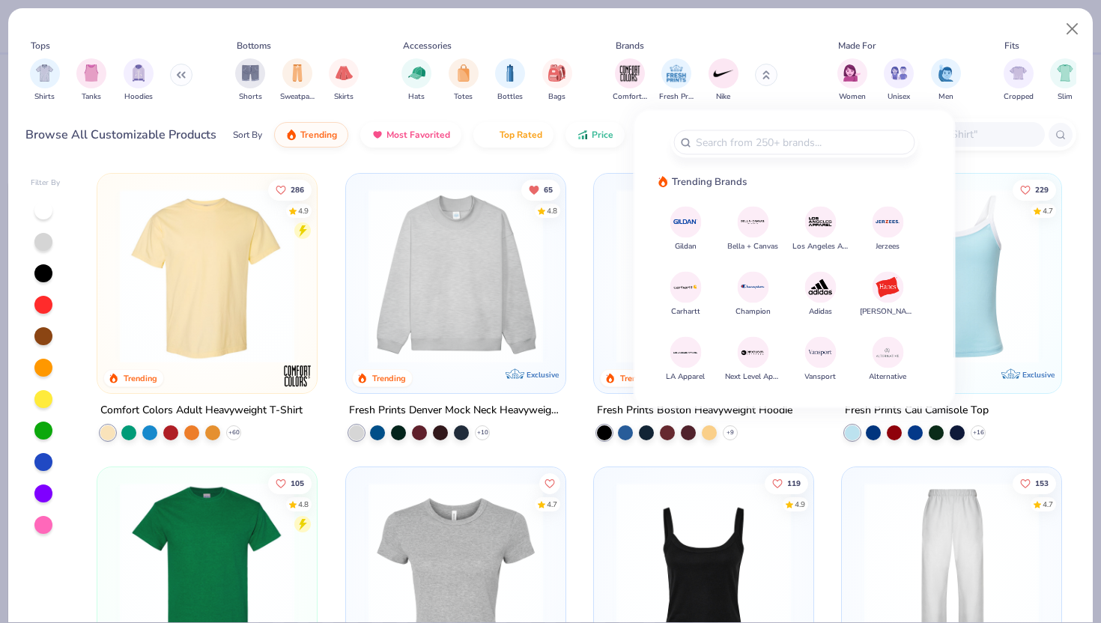
click at [686, 213] on img at bounding box center [686, 222] width 26 height 26
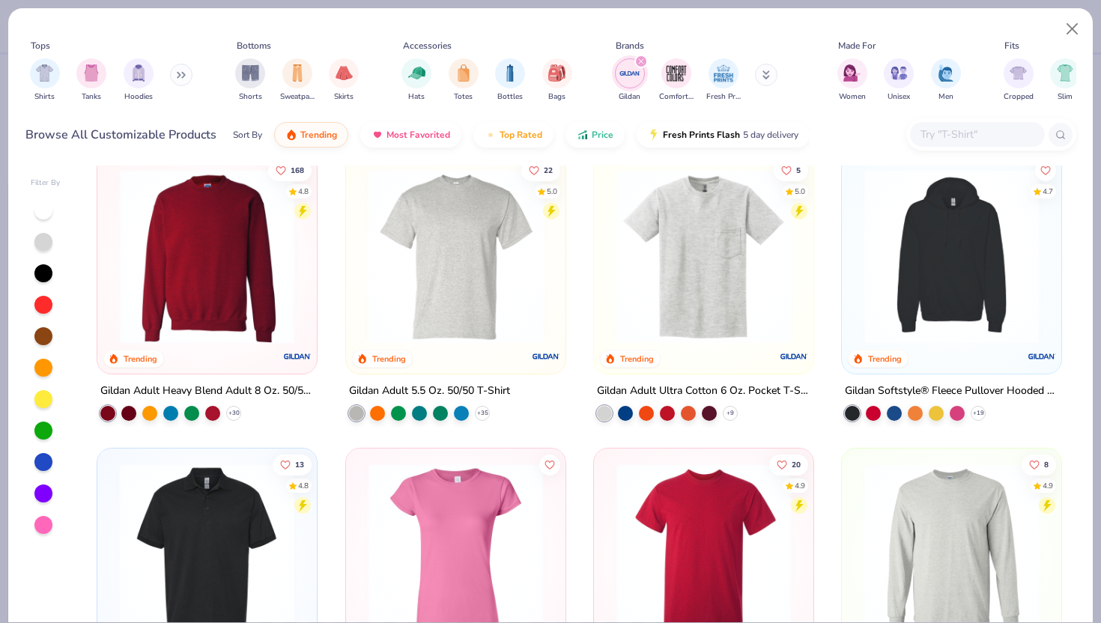
scroll to position [312, 0]
click at [211, 270] on img at bounding box center [207, 257] width 190 height 175
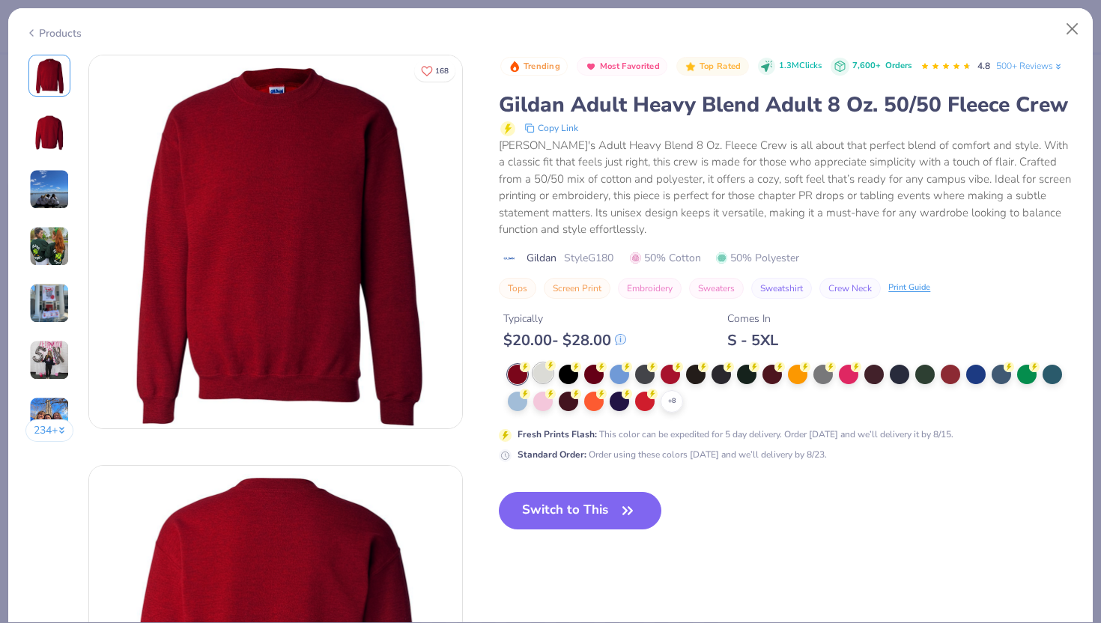
click at [530, 369] on circle at bounding box center [525, 367] width 10 height 10
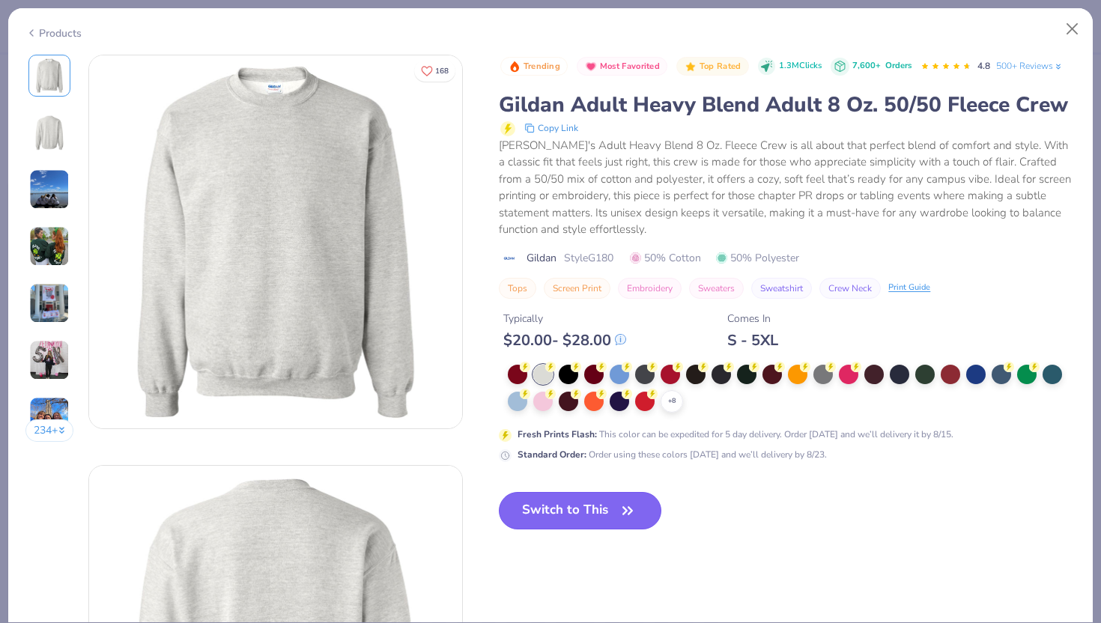
click at [576, 502] on button "Switch to This" at bounding box center [580, 510] width 163 height 37
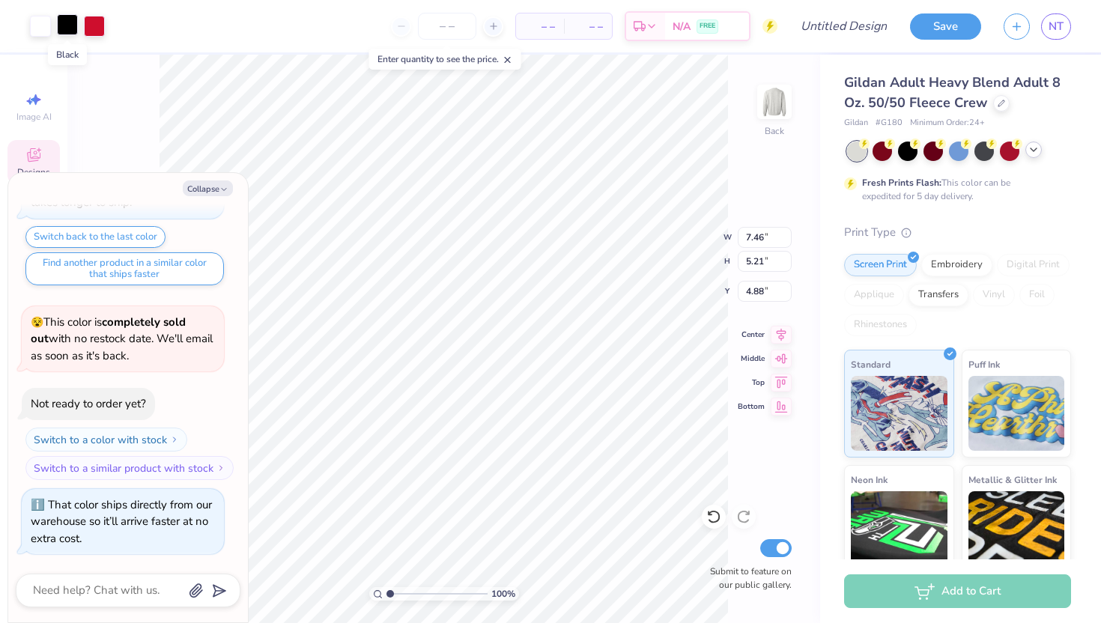
click at [73, 28] on div at bounding box center [67, 24] width 21 height 21
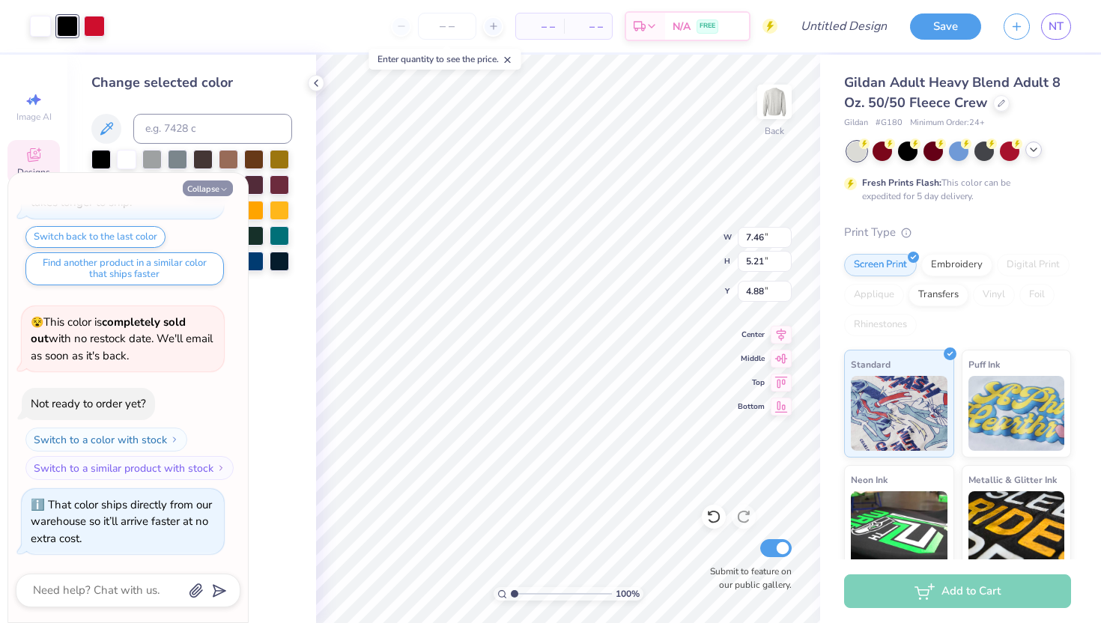
click at [200, 188] on button "Collapse" at bounding box center [208, 189] width 50 height 16
type textarea "x"
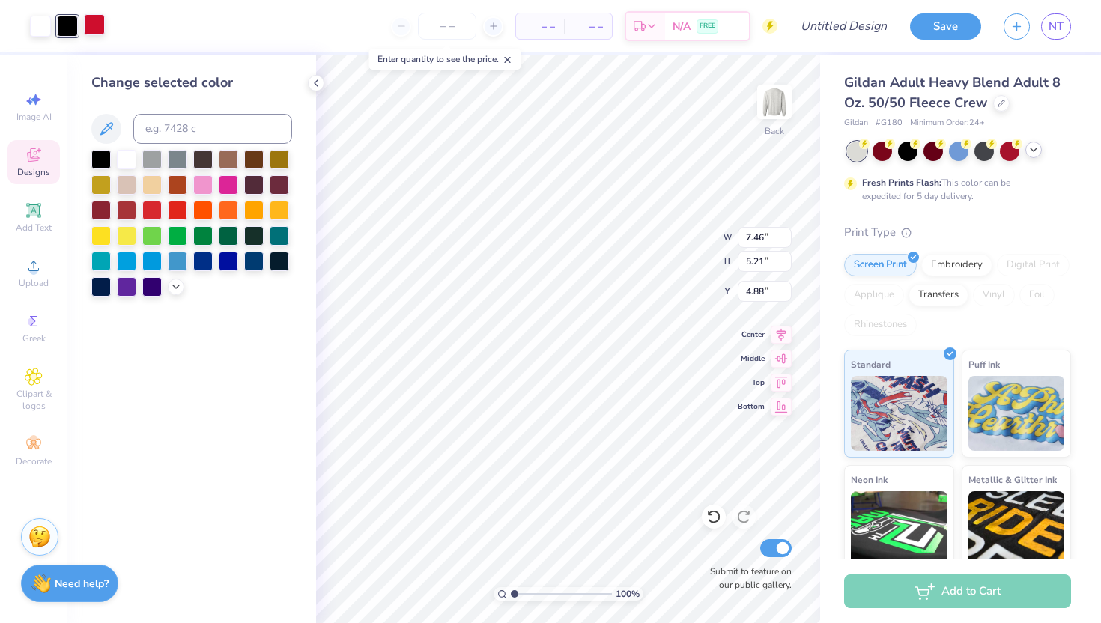
click at [96, 21] on div at bounding box center [94, 24] width 21 height 21
click at [59, 29] on div at bounding box center [67, 24] width 21 height 21
click at [204, 191] on div at bounding box center [202, 183] width 19 height 19
click at [101, 19] on div at bounding box center [94, 24] width 21 height 21
click at [227, 180] on div at bounding box center [228, 183] width 19 height 19
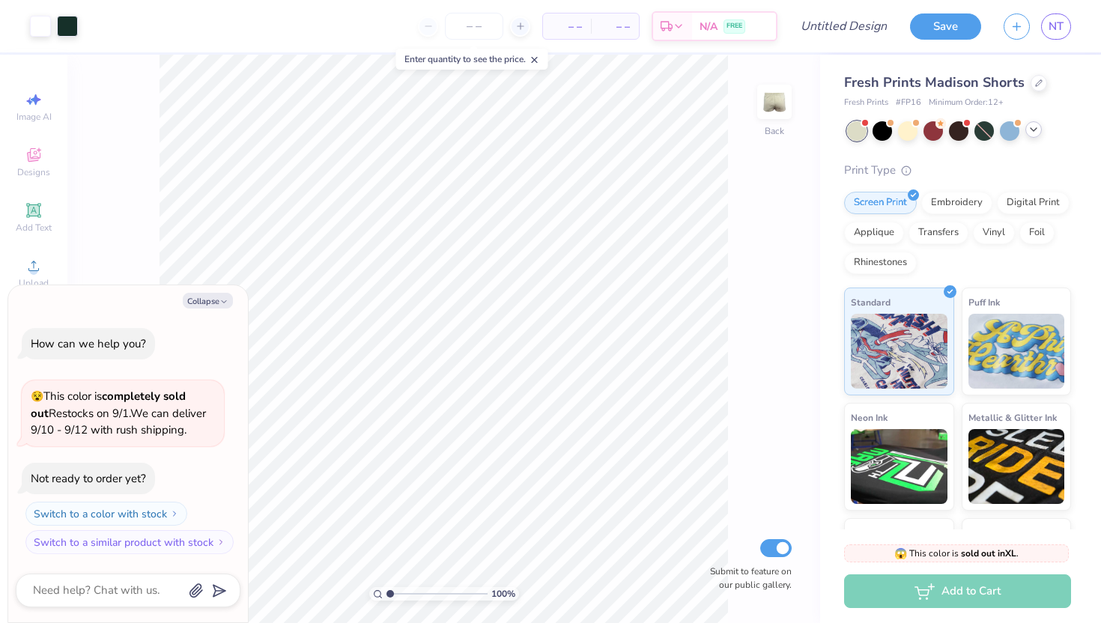
click at [1033, 134] on icon at bounding box center [1034, 130] width 12 height 12
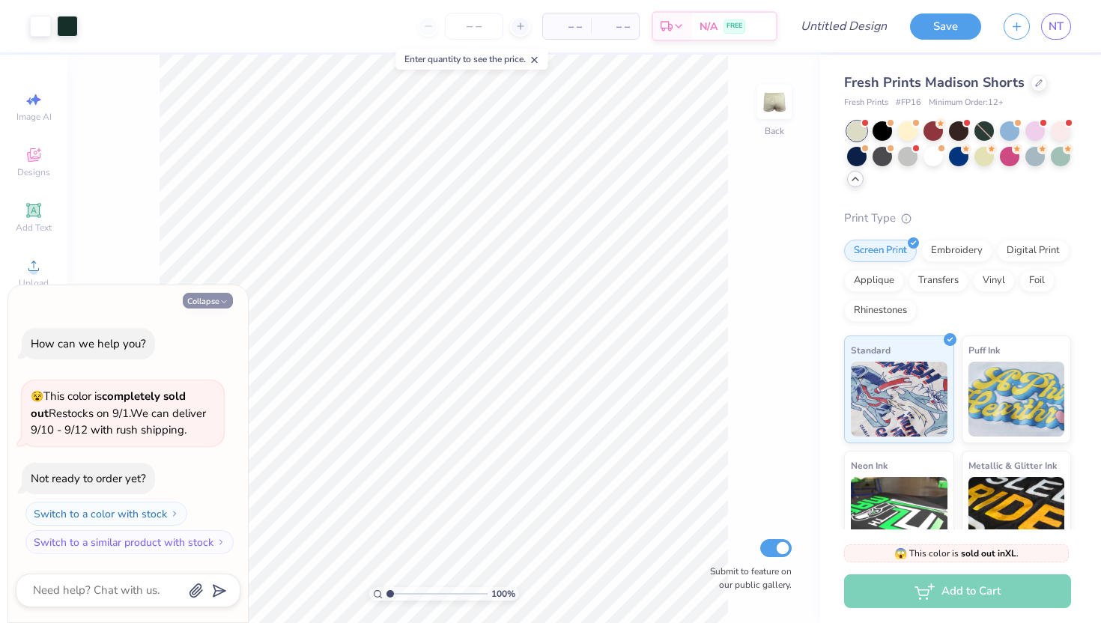
click at [192, 296] on button "Collapse" at bounding box center [208, 301] width 50 height 16
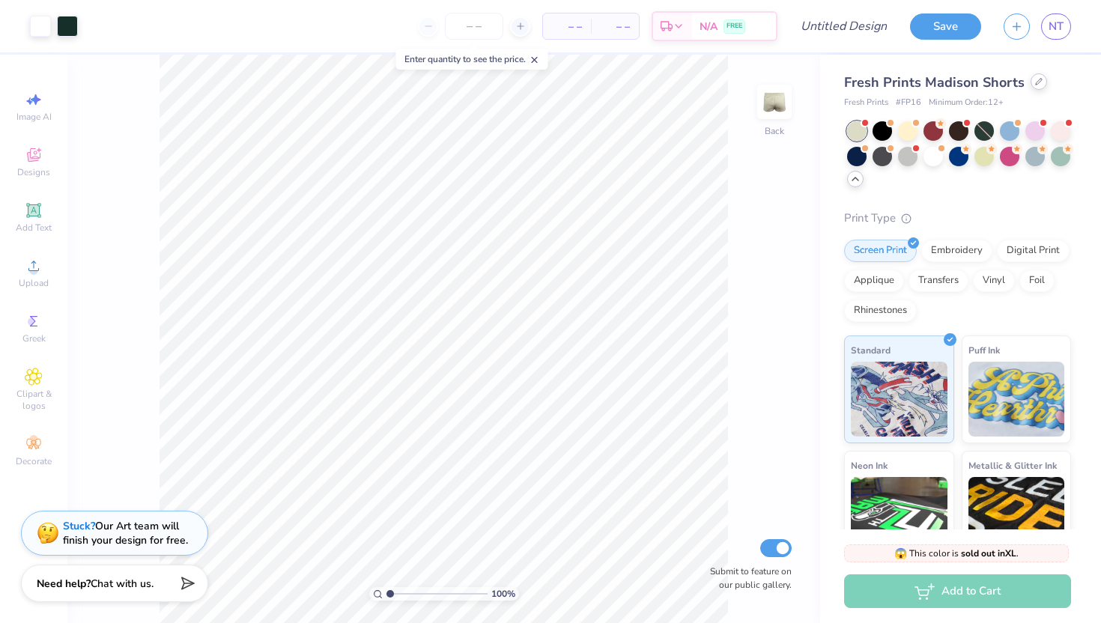
click at [1038, 82] on icon at bounding box center [1038, 81] width 7 height 7
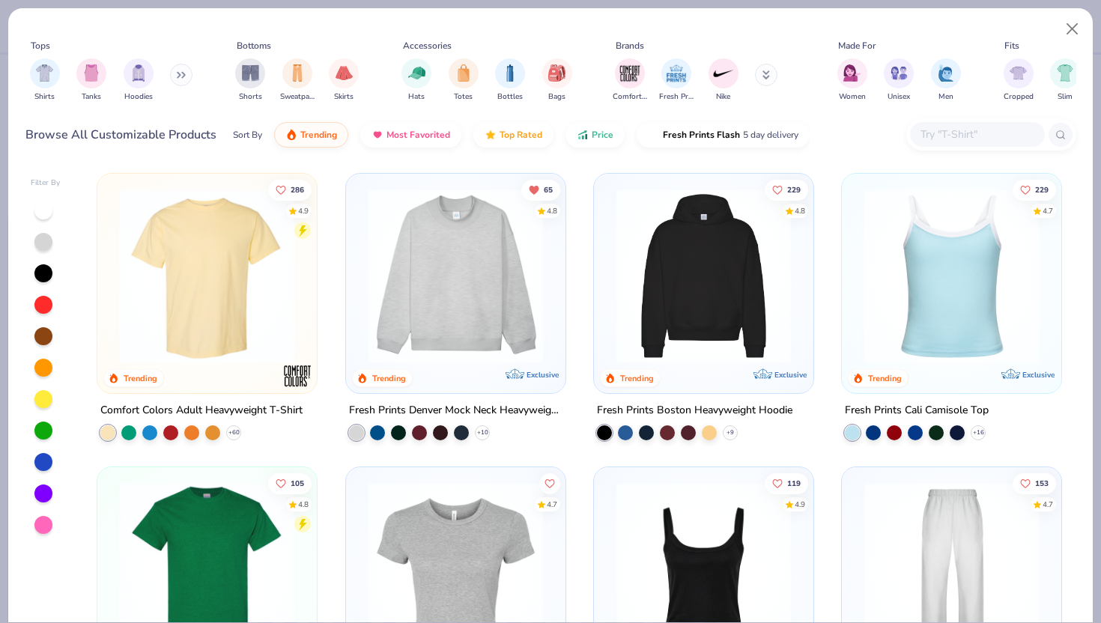
click at [769, 85] on button at bounding box center [766, 75] width 22 height 22
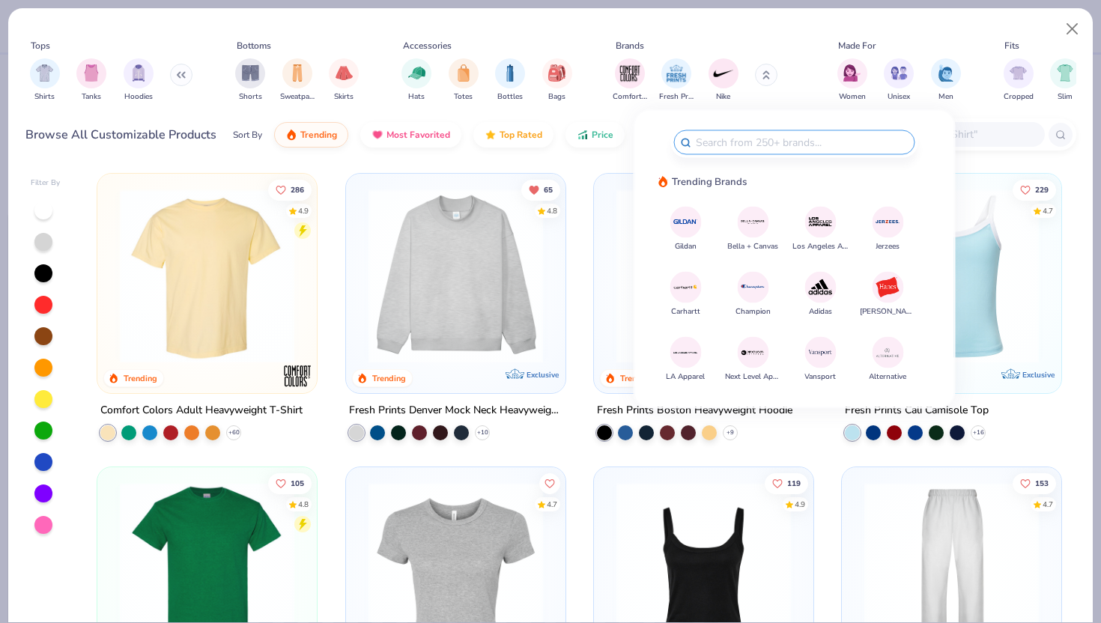
click at [689, 237] on button "Gildan" at bounding box center [685, 229] width 31 height 46
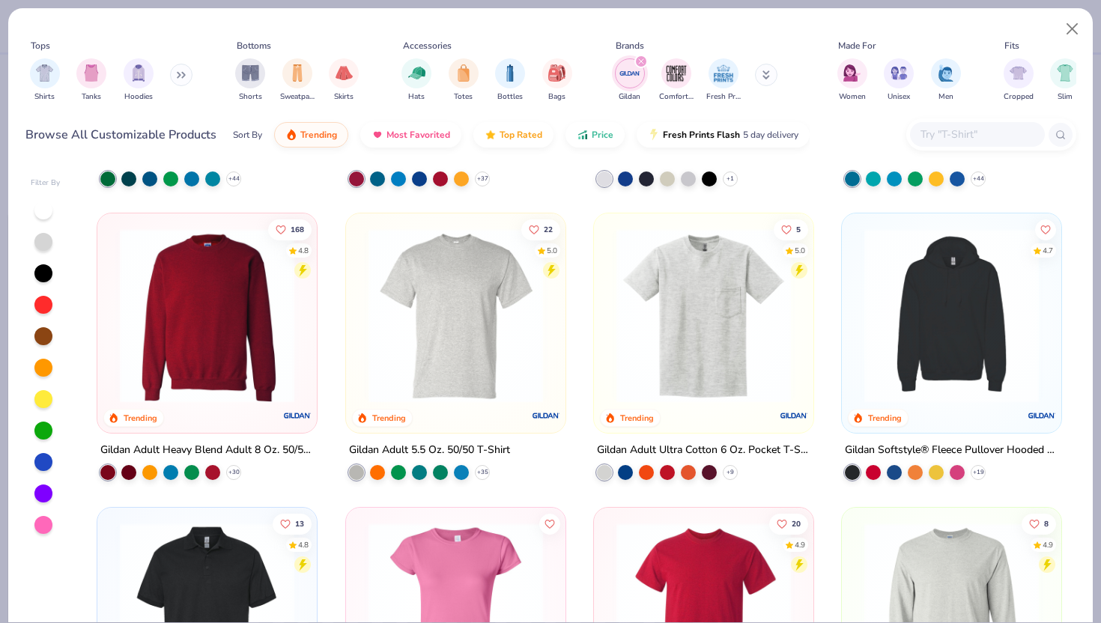
scroll to position [255, 0]
click at [236, 468] on icon at bounding box center [234, 472] width 12 height 12
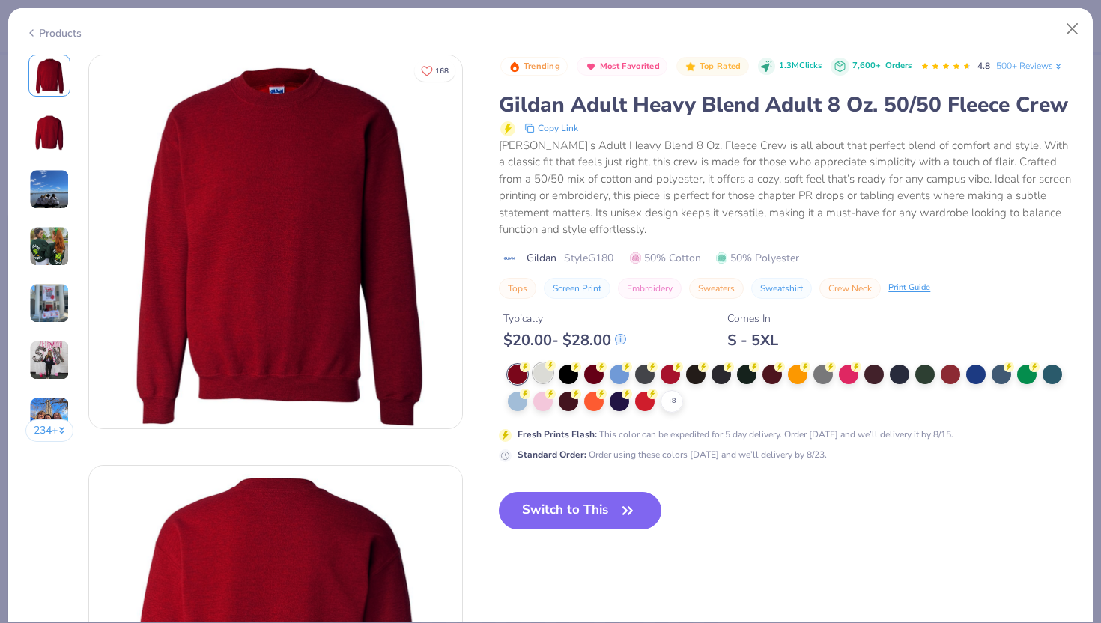
click at [544, 376] on div at bounding box center [542, 372] width 19 height 19
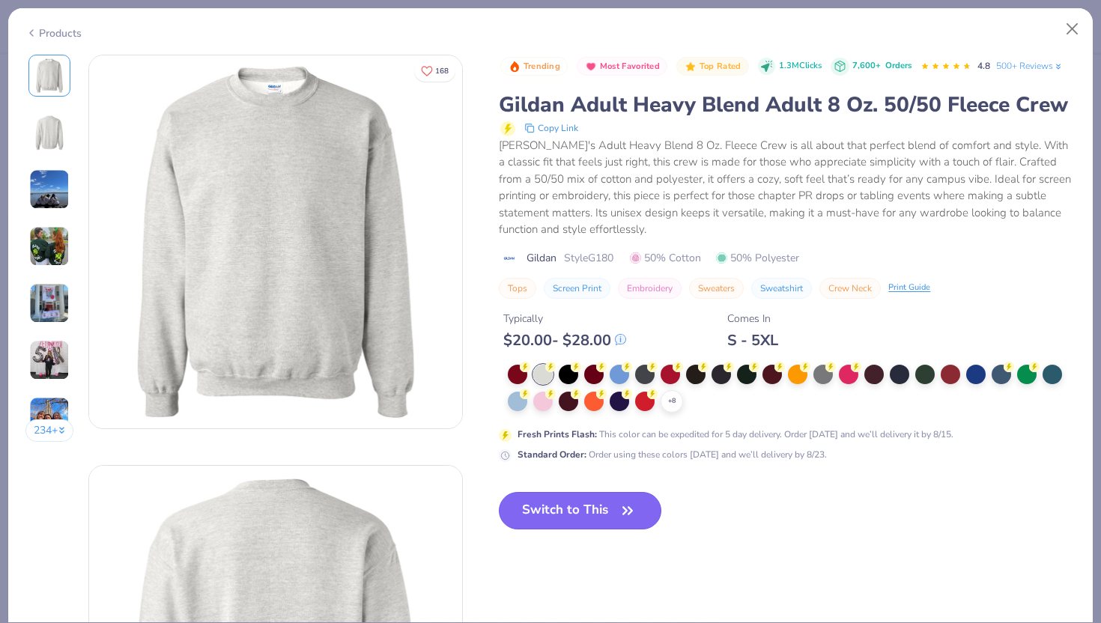
click at [571, 520] on button "Switch to This" at bounding box center [580, 510] width 163 height 37
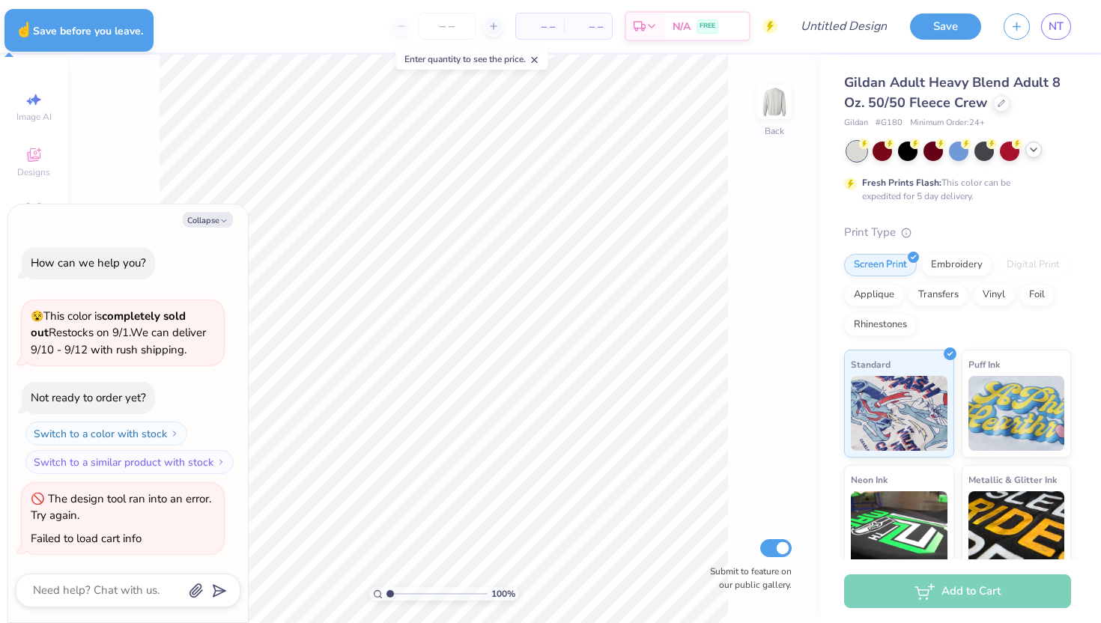
type textarea "x"
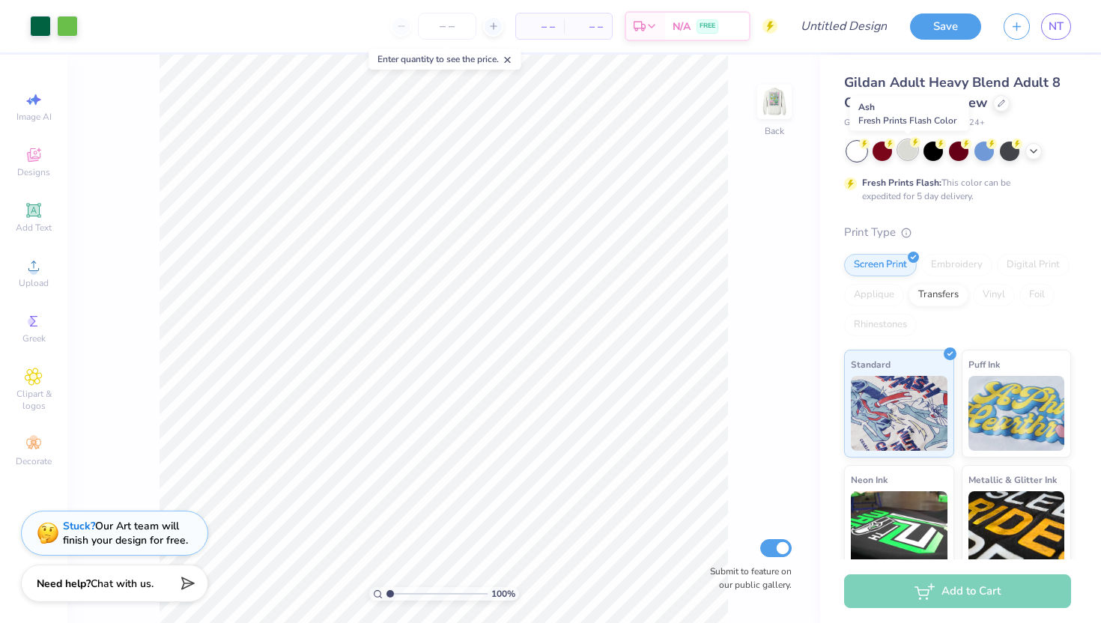
click at [911, 147] on icon at bounding box center [915, 142] width 10 height 10
click at [1037, 148] on icon at bounding box center [1034, 150] width 12 height 12
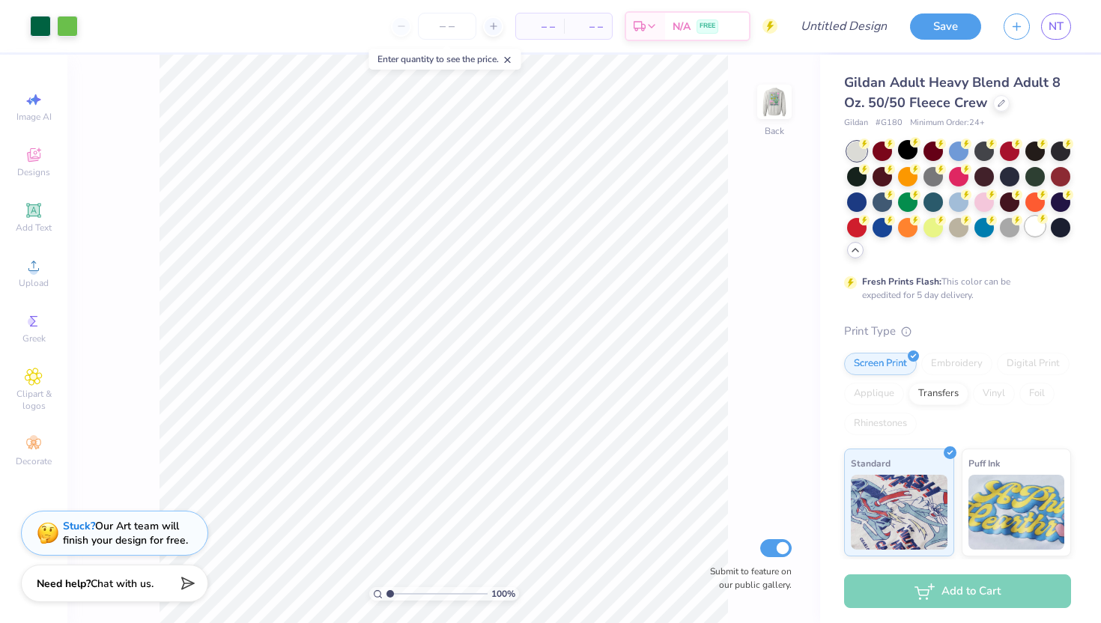
click at [1028, 233] on div at bounding box center [1035, 226] width 19 height 19
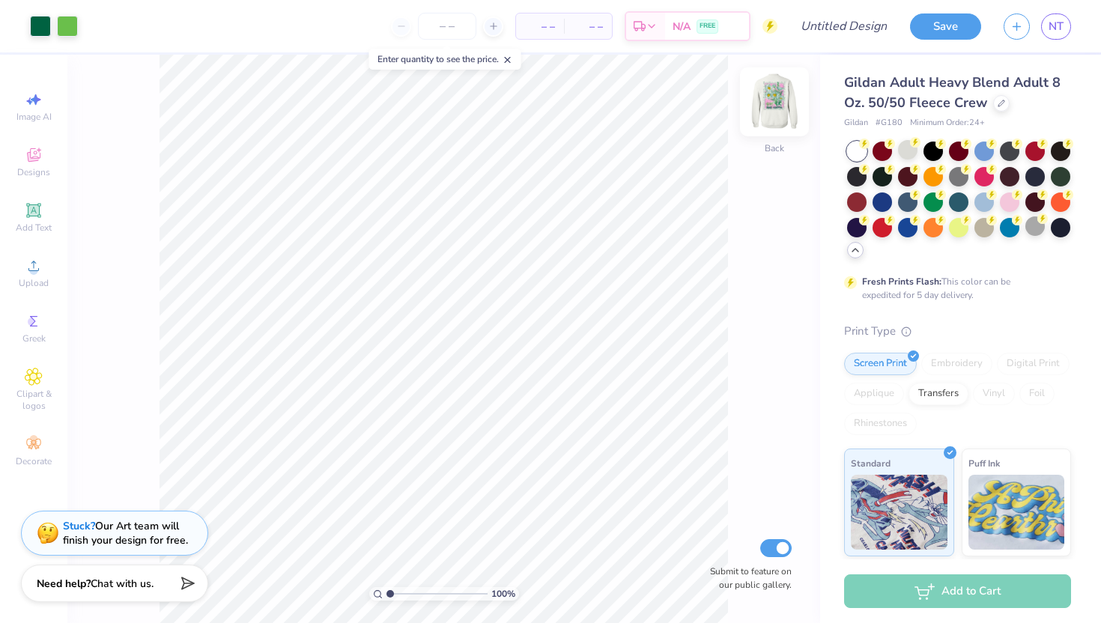
click at [775, 107] on img at bounding box center [775, 102] width 60 height 60
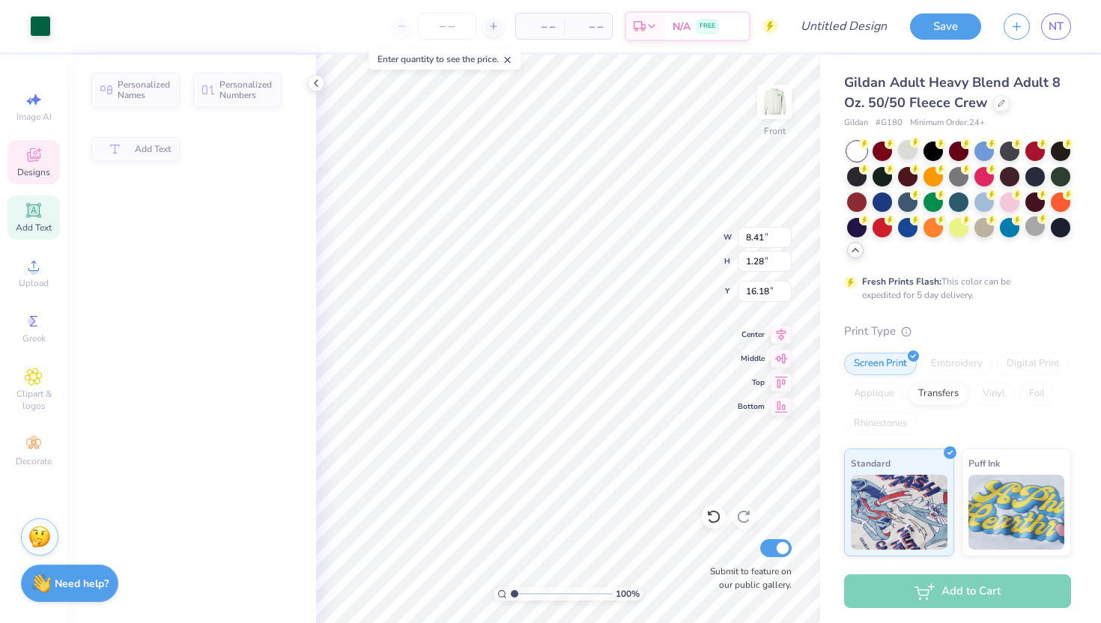
type input "8.41"
type input "1.28"
type input "16.18"
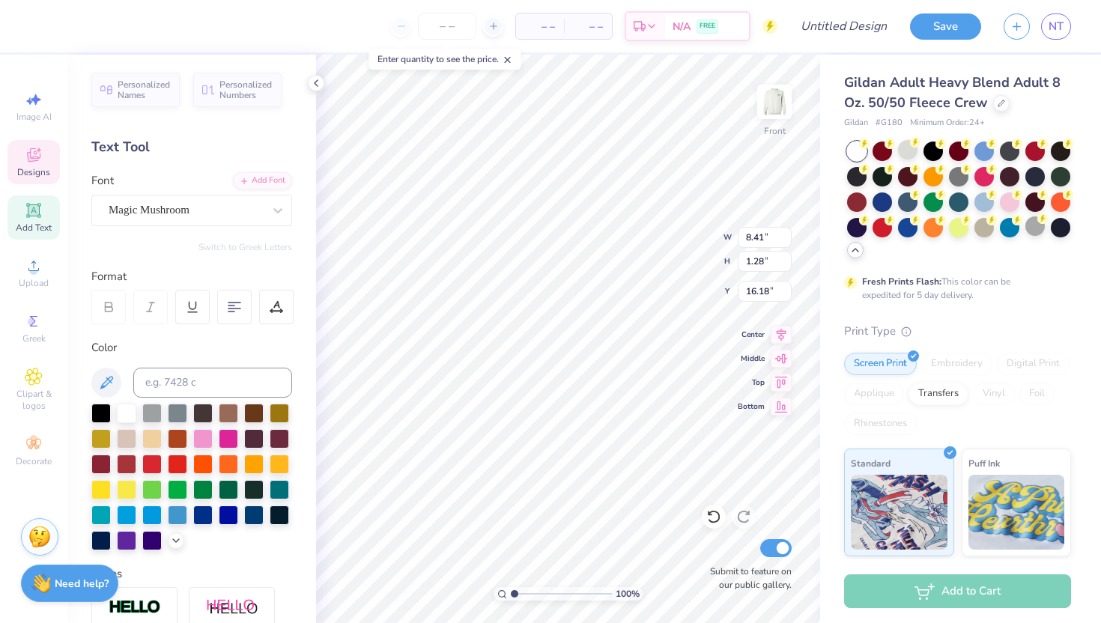
type textarea "R"
type textarea "k"
type textarea "KAPPA PI"
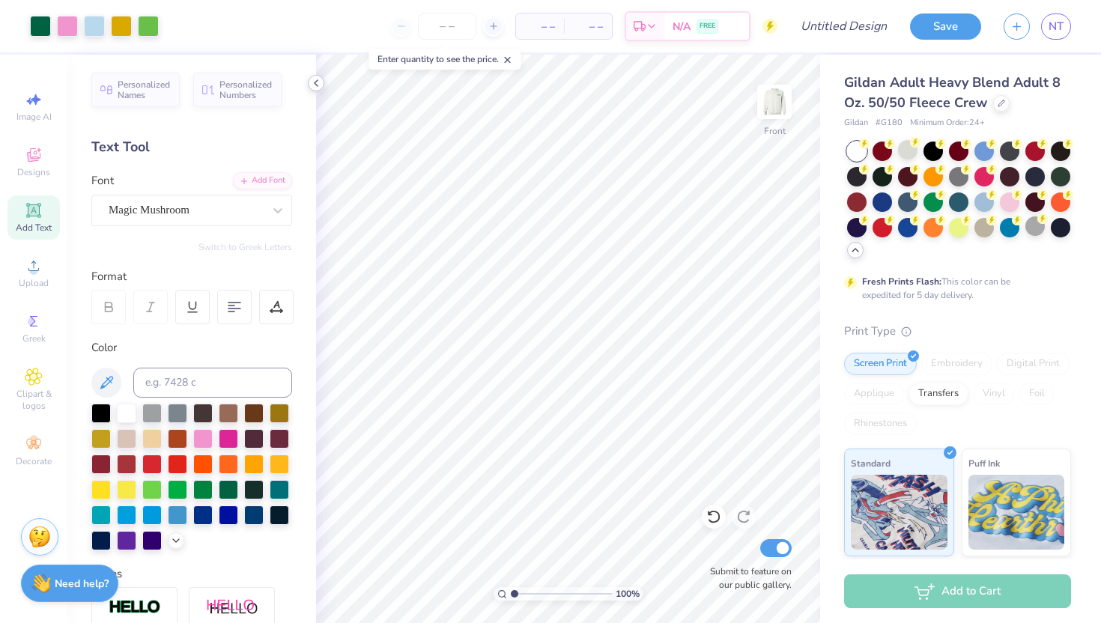
click at [317, 83] on icon at bounding box center [316, 83] width 12 height 12
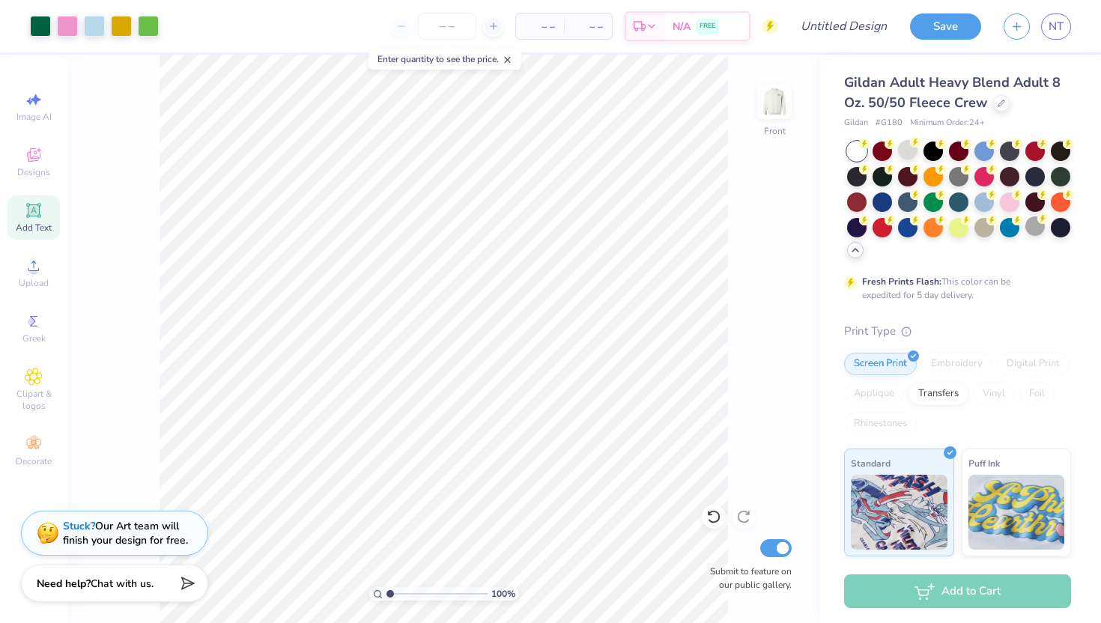
click at [512, 63] on icon at bounding box center [508, 60] width 10 height 10
click at [774, 92] on img at bounding box center [775, 102] width 60 height 60
click at [766, 117] on img at bounding box center [775, 102] width 60 height 60
click at [834, 26] on input "Design Title" at bounding box center [862, 26] width 73 height 30
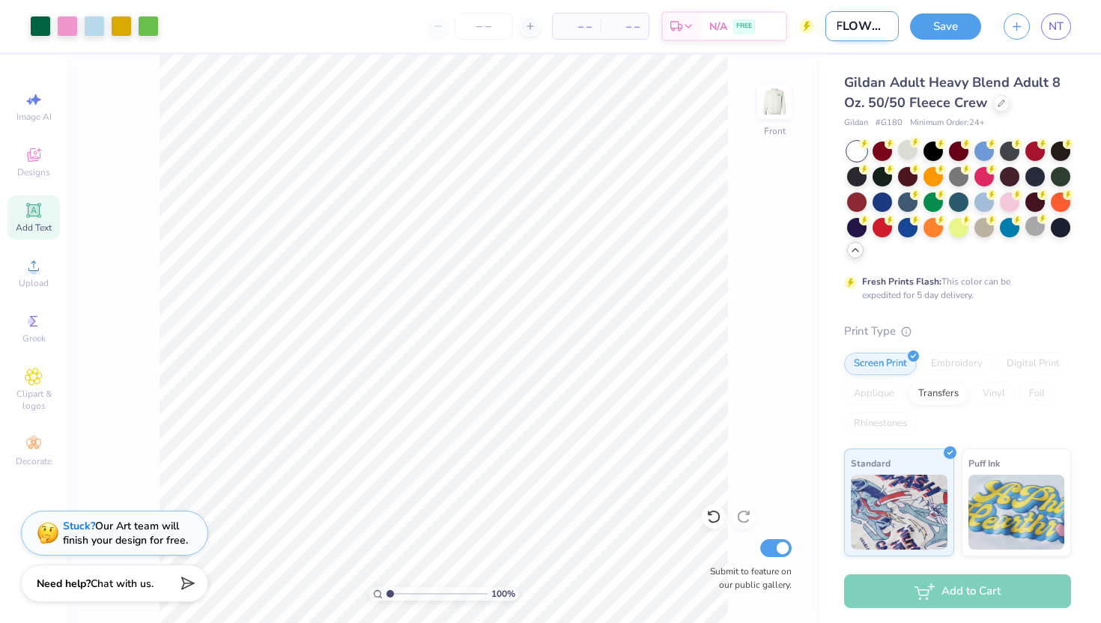
scroll to position [0, 9]
type input "FLOWERS"
click at [941, 22] on button "Save" at bounding box center [945, 24] width 71 height 26
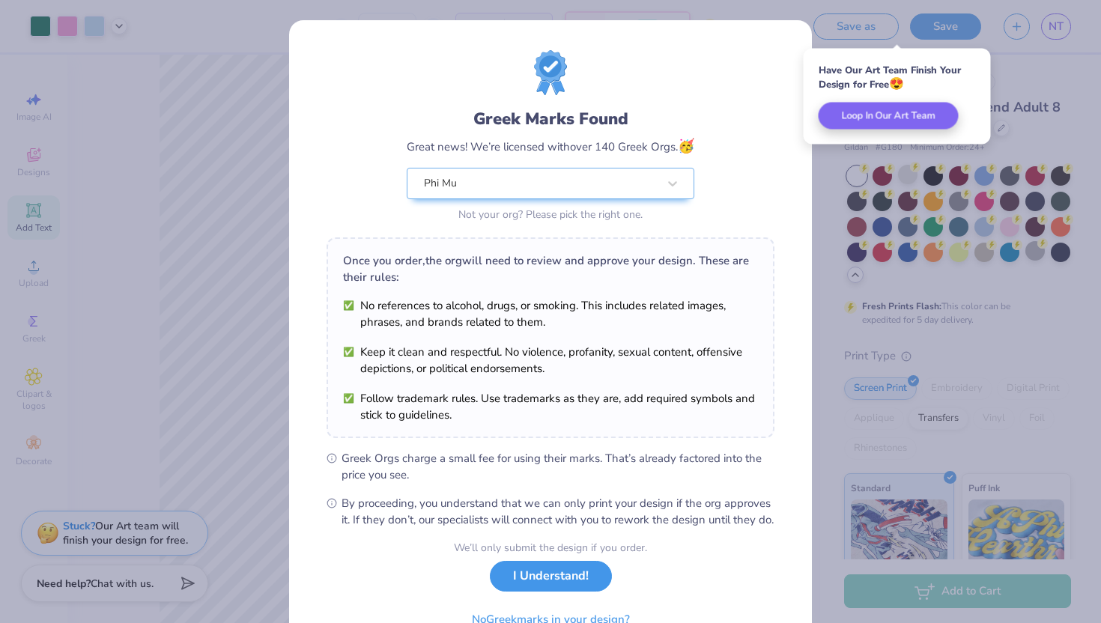
click at [546, 592] on button "I Understand!" at bounding box center [551, 576] width 122 height 31
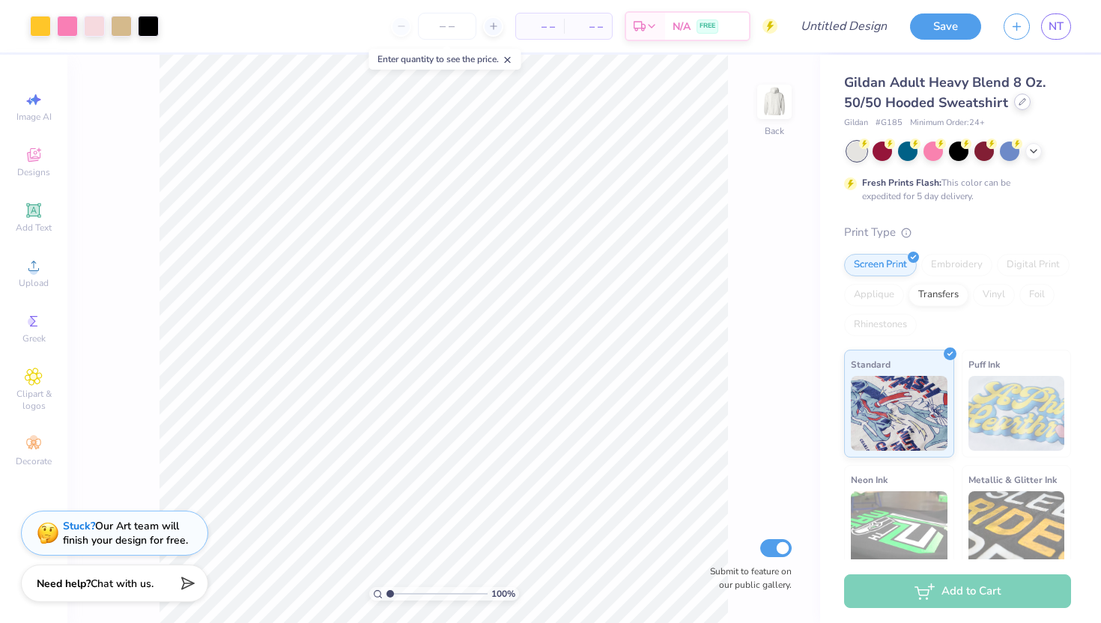
click at [1019, 99] on icon at bounding box center [1022, 101] width 7 height 7
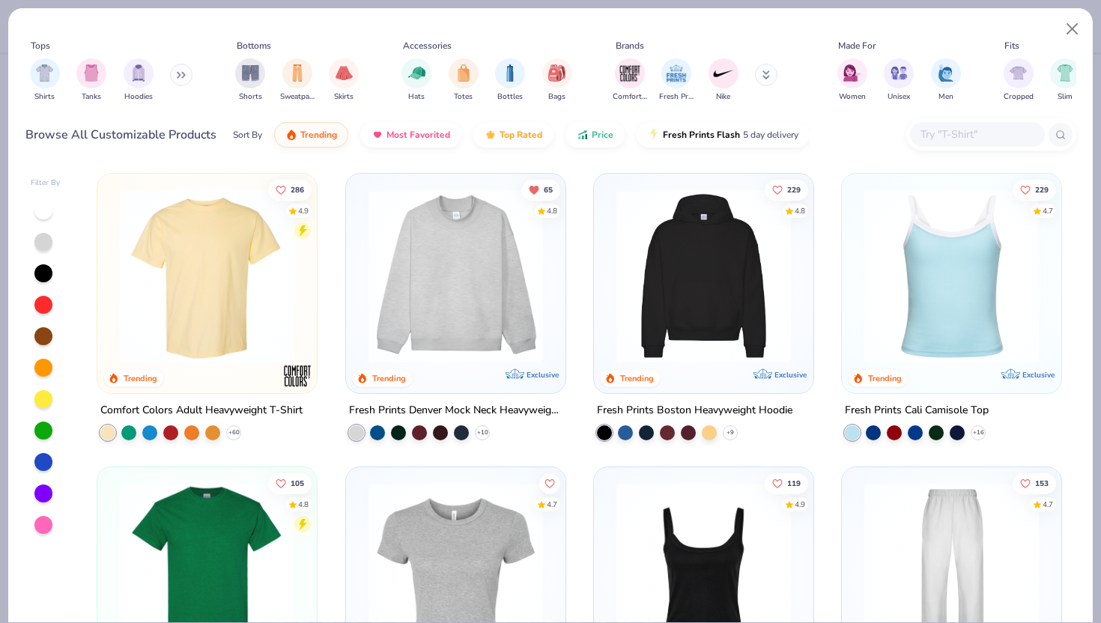
click at [773, 72] on button at bounding box center [766, 75] width 22 height 22
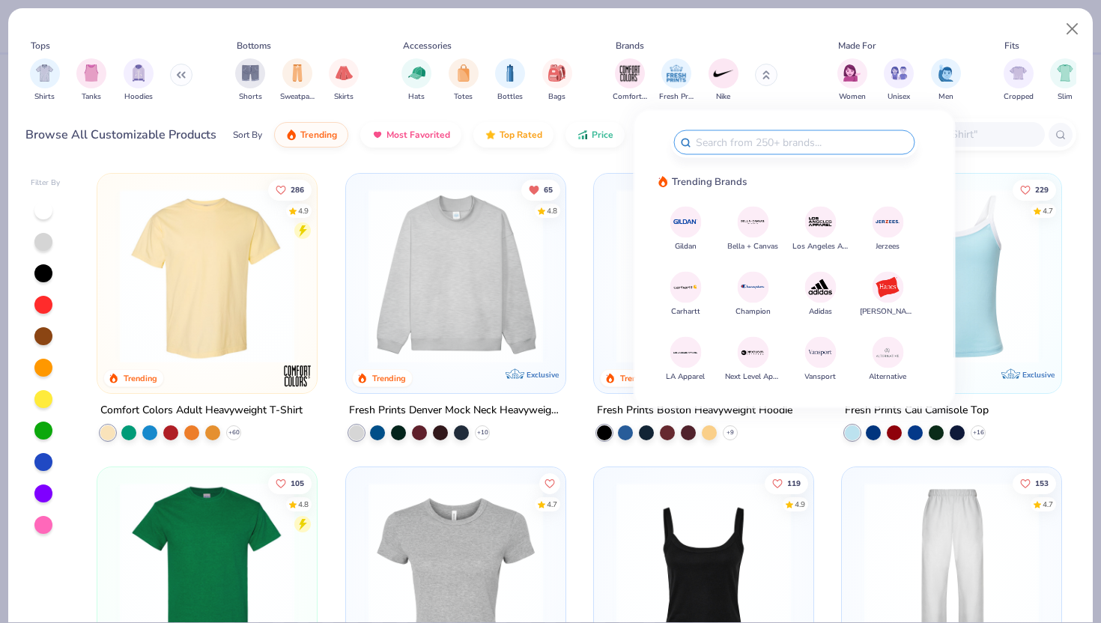
click at [671, 233] on button "Gildan" at bounding box center [685, 229] width 31 height 46
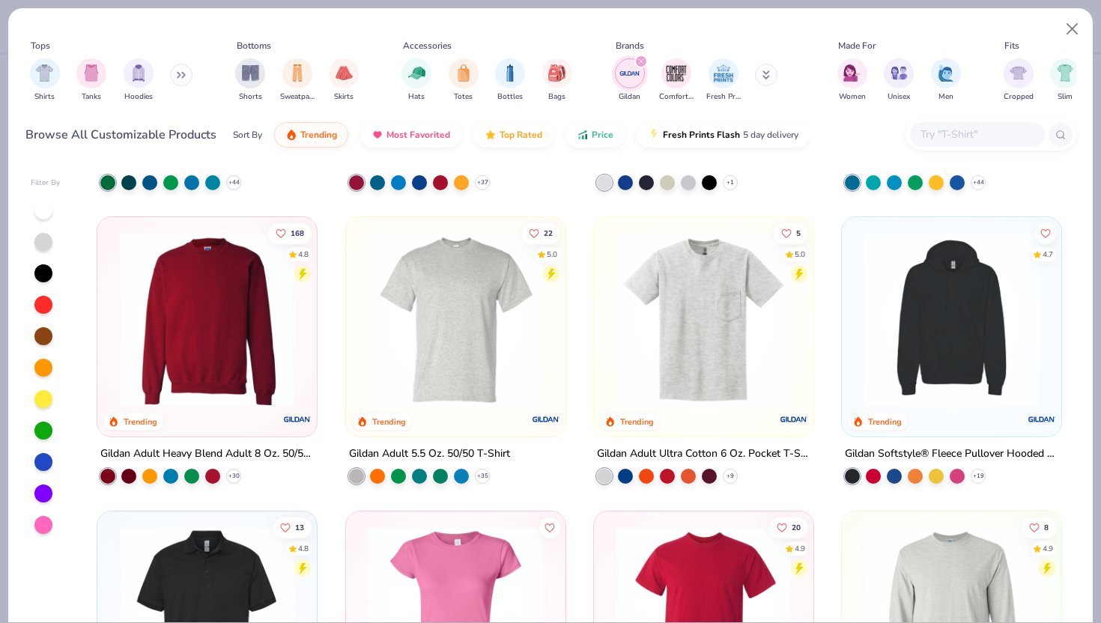
scroll to position [255, 0]
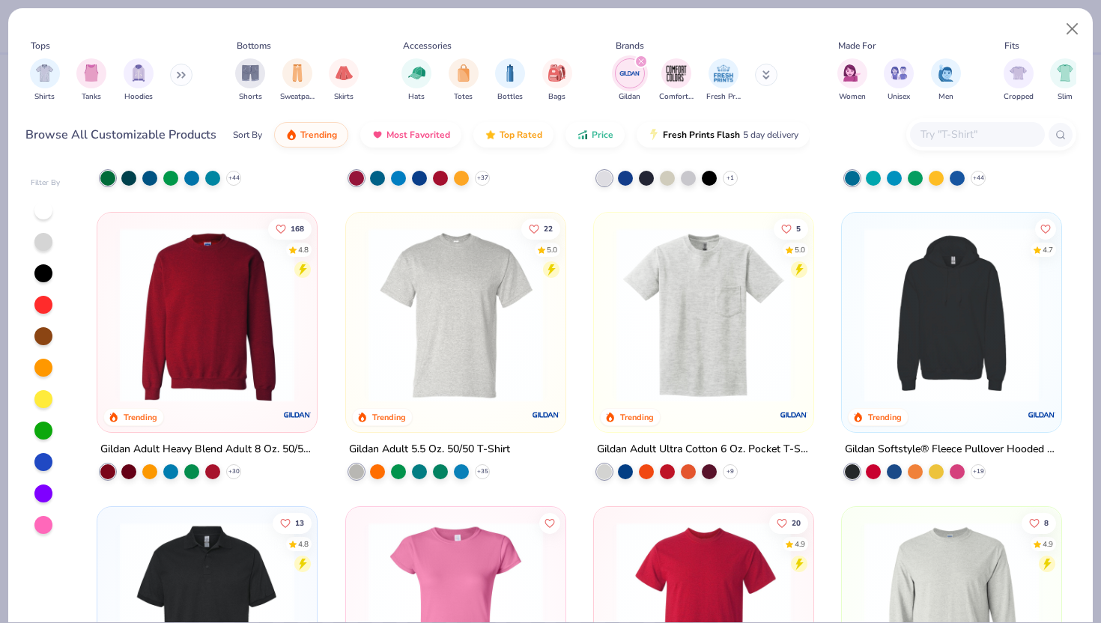
click at [229, 476] on div "+ 30" at bounding box center [170, 471] width 141 height 15
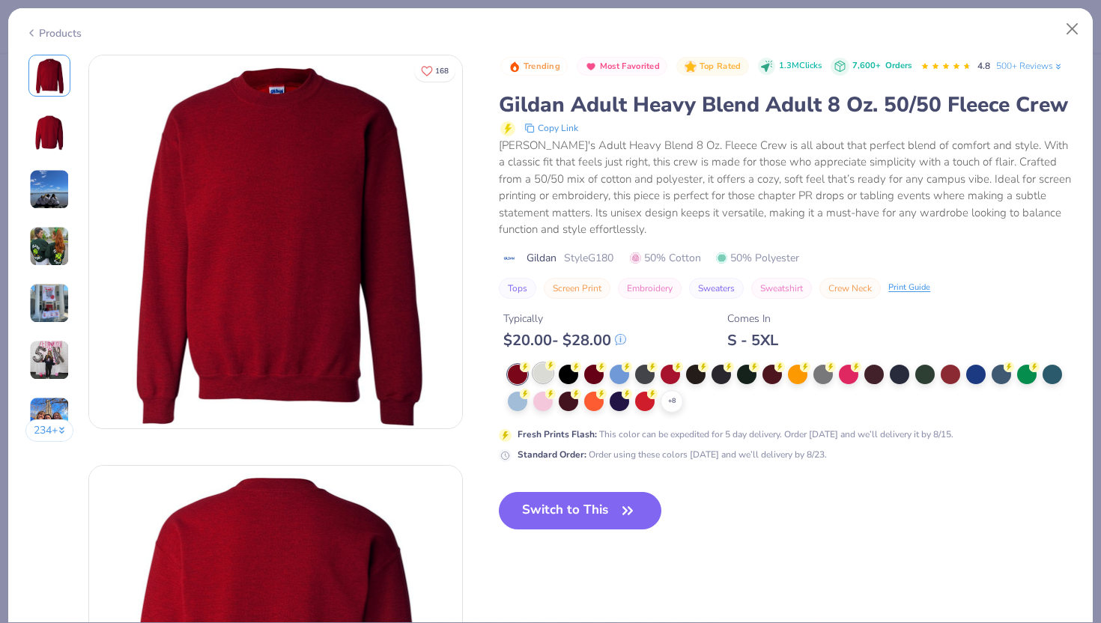
click at [543, 371] on div at bounding box center [542, 372] width 19 height 19
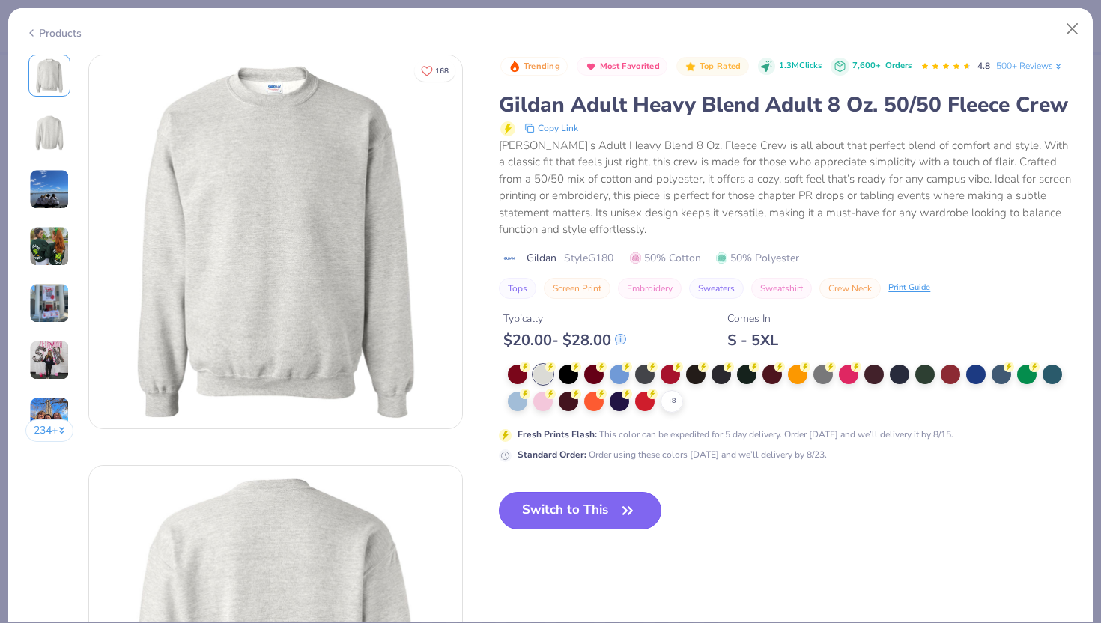
click at [552, 514] on button "Switch to This" at bounding box center [580, 510] width 163 height 37
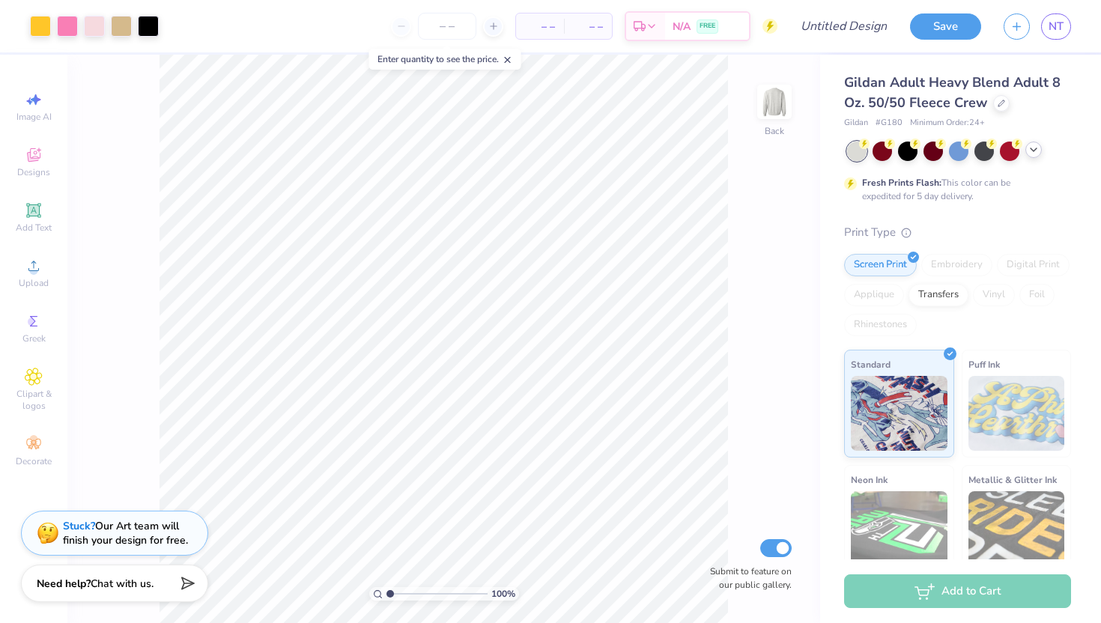
click at [1036, 149] on icon at bounding box center [1034, 150] width 12 height 12
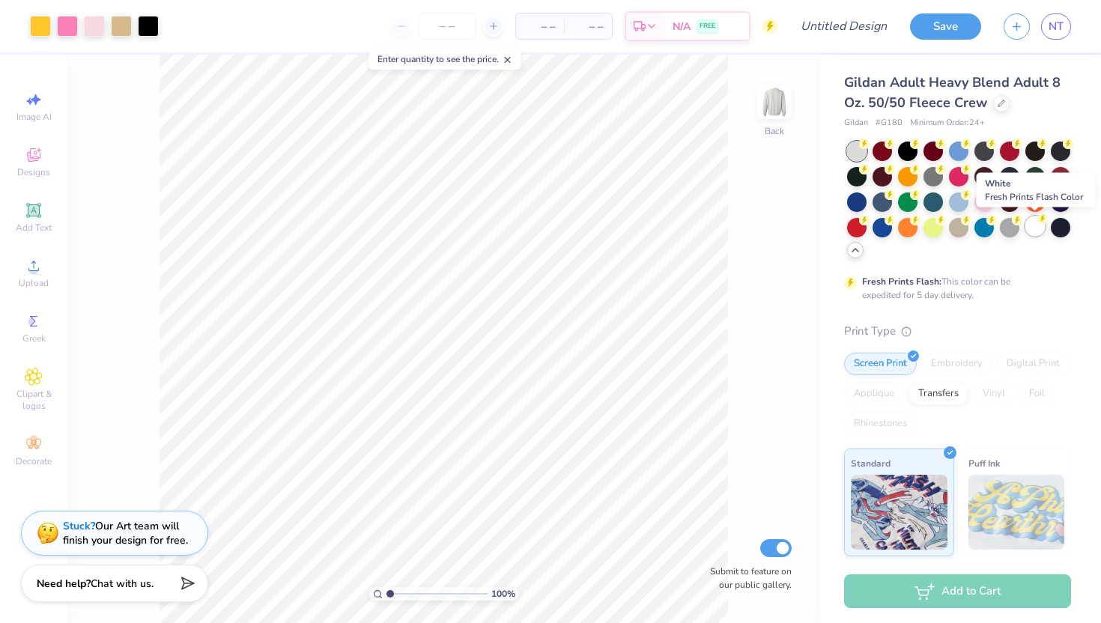
click at [1032, 231] on div at bounding box center [1035, 226] width 19 height 19
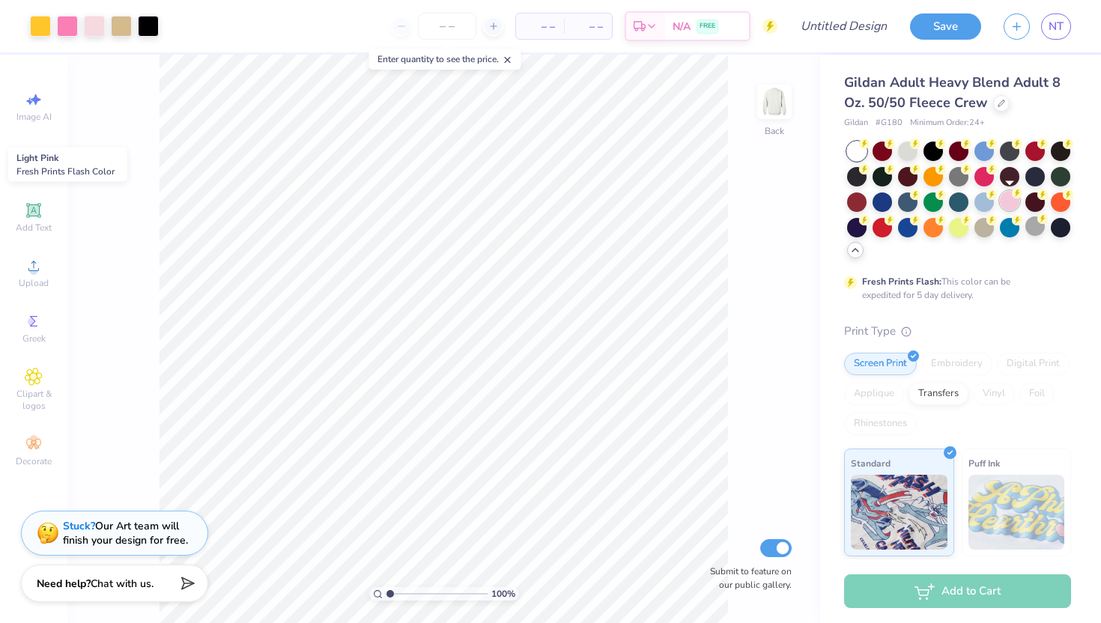
click at [1007, 201] on div at bounding box center [1009, 200] width 19 height 19
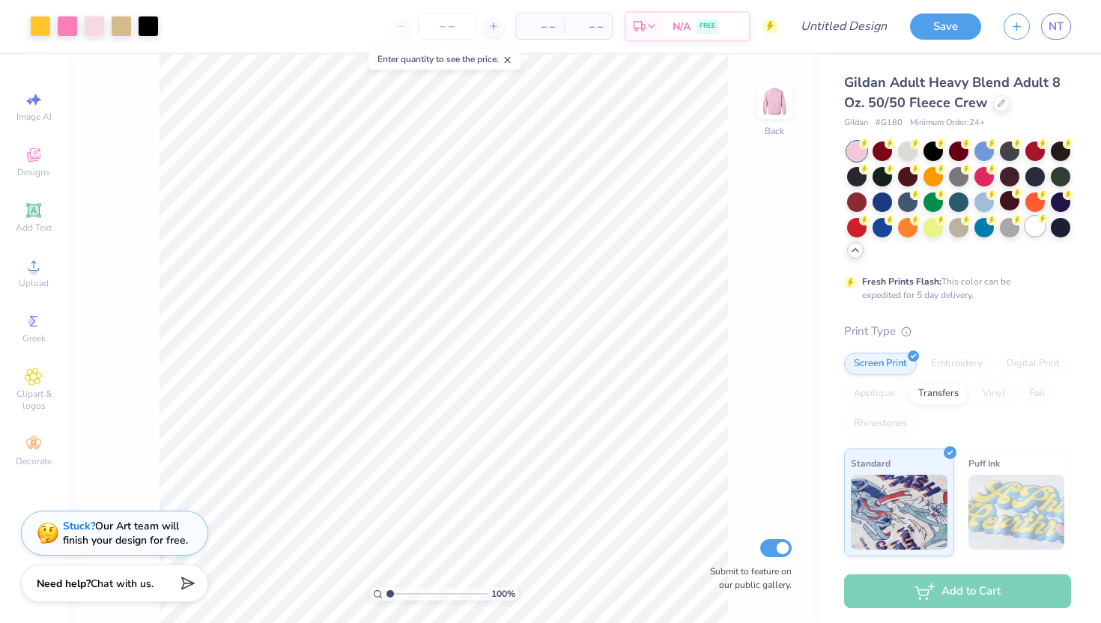
click at [1035, 226] on div at bounding box center [1035, 226] width 19 height 19
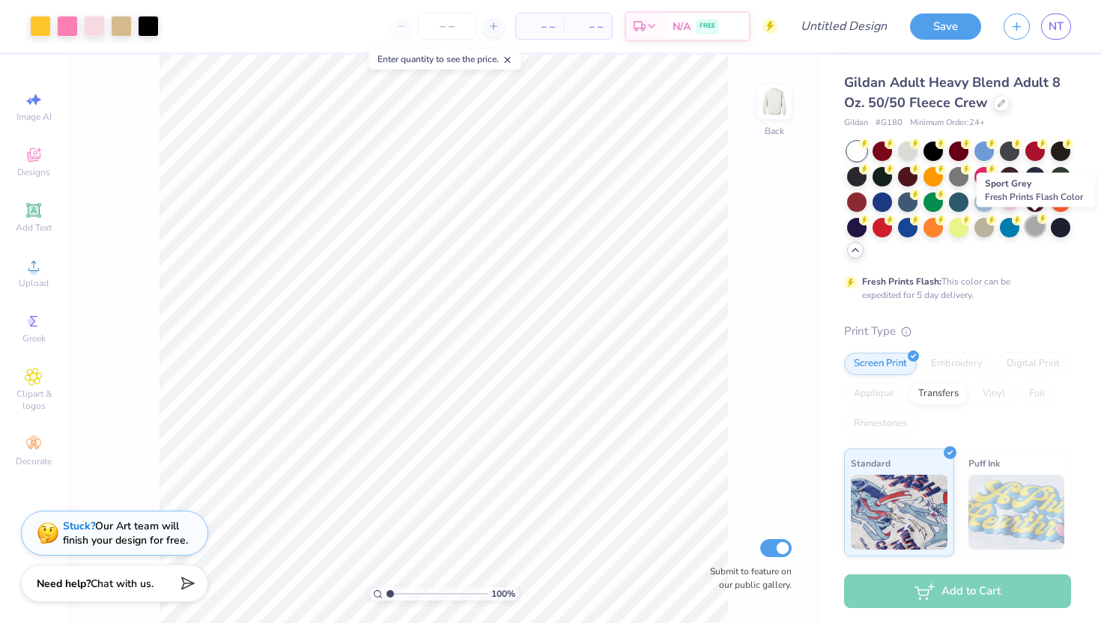
click at [1038, 227] on div at bounding box center [1035, 226] width 19 height 19
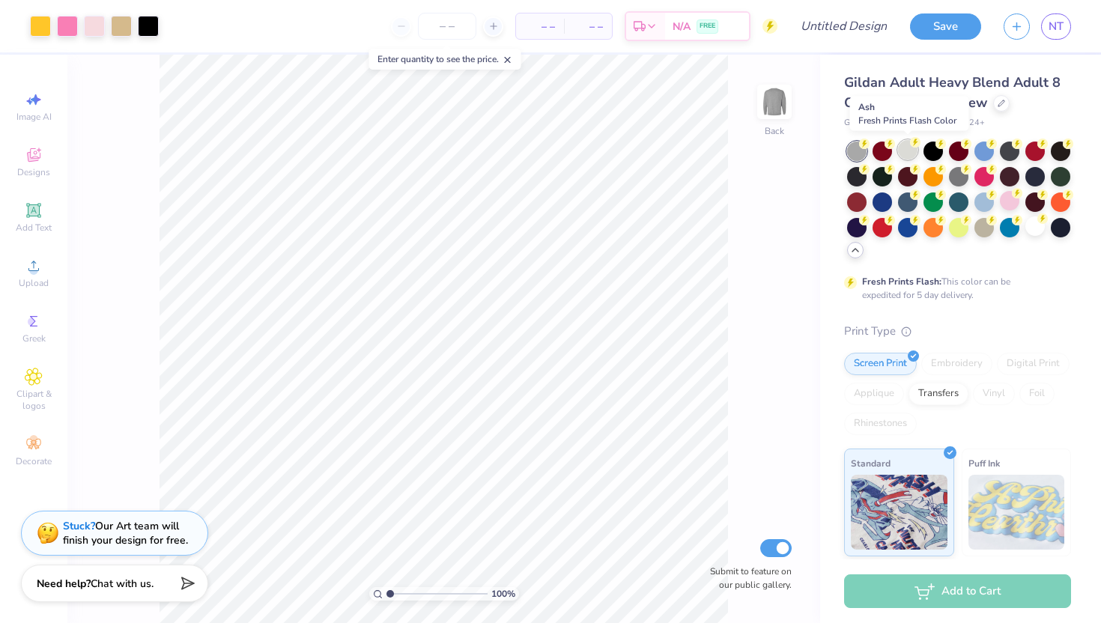
click at [901, 144] on div at bounding box center [907, 149] width 19 height 19
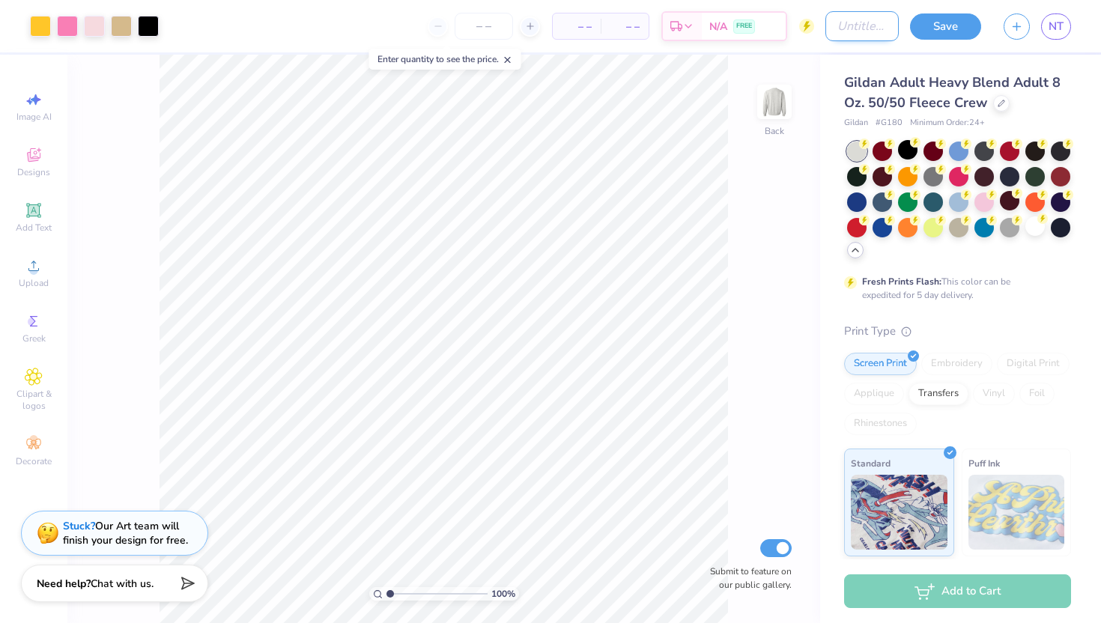
click at [826, 24] on input "Design Title" at bounding box center [862, 26] width 73 height 30
type input "LION"
click at [958, 20] on button "Save" at bounding box center [945, 24] width 71 height 26
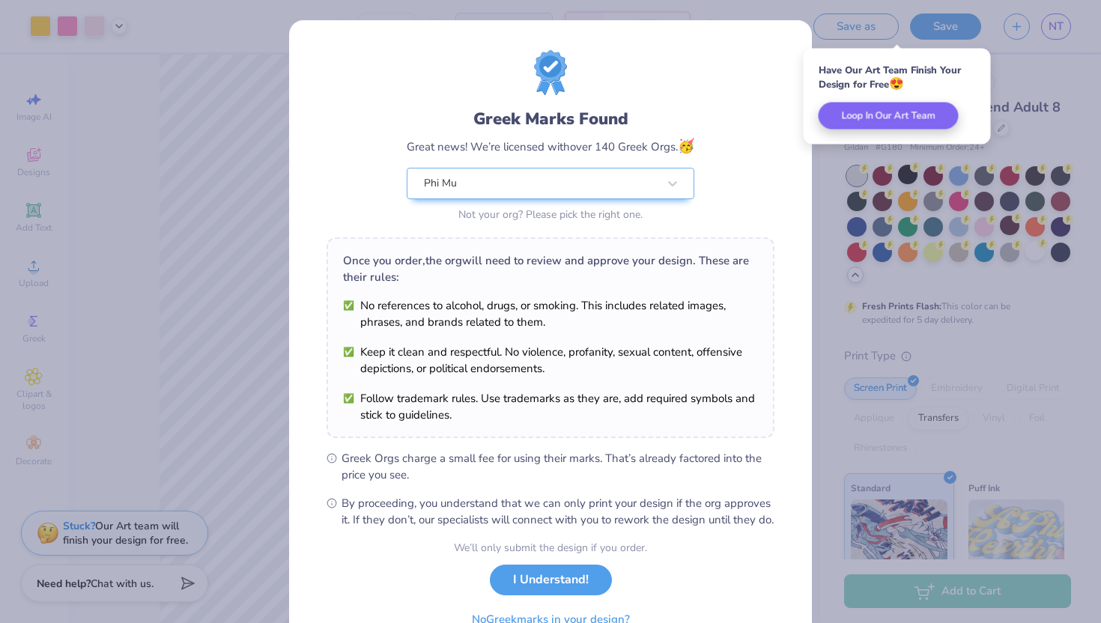
click at [539, 608] on div "We’ll only submit the design if you order. I Understand! No Greek marks in your…" at bounding box center [550, 587] width 193 height 94
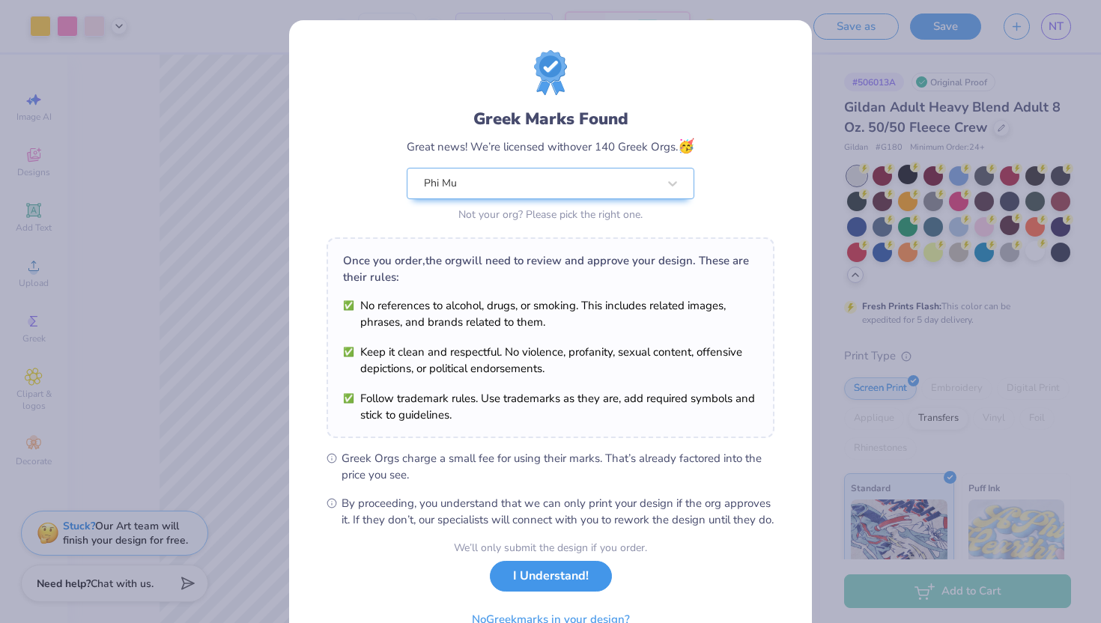
click at [547, 592] on button "I Understand!" at bounding box center [551, 576] width 122 height 31
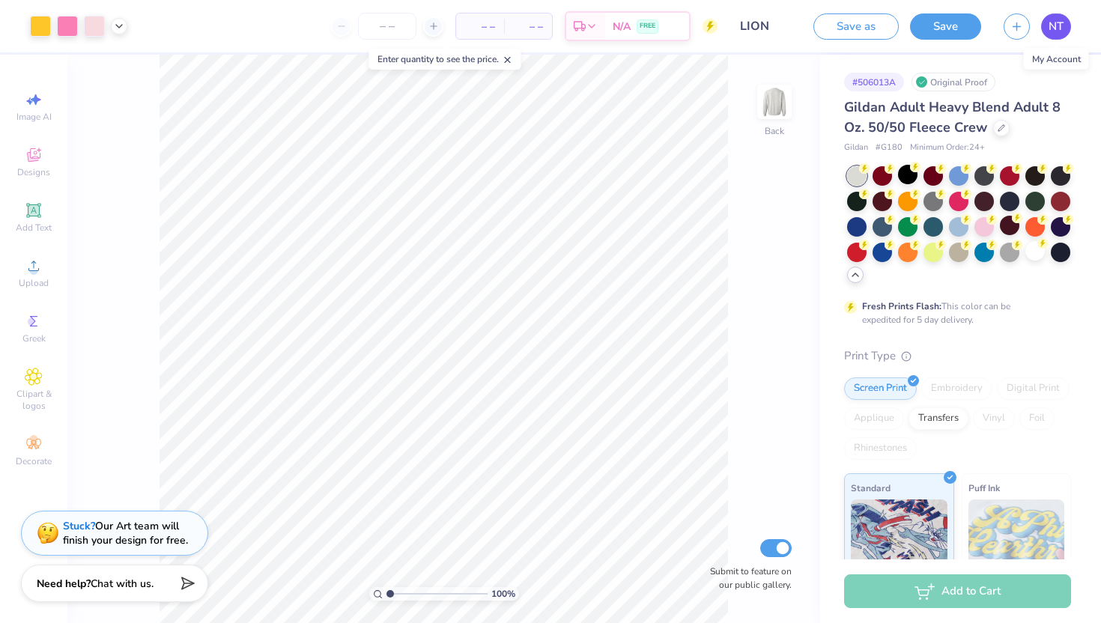
click at [1062, 31] on span "NT" at bounding box center [1056, 26] width 15 height 17
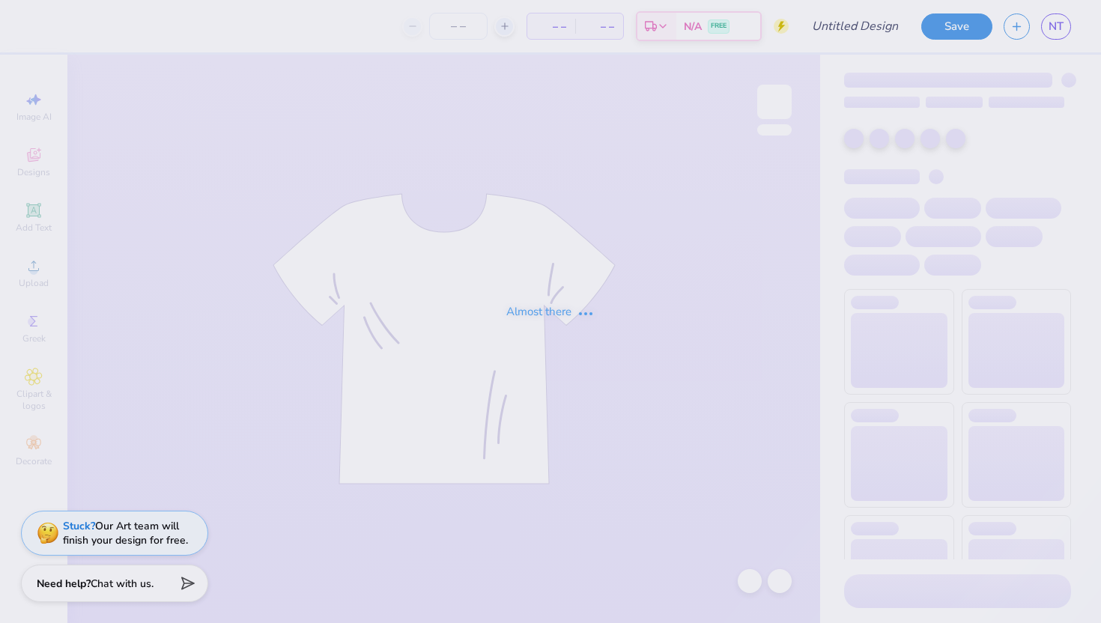
type input "MockNeckCrew"
type input "50"
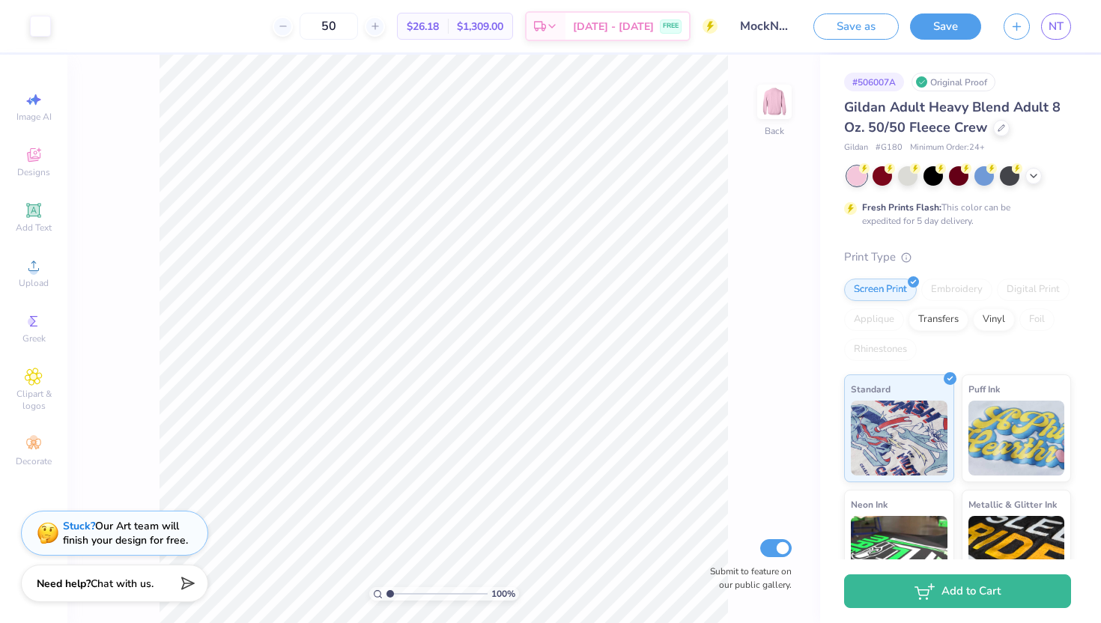
click at [756, 32] on input "MockNeckCrew" at bounding box center [765, 26] width 73 height 30
click at [769, 31] on input "MockNeckCrew" at bounding box center [765, 26] width 73 height 30
click at [769, 30] on input "MockNeckCrew" at bounding box center [765, 26] width 73 height 30
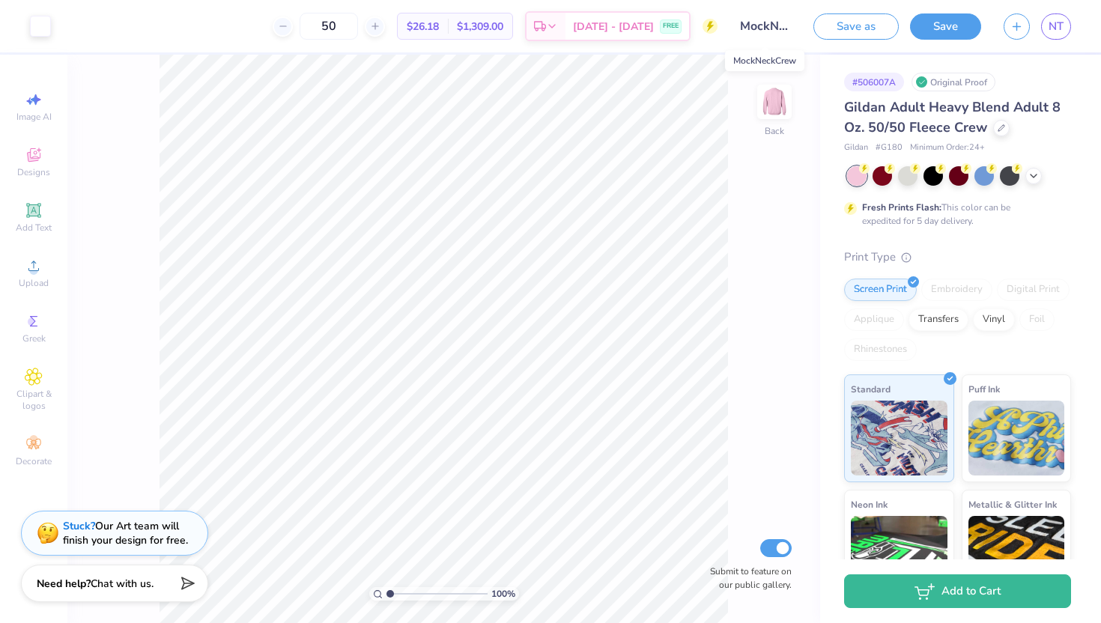
click at [769, 30] on input "MockNeckCrew" at bounding box center [765, 26] width 73 height 30
type input "5.24"
type input "5.22"
click at [949, 25] on button "Save" at bounding box center [945, 24] width 71 height 26
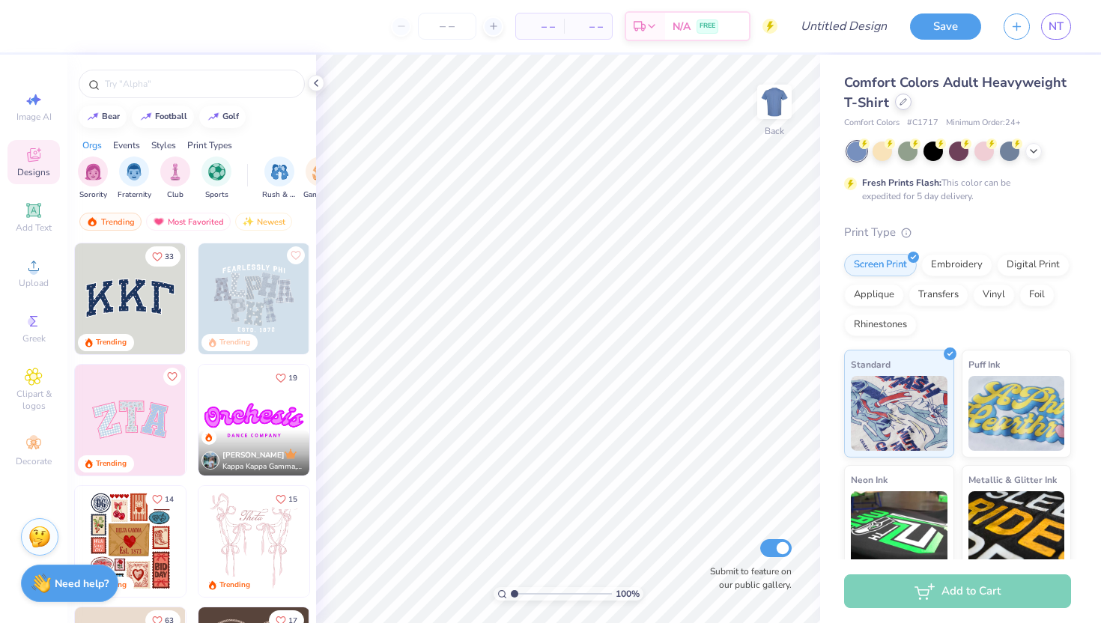
click at [901, 104] on icon at bounding box center [904, 102] width 6 height 6
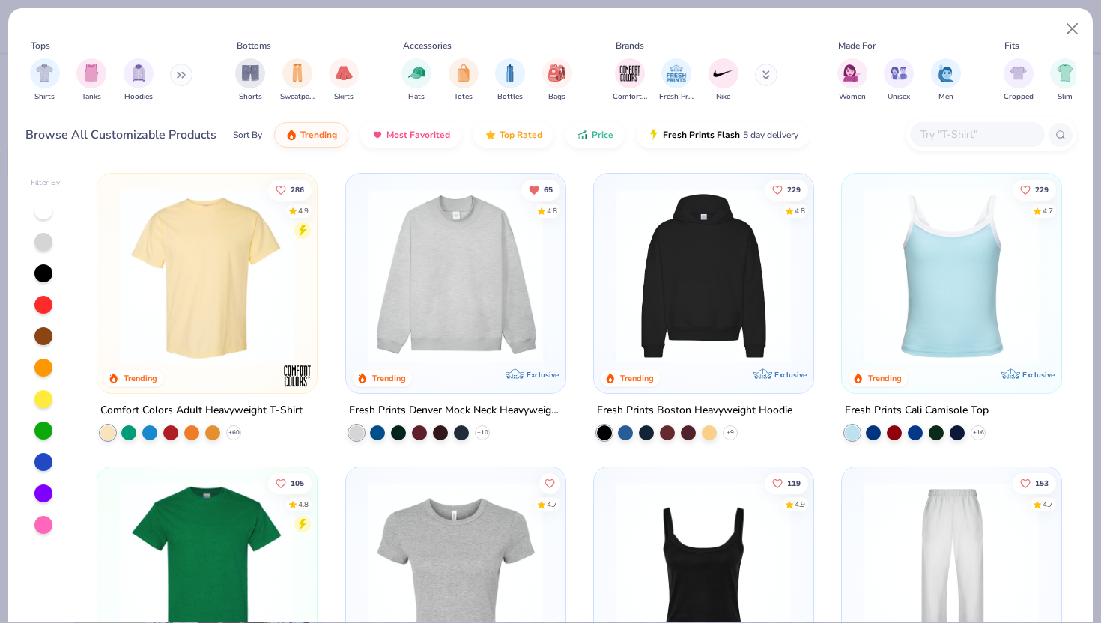
click at [762, 79] on button at bounding box center [766, 75] width 22 height 22
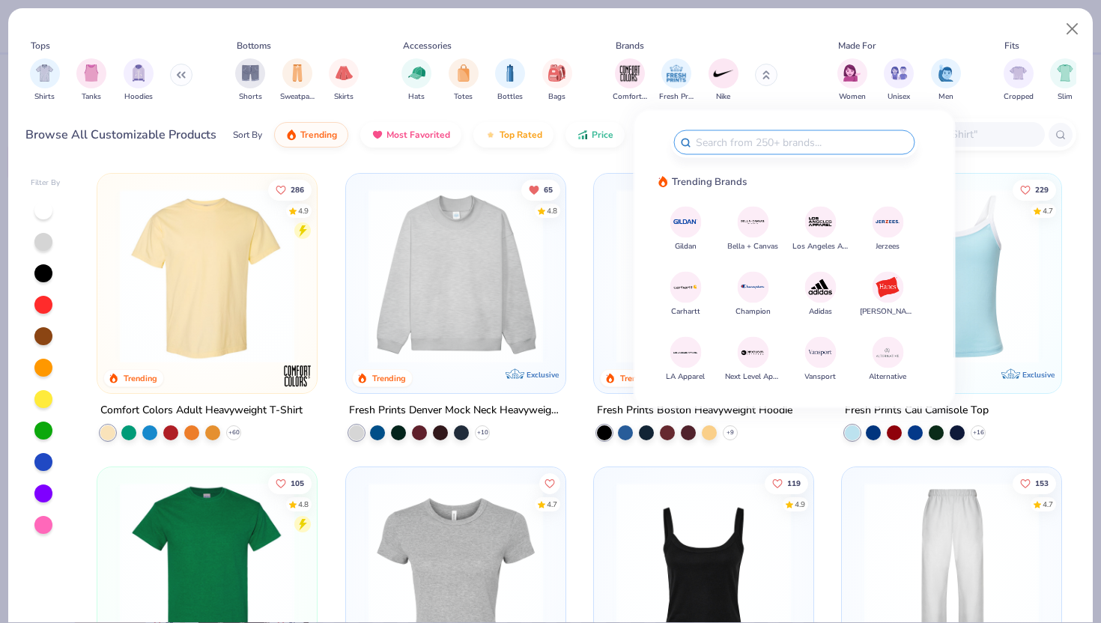
click at [673, 228] on img at bounding box center [686, 222] width 26 height 26
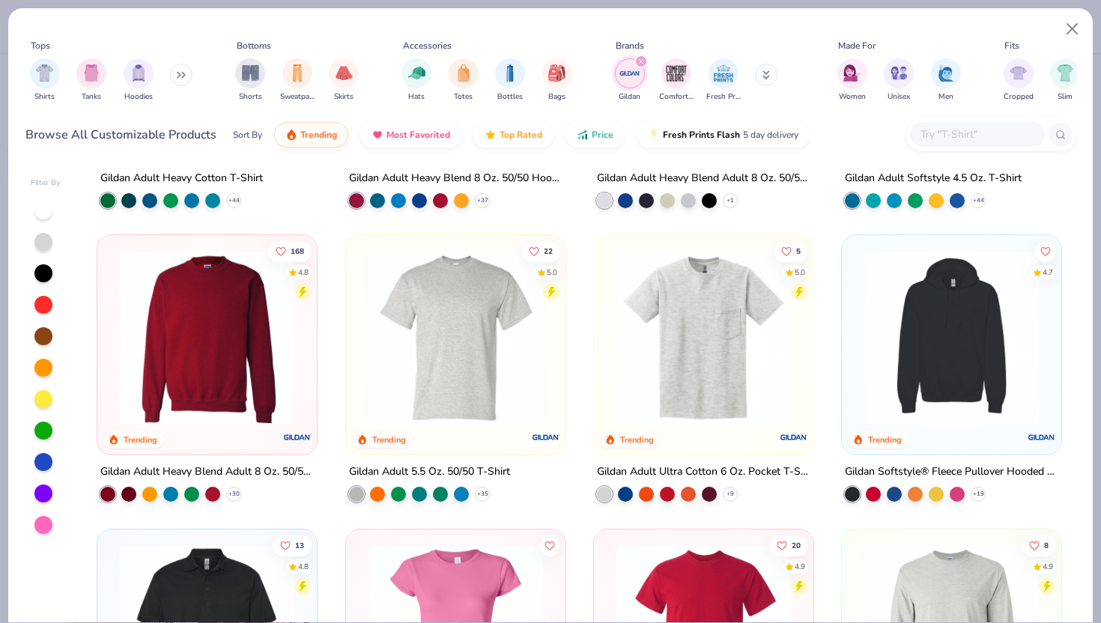
scroll to position [234, 0]
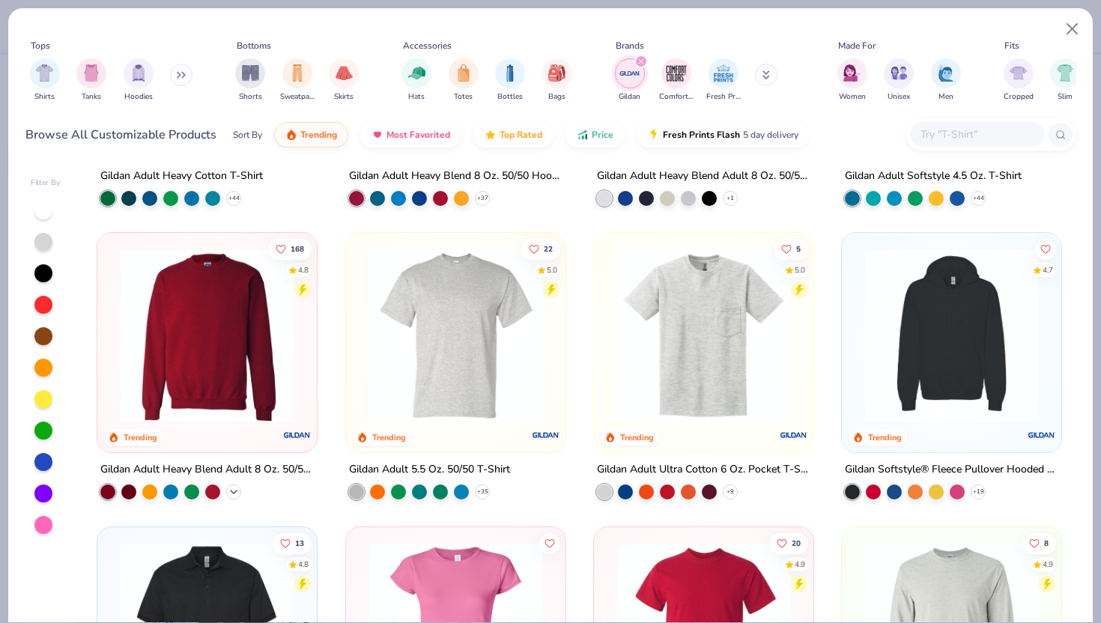
click at [238, 491] on icon at bounding box center [234, 492] width 12 height 12
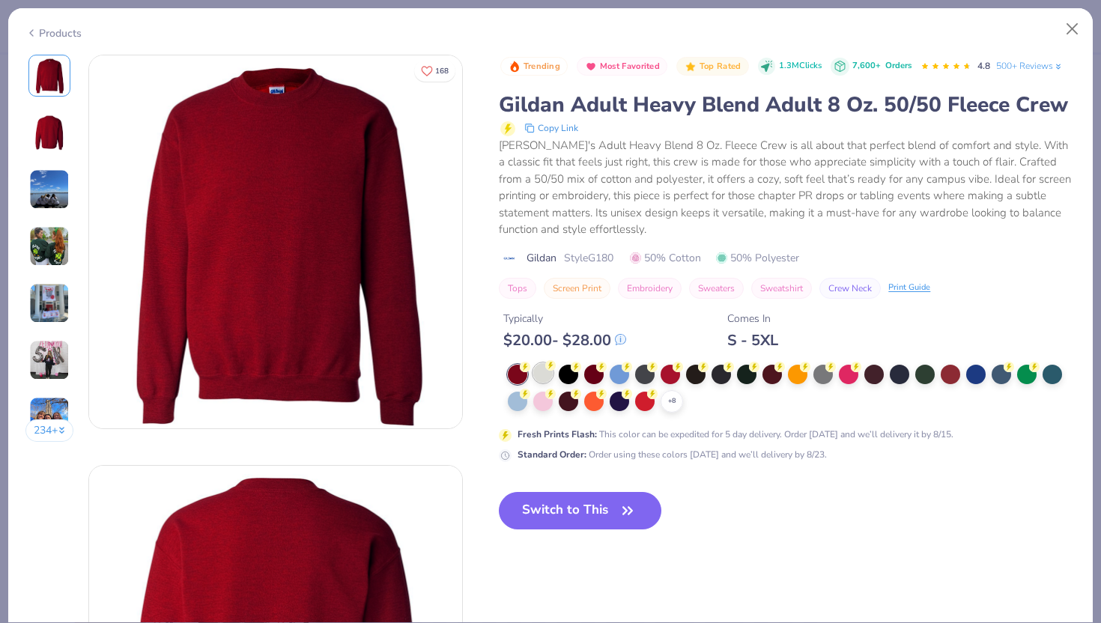
click at [537, 372] on div at bounding box center [542, 372] width 19 height 19
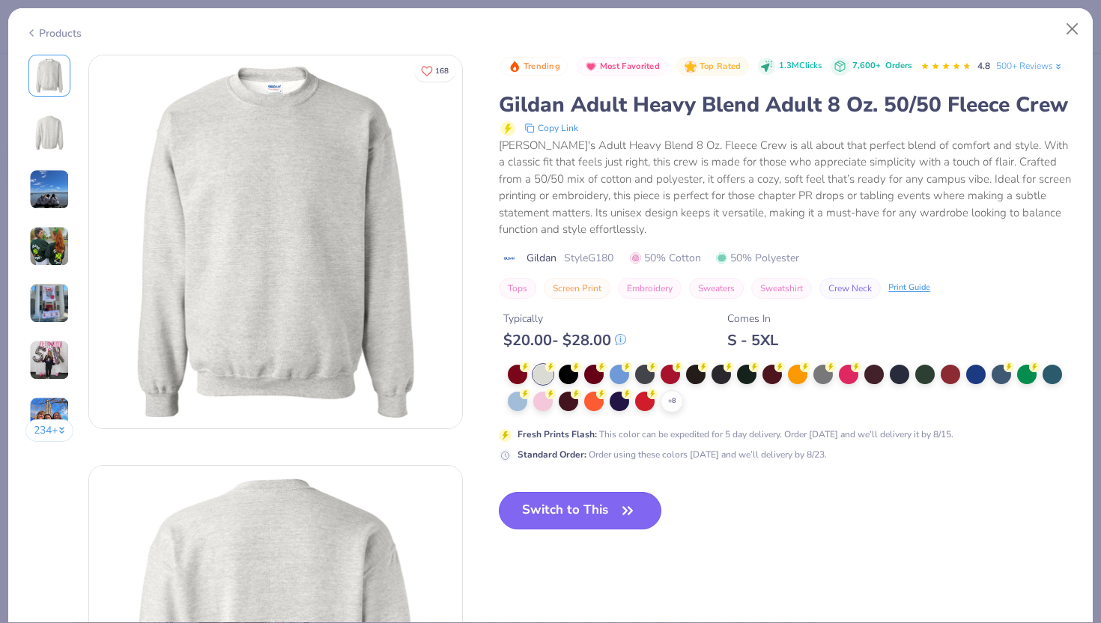
click at [549, 524] on button "Switch to This" at bounding box center [580, 510] width 163 height 37
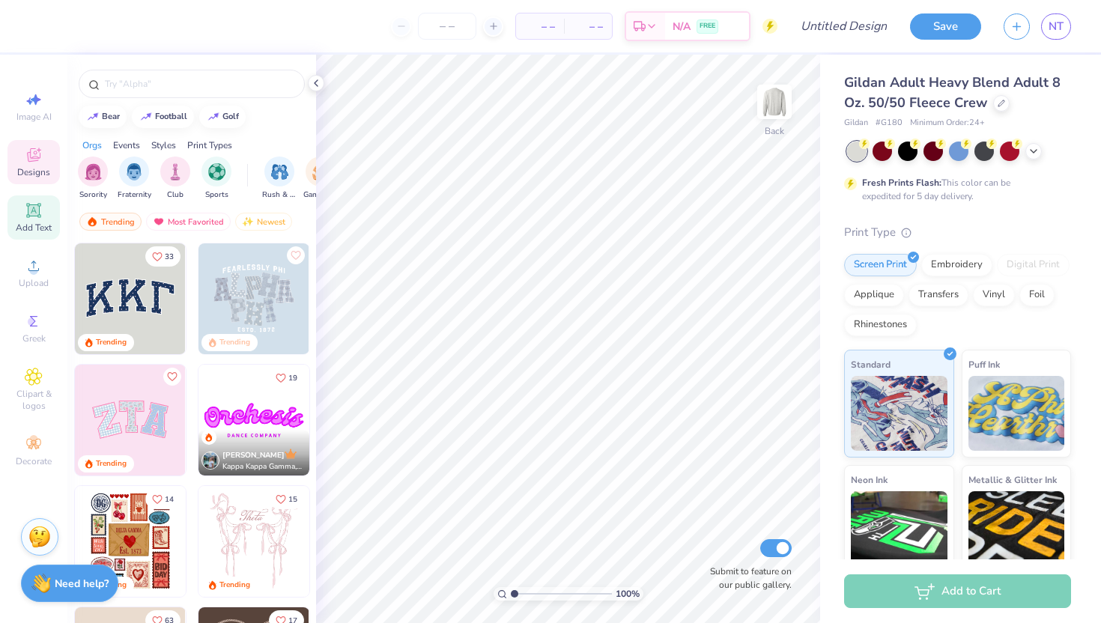
click at [31, 223] on span "Add Text" at bounding box center [34, 228] width 36 height 12
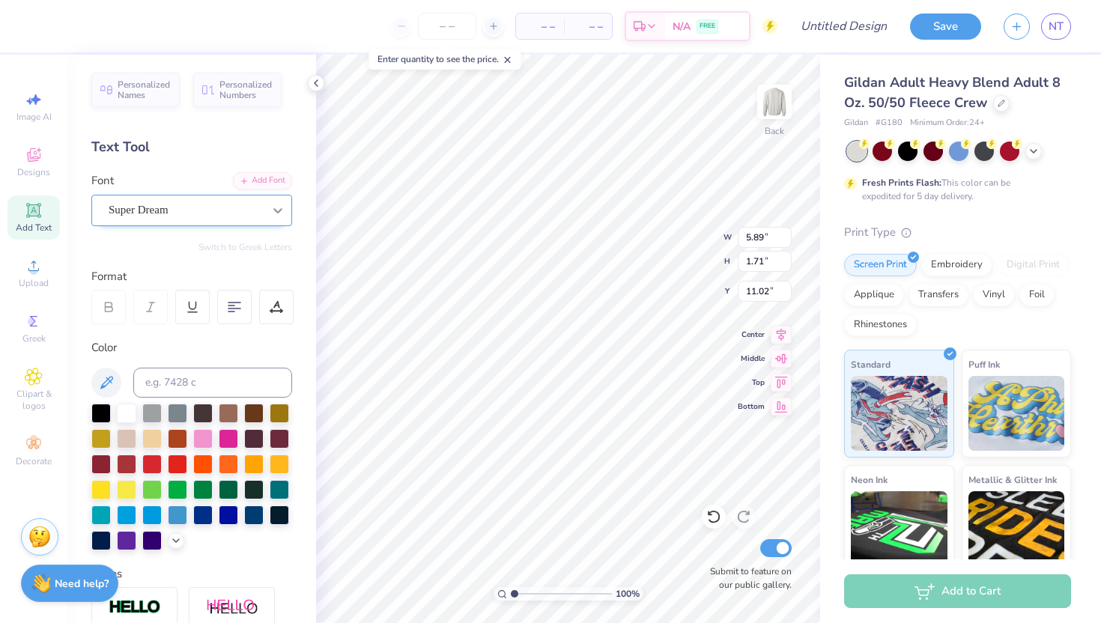
click at [276, 211] on icon at bounding box center [277, 210] width 9 height 5
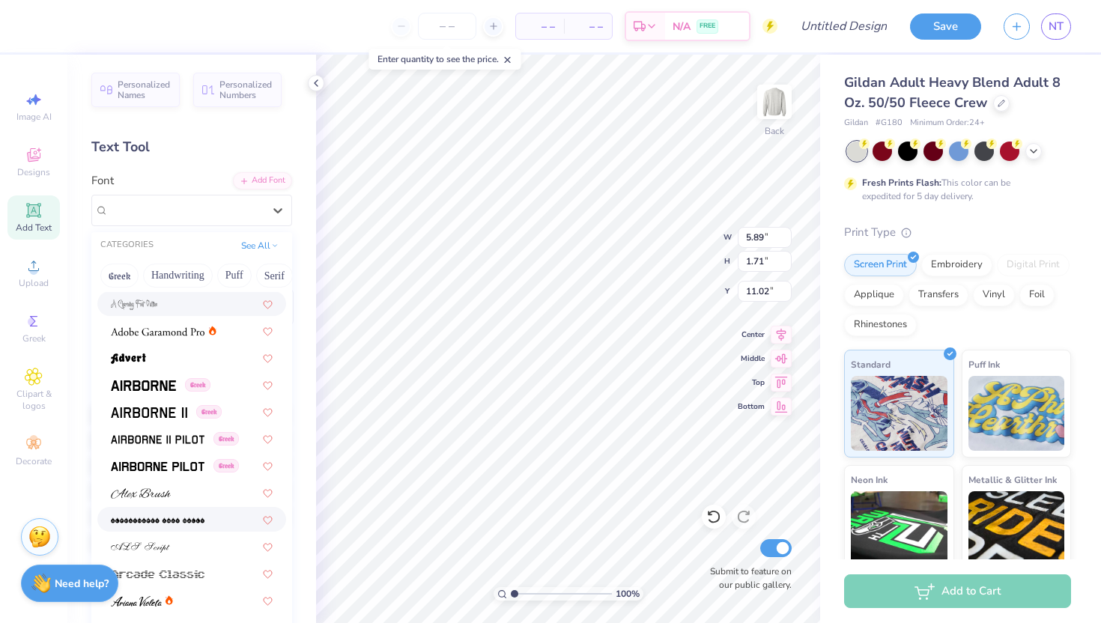
scroll to position [187, 0]
click at [198, 486] on div at bounding box center [192, 492] width 162 height 16
type input "7.43"
type input "1.98"
type input "10.88"
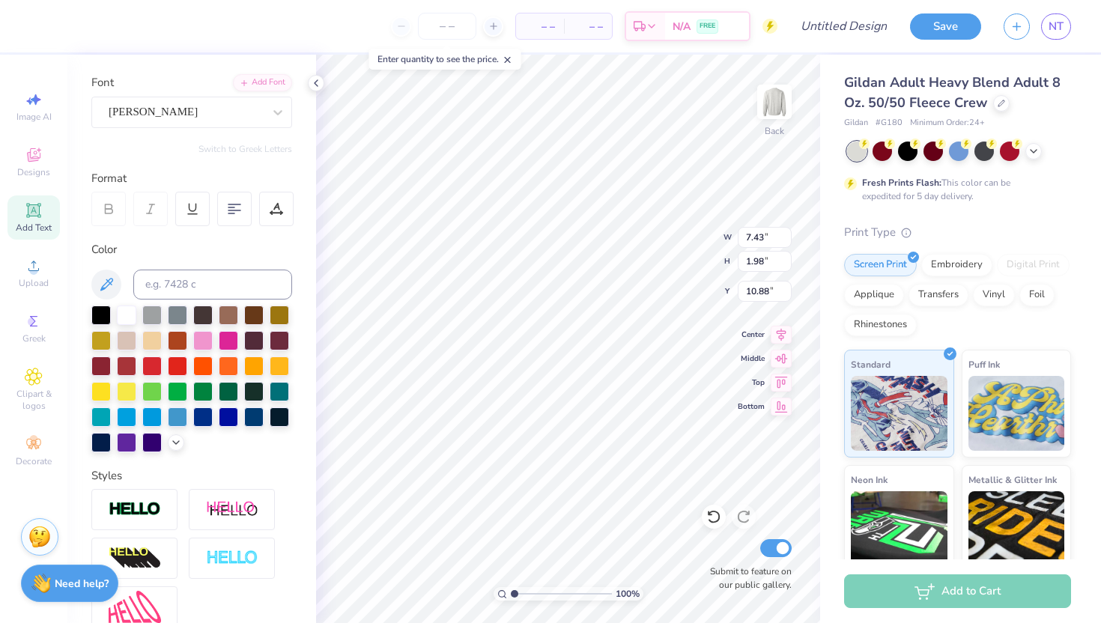
scroll to position [57, 0]
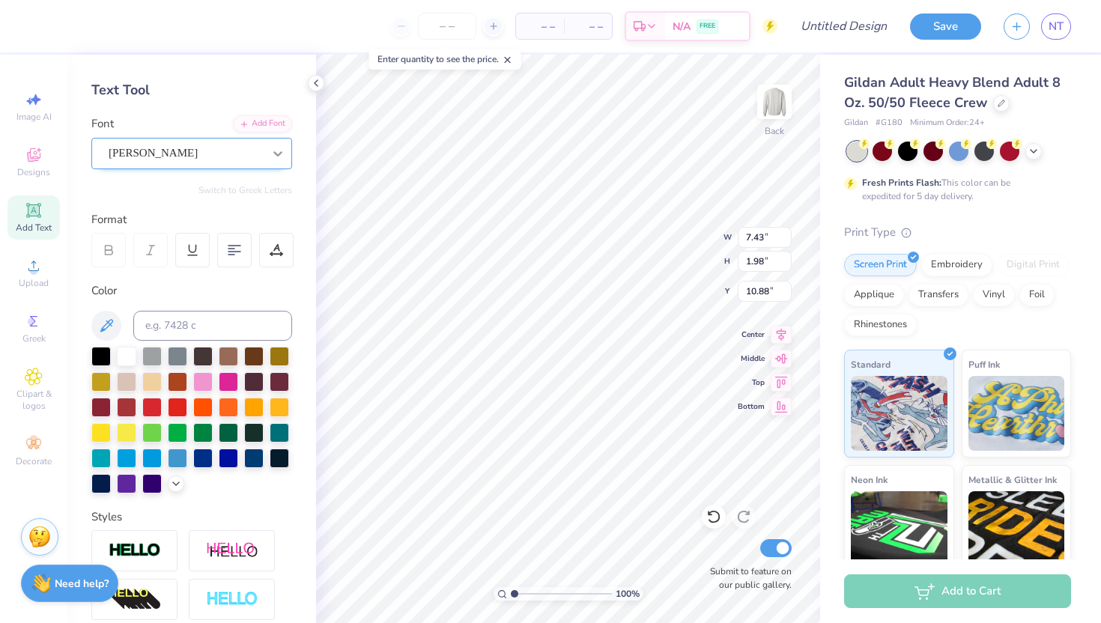
click at [284, 151] on icon at bounding box center [277, 153] width 15 height 15
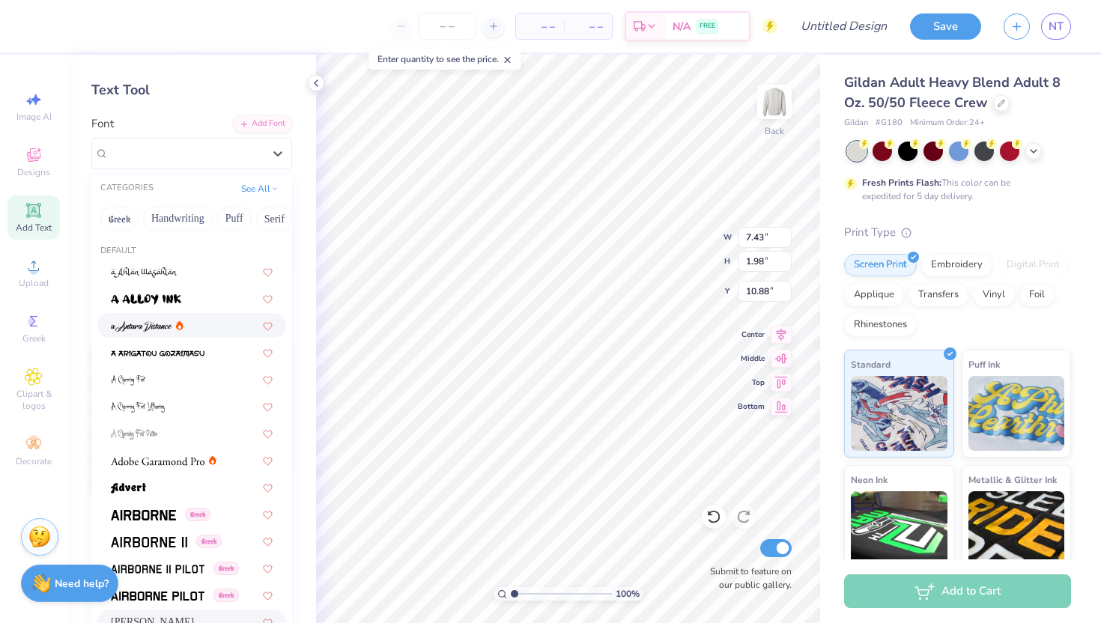
click at [233, 320] on div at bounding box center [192, 326] width 162 height 16
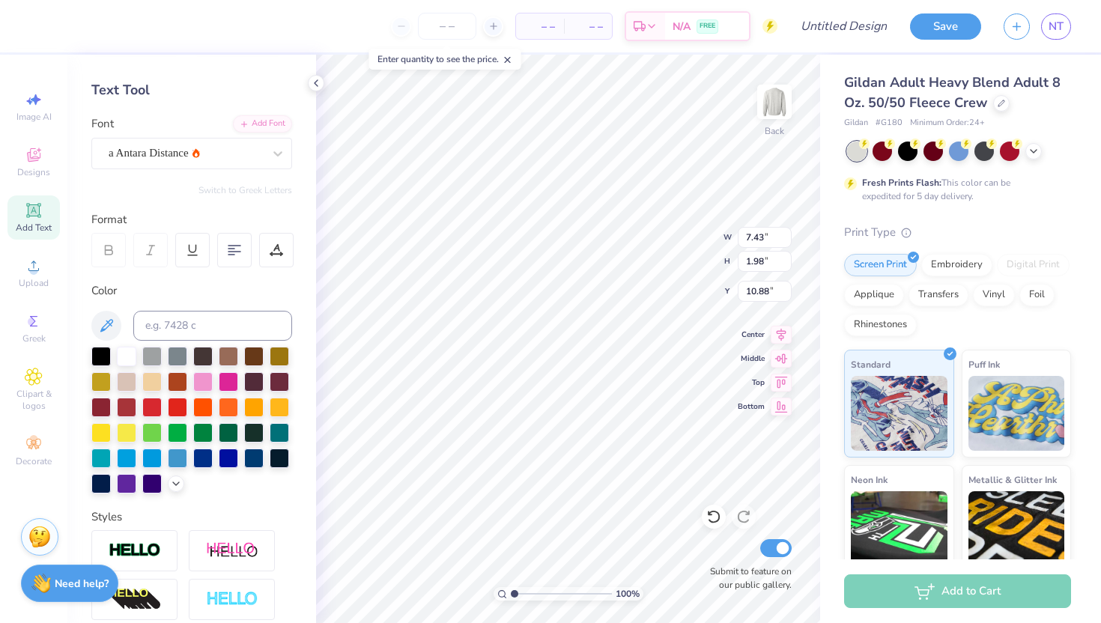
type input "6.77"
type input "2.22"
type input "10.76"
click at [252, 148] on div "a Antara Distance" at bounding box center [185, 153] width 157 height 23
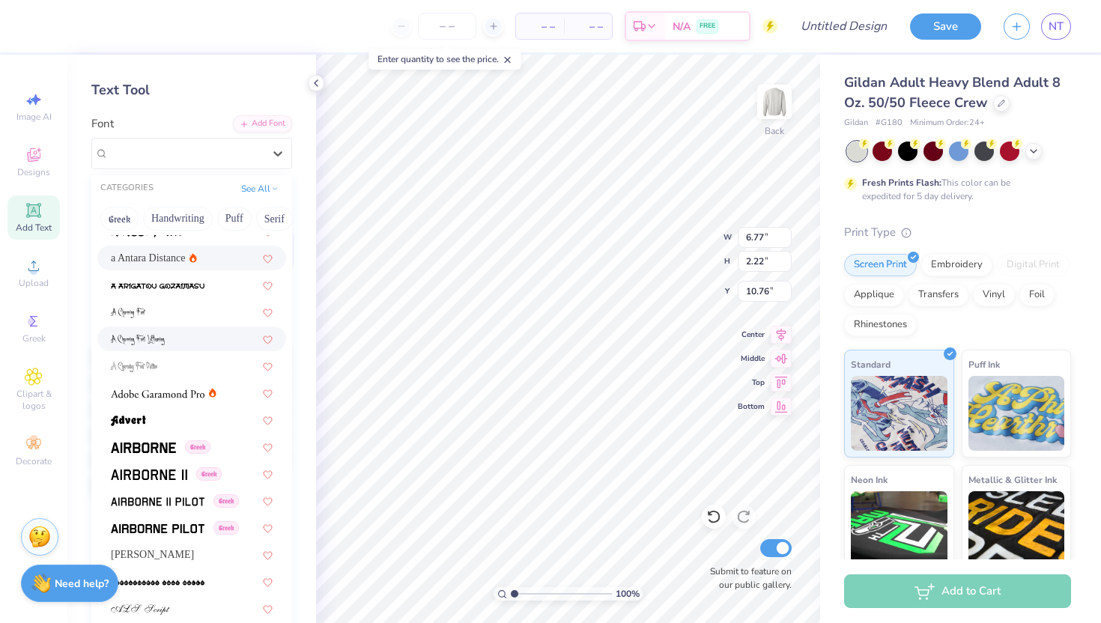
scroll to position [69, 0]
click at [181, 391] on img at bounding box center [158, 392] width 94 height 10
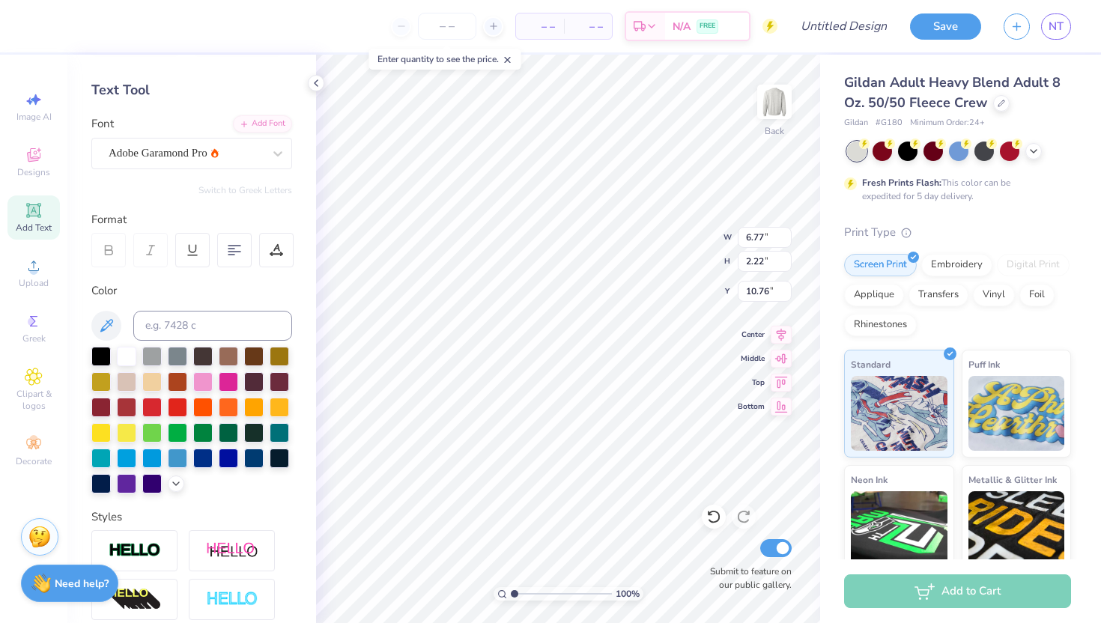
type input "6.16"
type input "1.69"
type input "11.03"
click at [264, 151] on div at bounding box center [277, 153] width 27 height 27
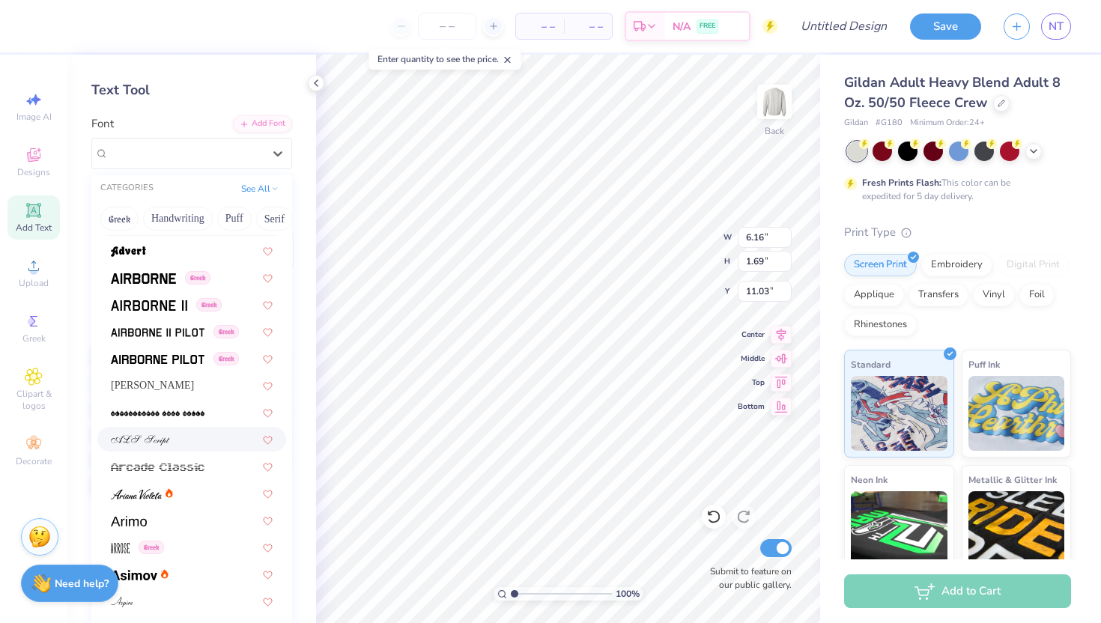
scroll to position [249, 0]
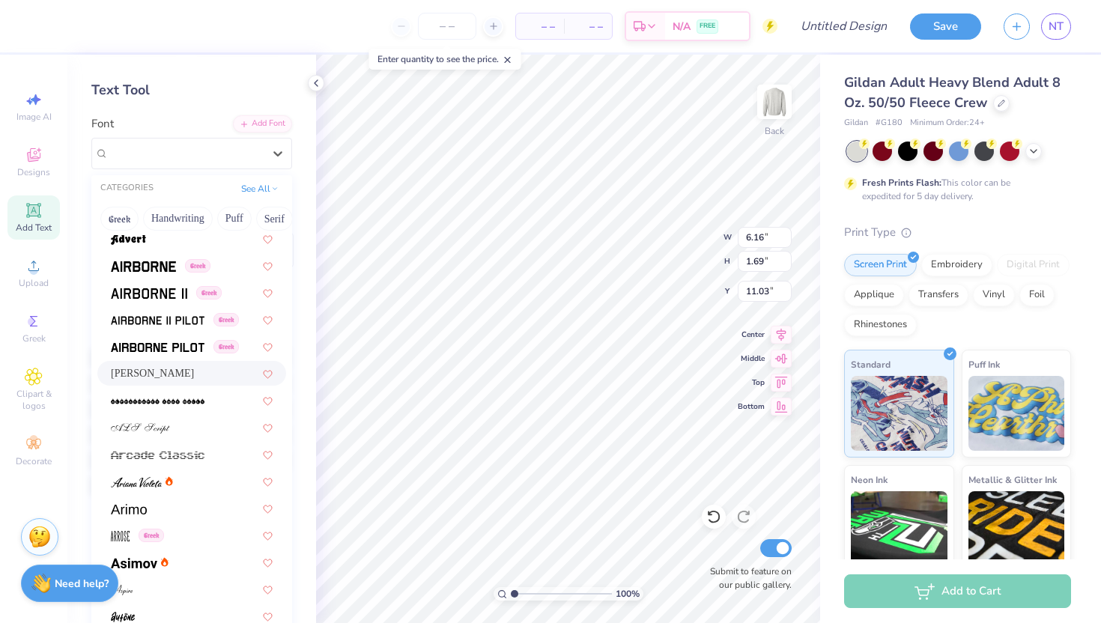
click at [173, 370] on div "[PERSON_NAME]" at bounding box center [192, 374] width 162 height 16
type input "7.43"
type input "1.98"
type input "10.88"
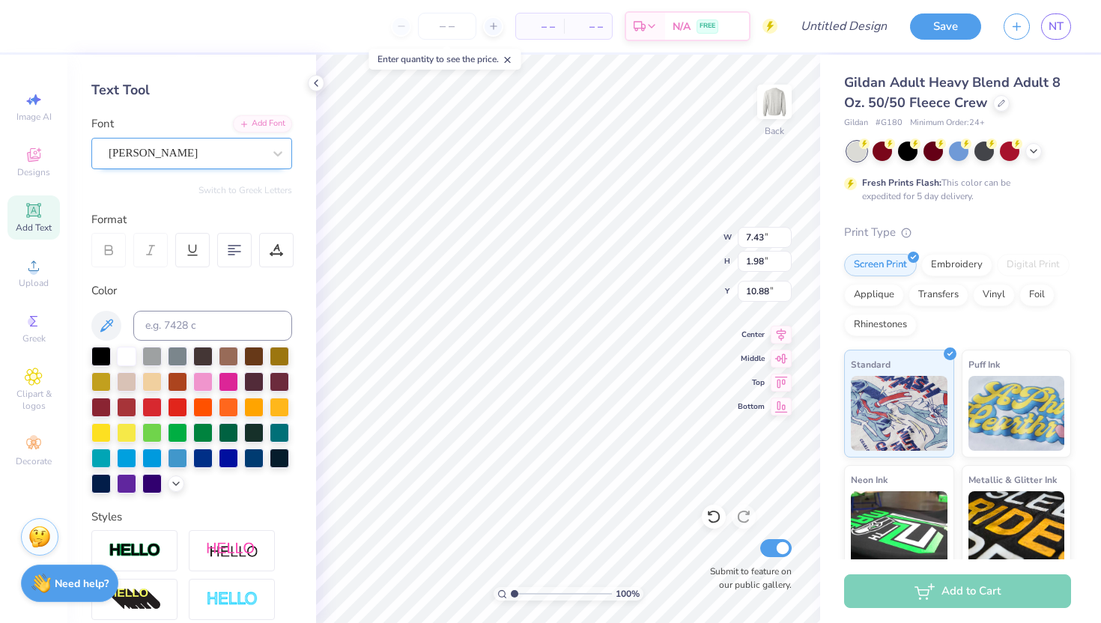
click at [223, 160] on div "[PERSON_NAME]" at bounding box center [185, 153] width 157 height 23
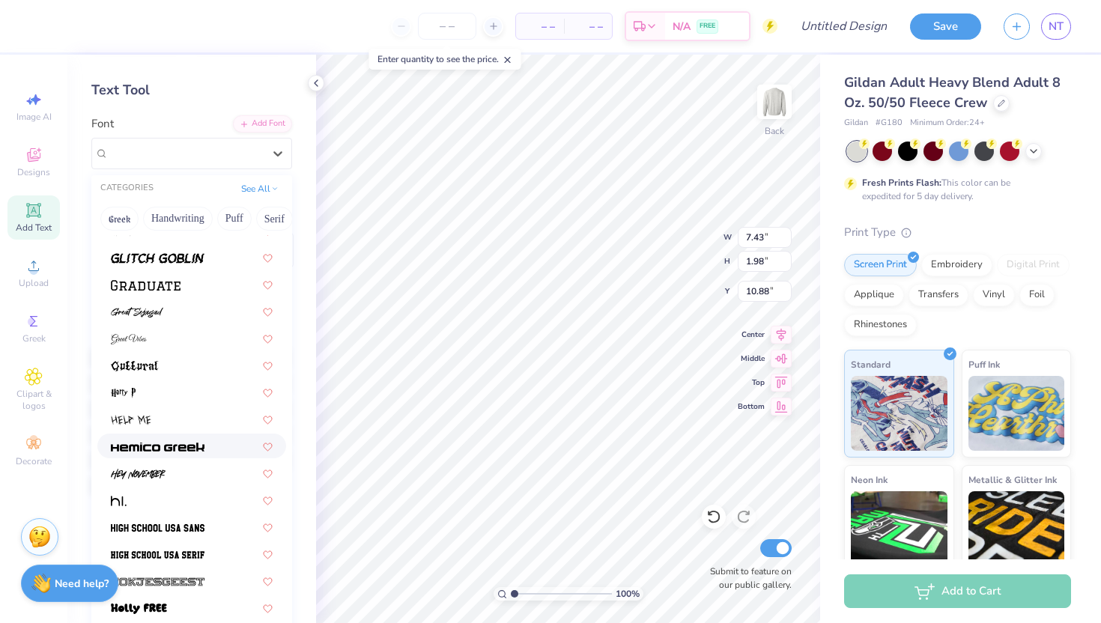
scroll to position [3528, 0]
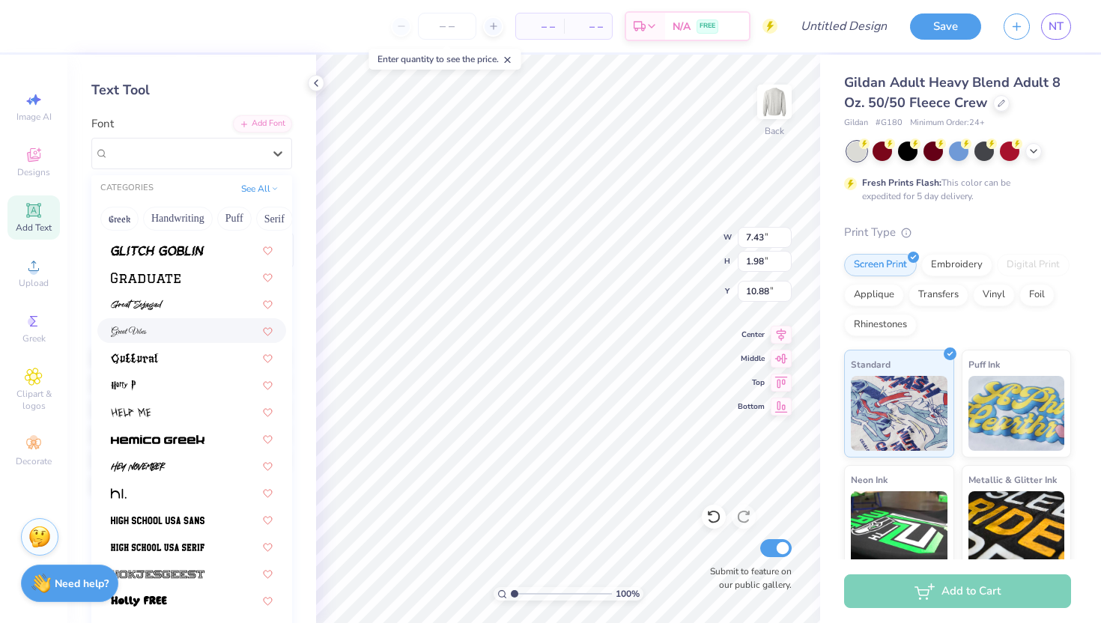
click at [175, 324] on div at bounding box center [192, 331] width 162 height 16
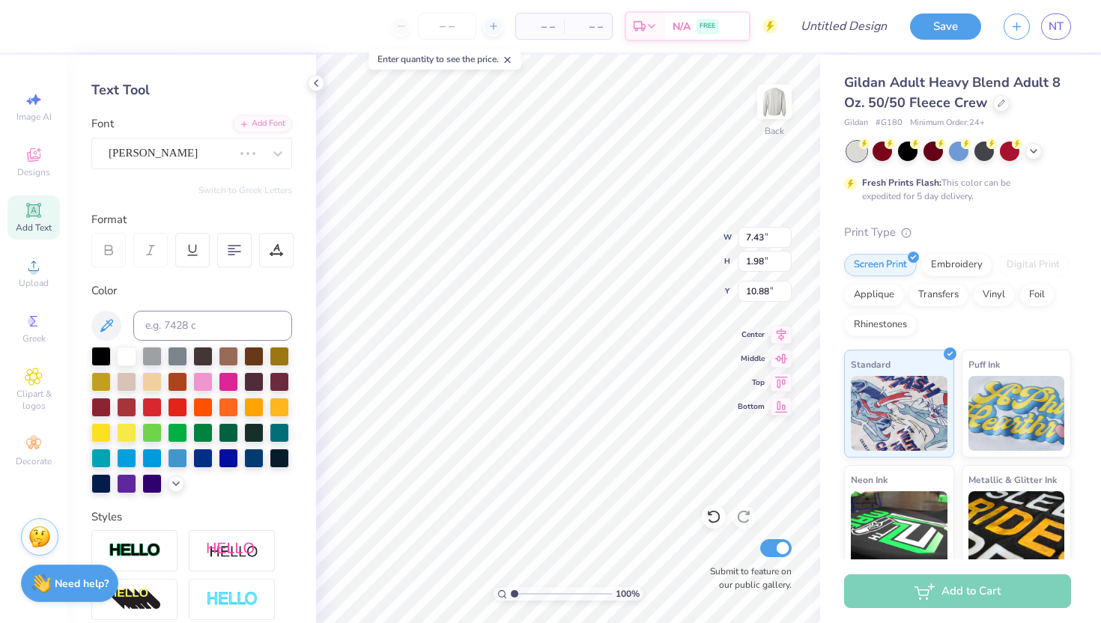
type input "9.52"
type input "2.53"
type input "10.61"
type textarea "P"
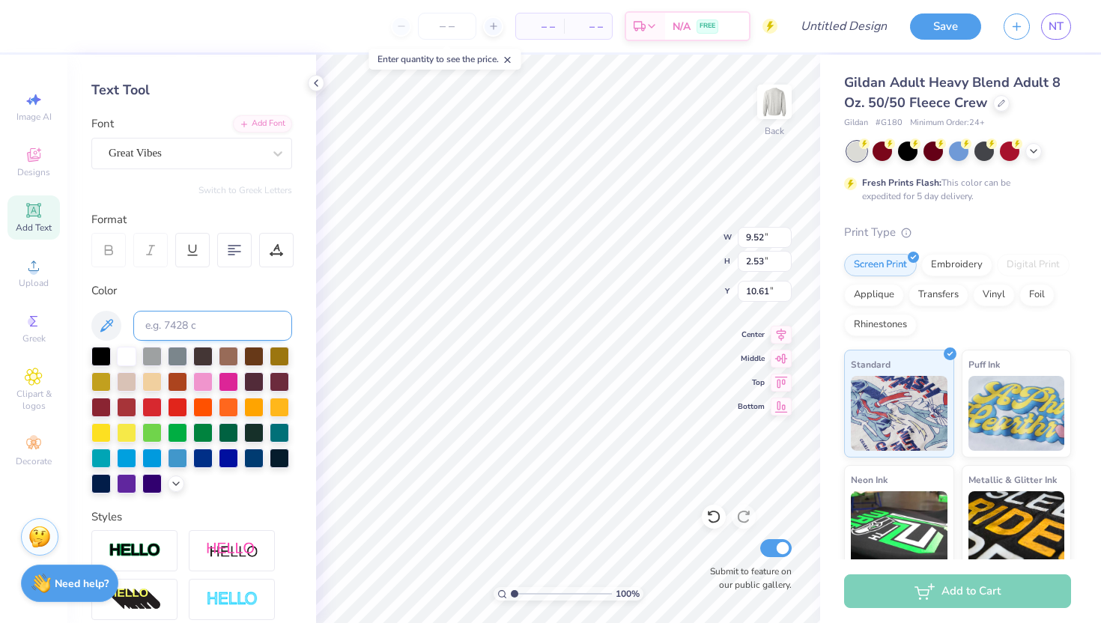
scroll to position [0, 1]
type textarea "phi mu"
click at [205, 383] on div at bounding box center [202, 380] width 19 height 19
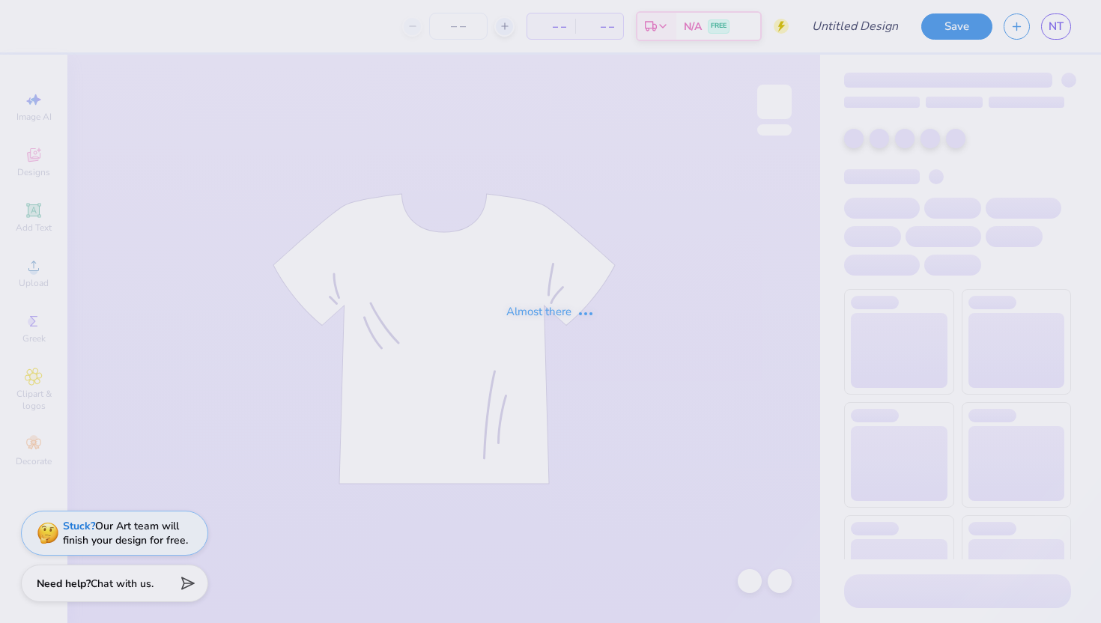
type input "MockNeckCrew"
type input "50"
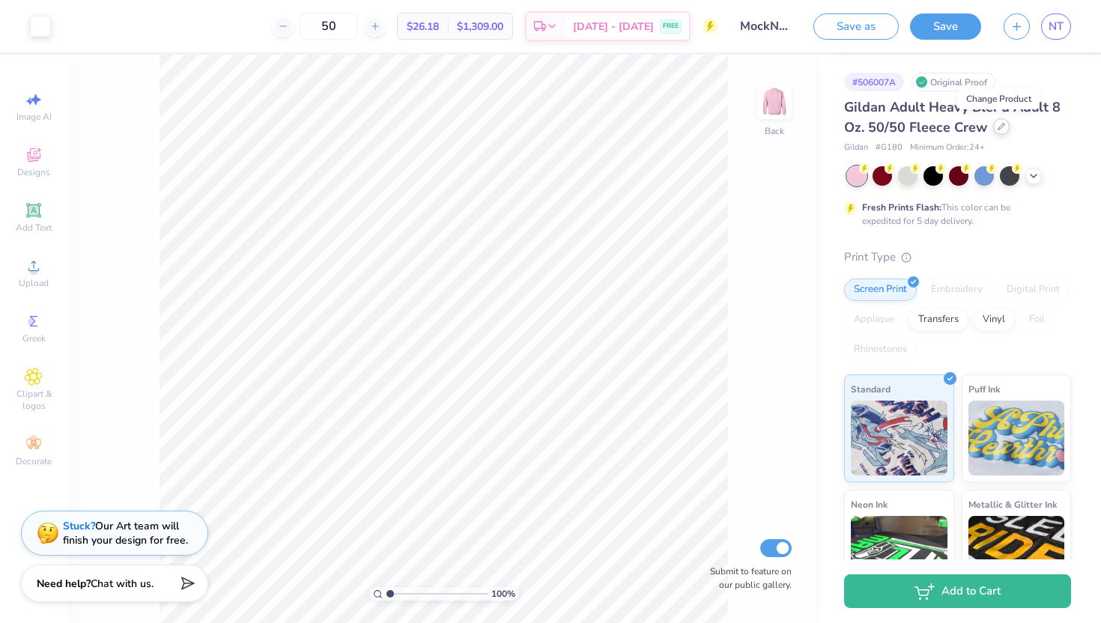
click at [1002, 125] on icon at bounding box center [1001, 126] width 7 height 7
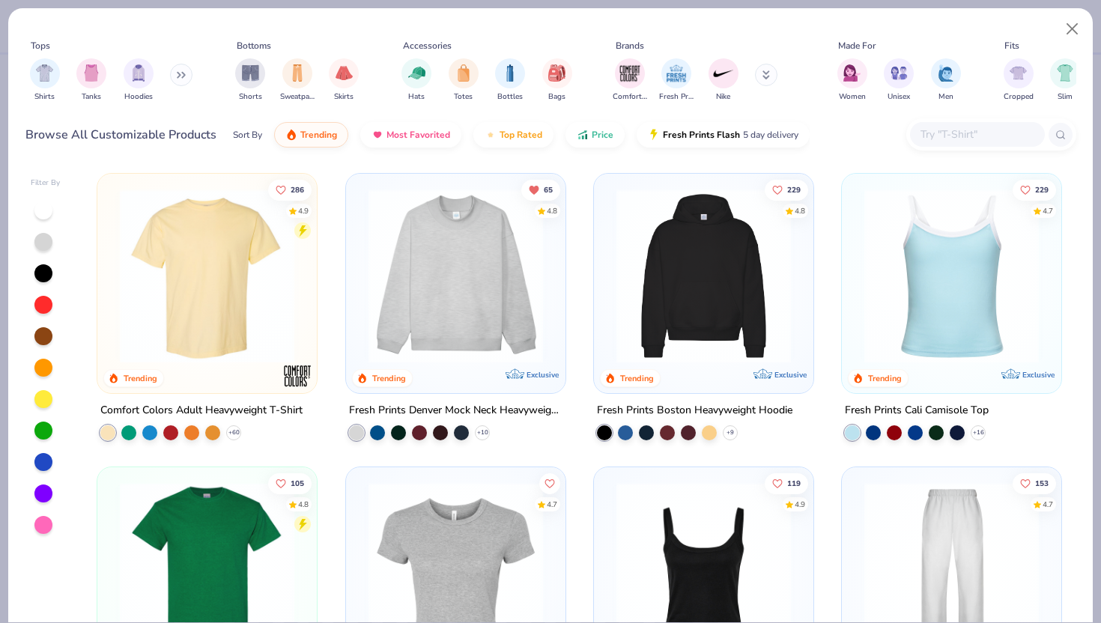
click at [954, 139] on input "text" at bounding box center [976, 134] width 115 height 17
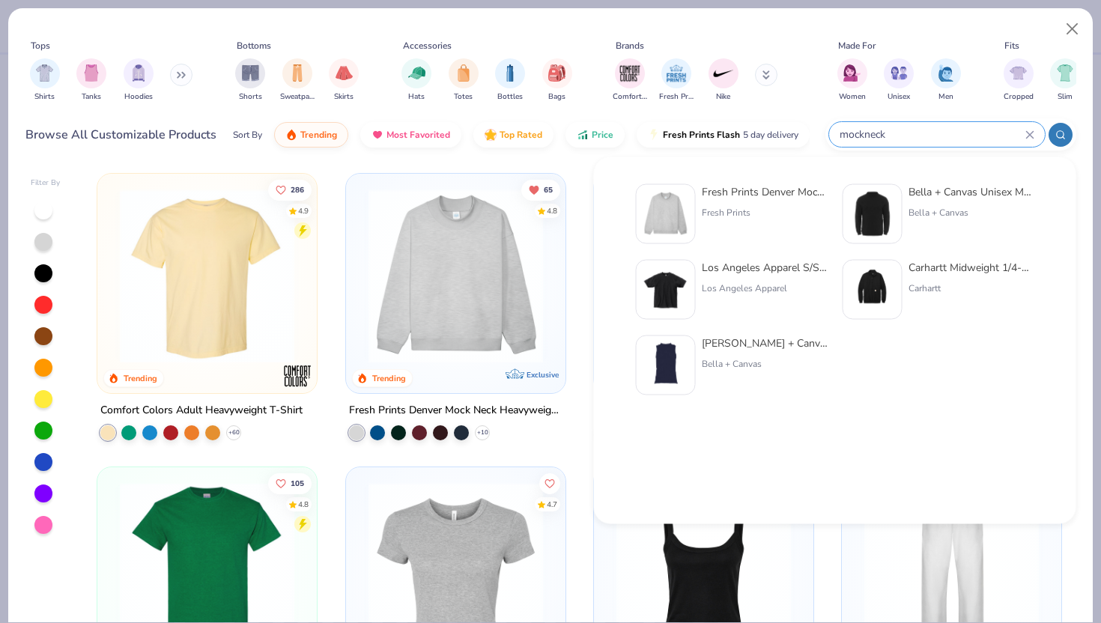
type input "mockneck"
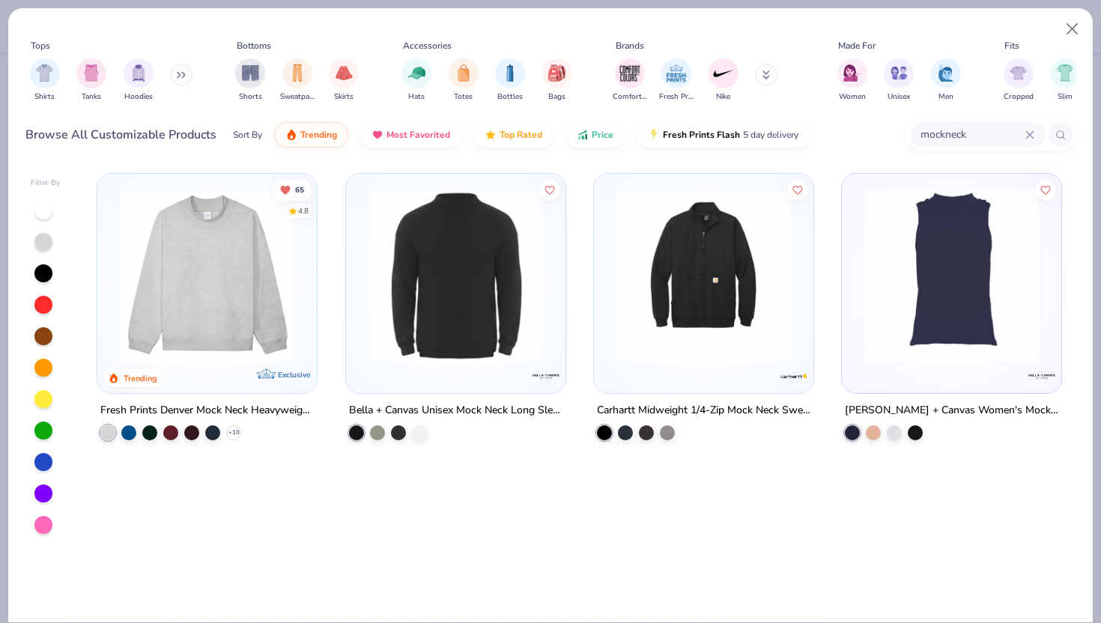
click at [227, 284] on img at bounding box center [207, 276] width 190 height 175
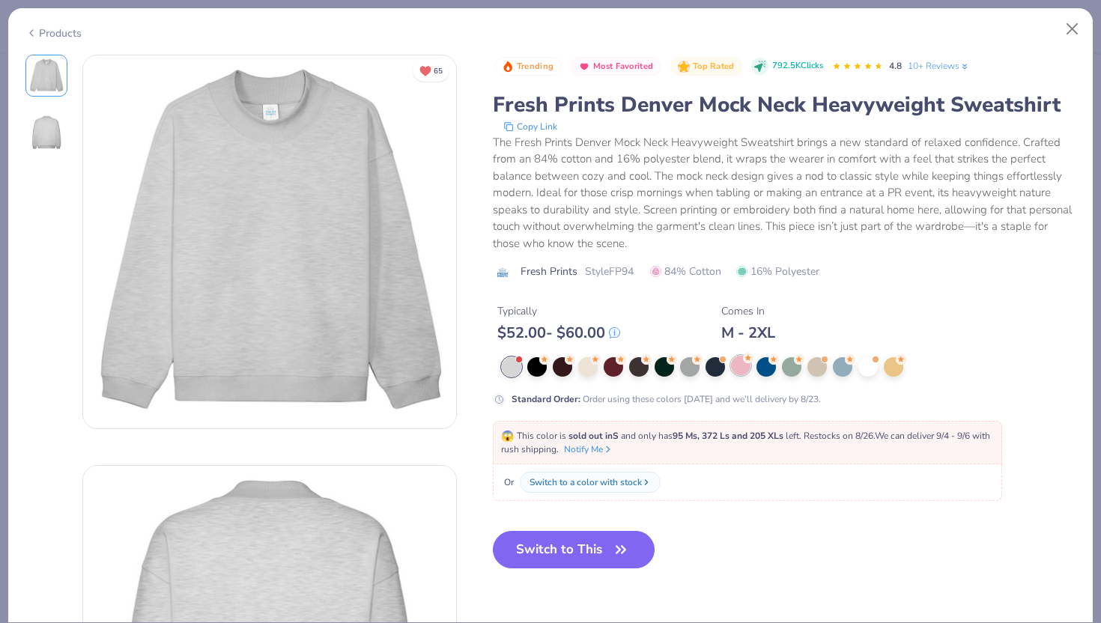
click at [737, 369] on div at bounding box center [740, 365] width 19 height 19
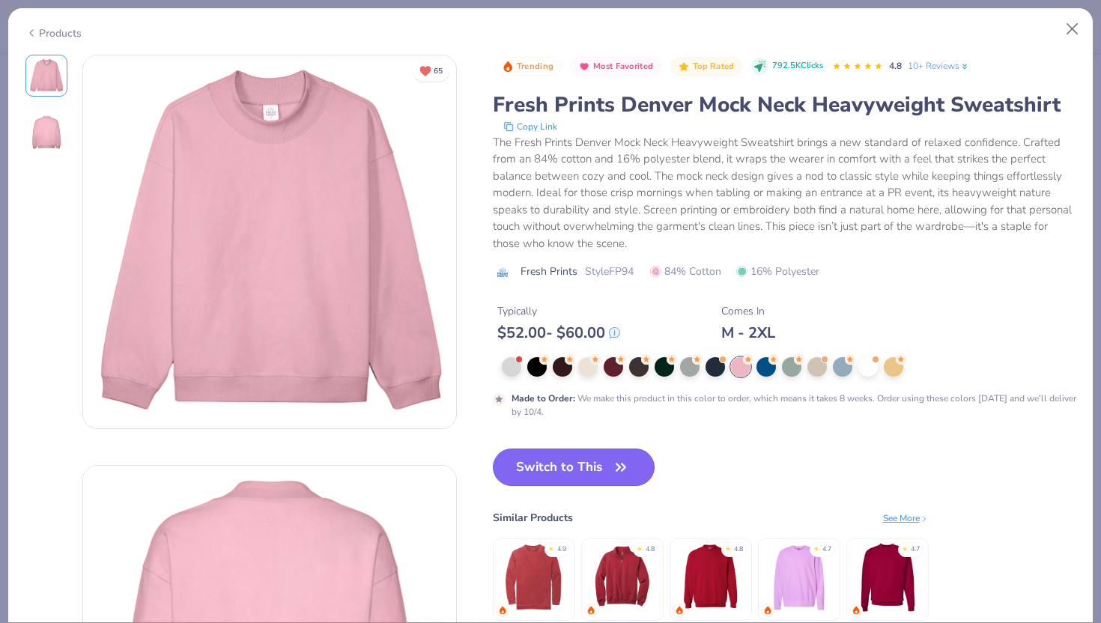
click at [586, 469] on button "Switch to This" at bounding box center [574, 467] width 163 height 37
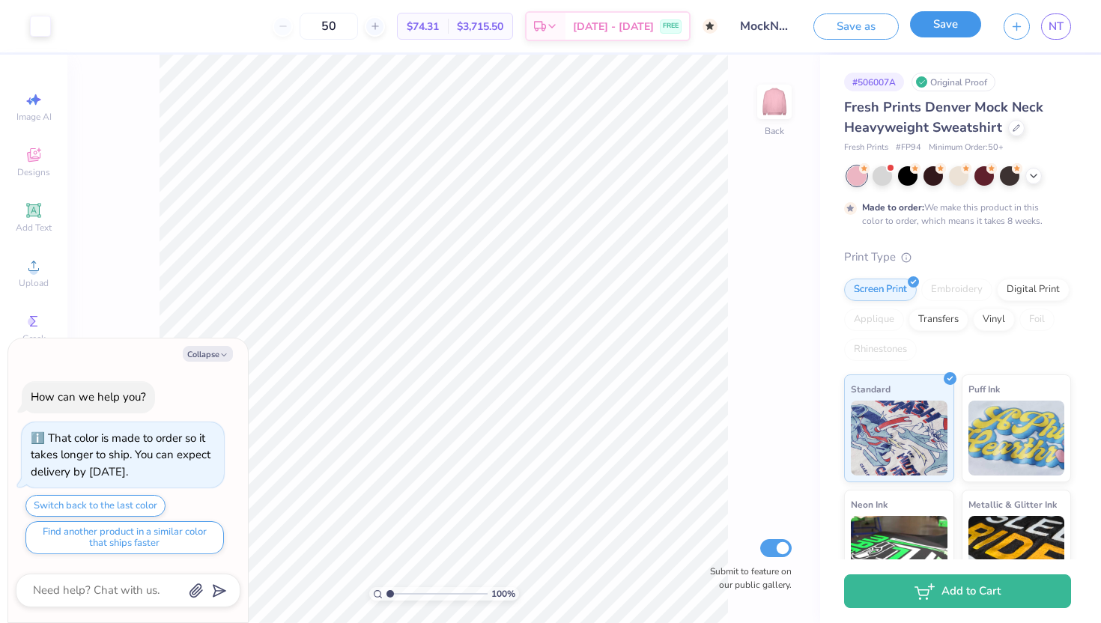
click at [948, 35] on button "Save" at bounding box center [945, 24] width 71 height 26
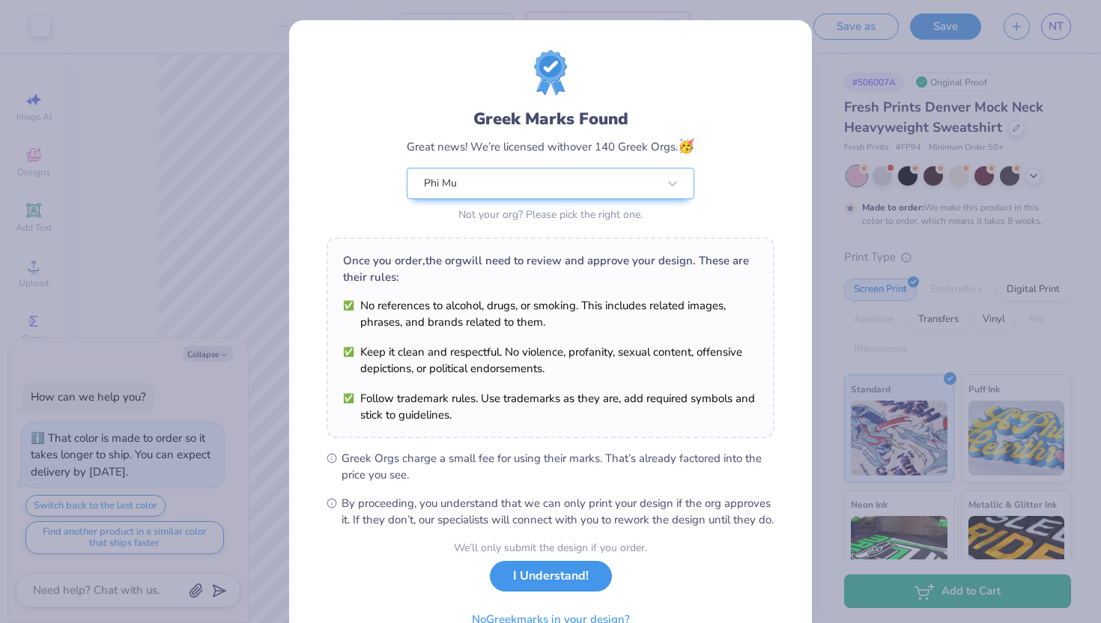
click at [568, 592] on button "I Understand!" at bounding box center [551, 576] width 122 height 31
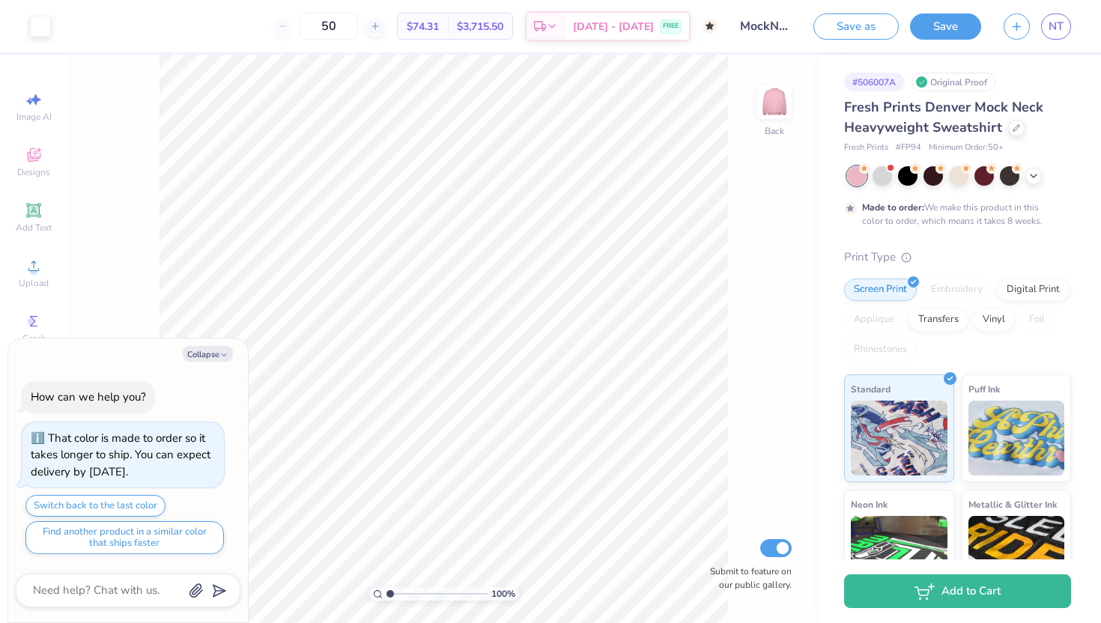
type textarea "x"
